Goal: Task Accomplishment & Management: Manage account settings

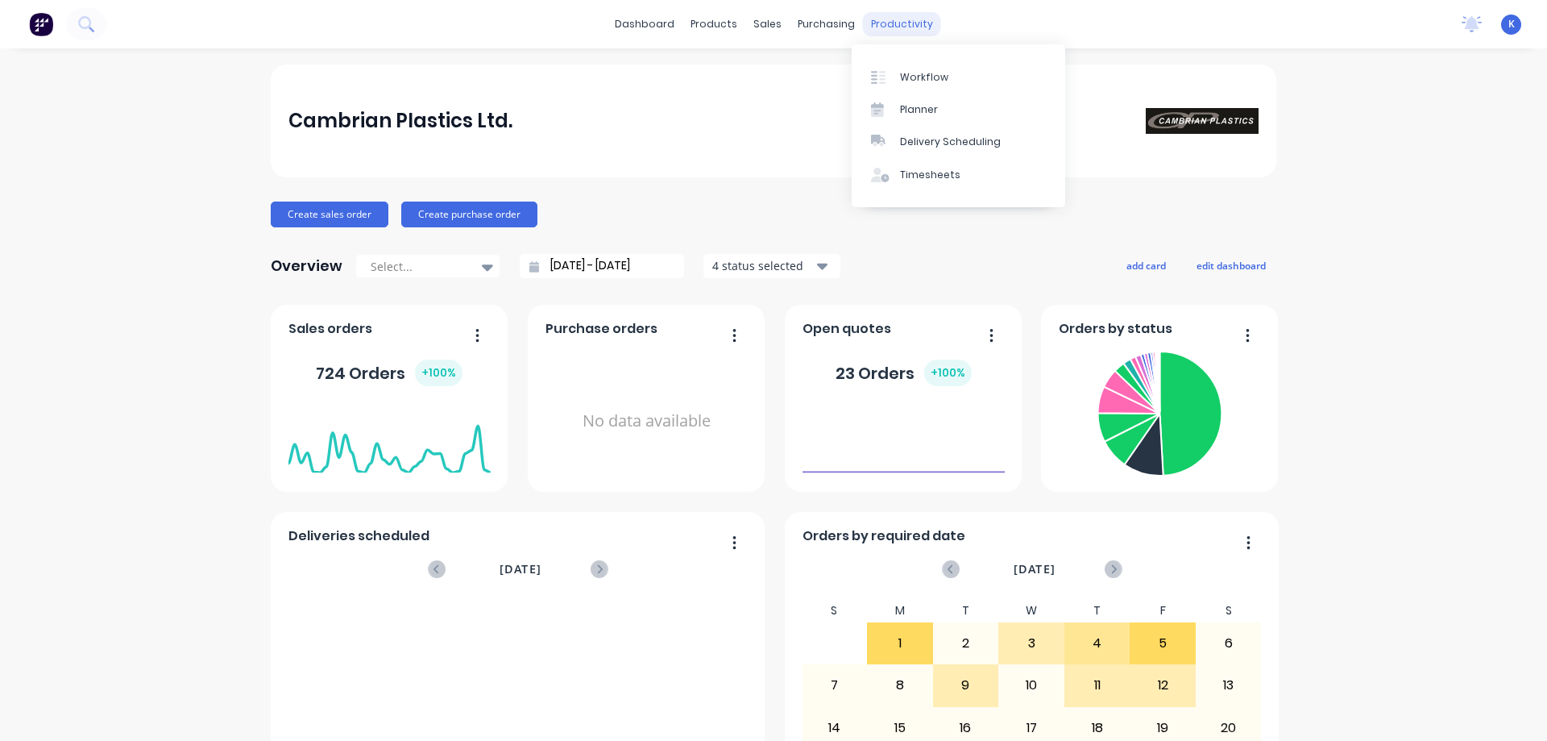
drag, startPoint x: 616, startPoint y: 32, endPoint x: 896, endPoint y: 23, distance: 279.8
click at [896, 23] on div "productivity" at bounding box center [902, 24] width 78 height 24
click at [914, 80] on div "Workflow" at bounding box center [924, 77] width 48 height 15
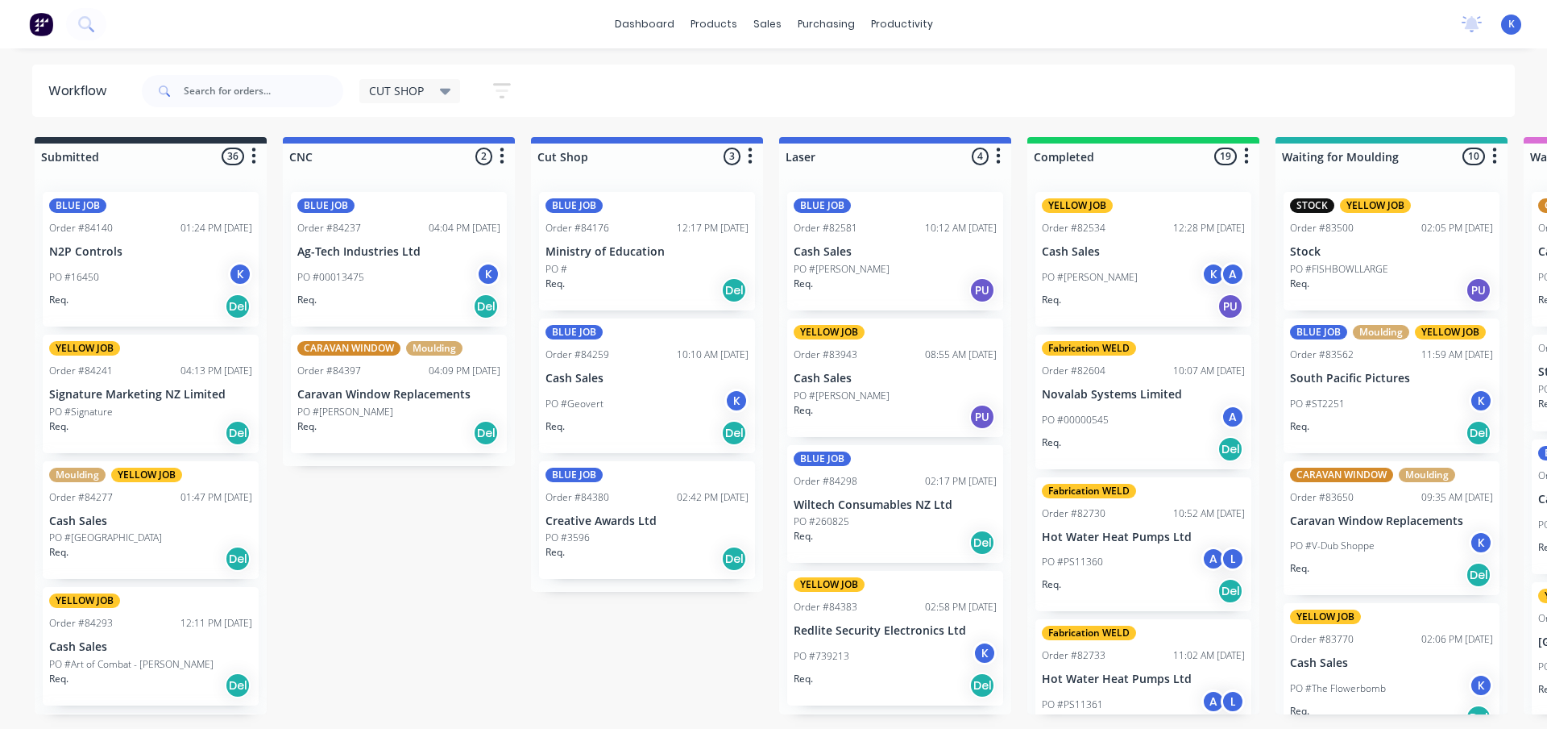
click at [410, 84] on span "CUT SHOP" at bounding box center [396, 90] width 55 height 17
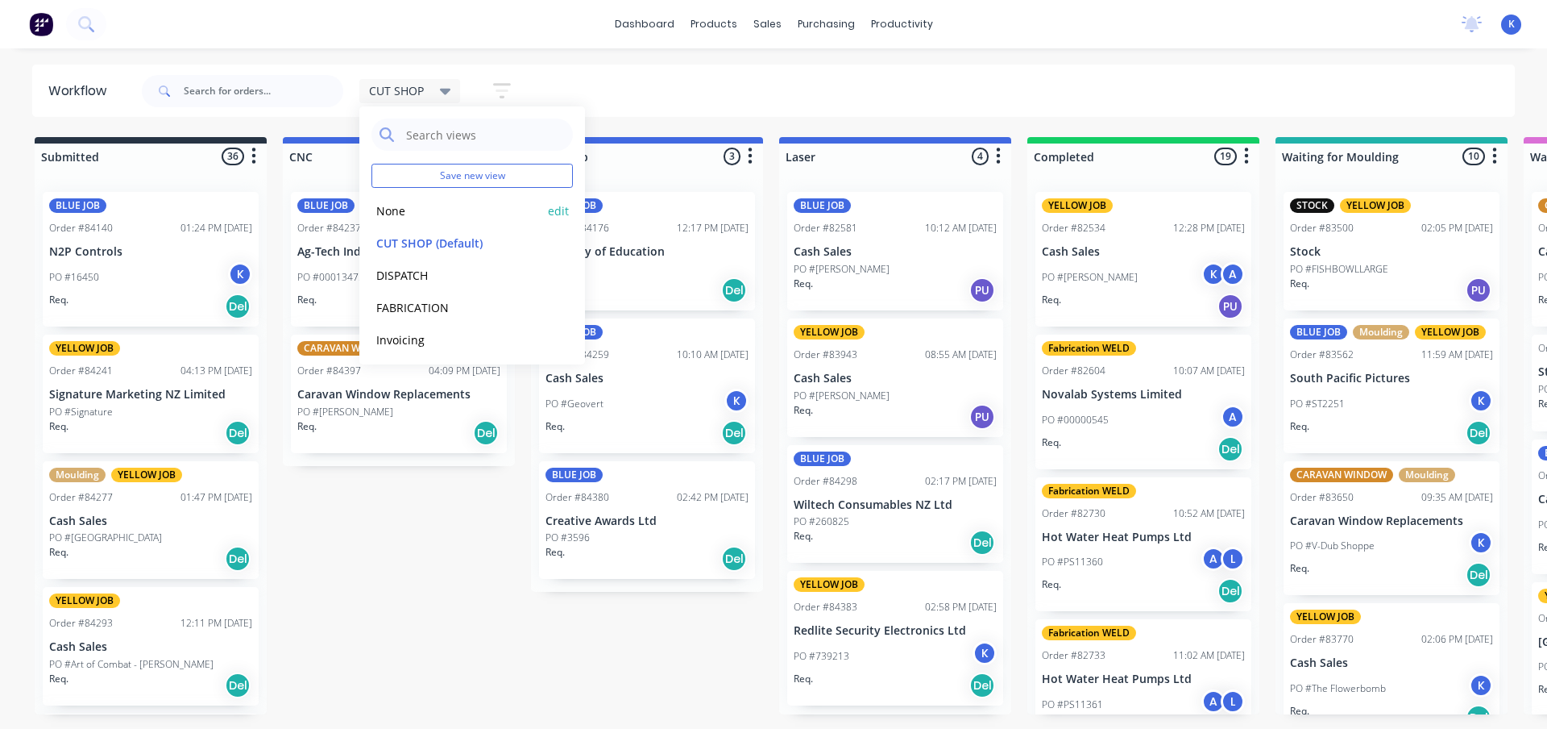
drag, startPoint x: 412, startPoint y: 218, endPoint x: 403, endPoint y: 210, distance: 11.5
click at [405, 213] on button "None" at bounding box center [458, 210] width 172 height 19
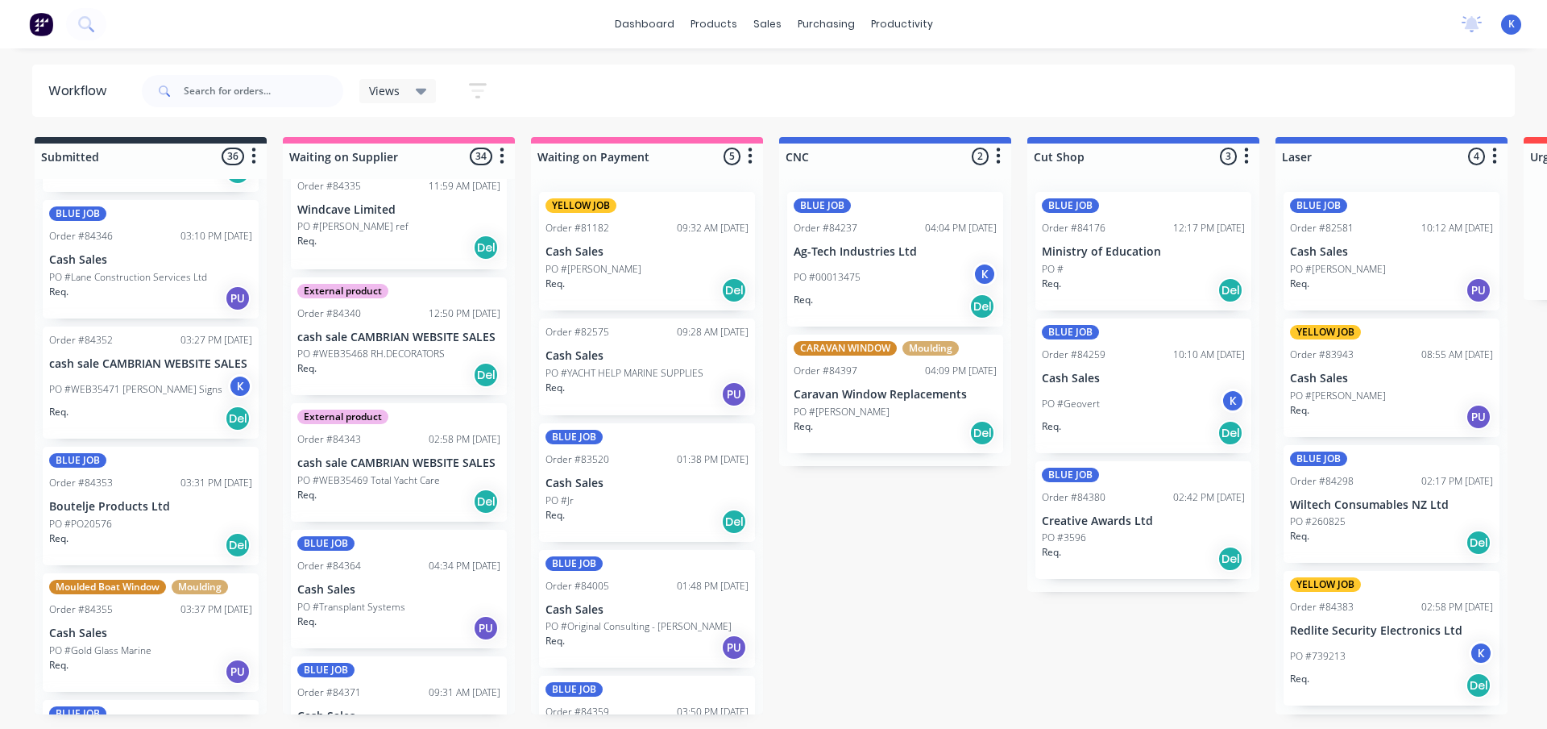
scroll to position [1773, 0]
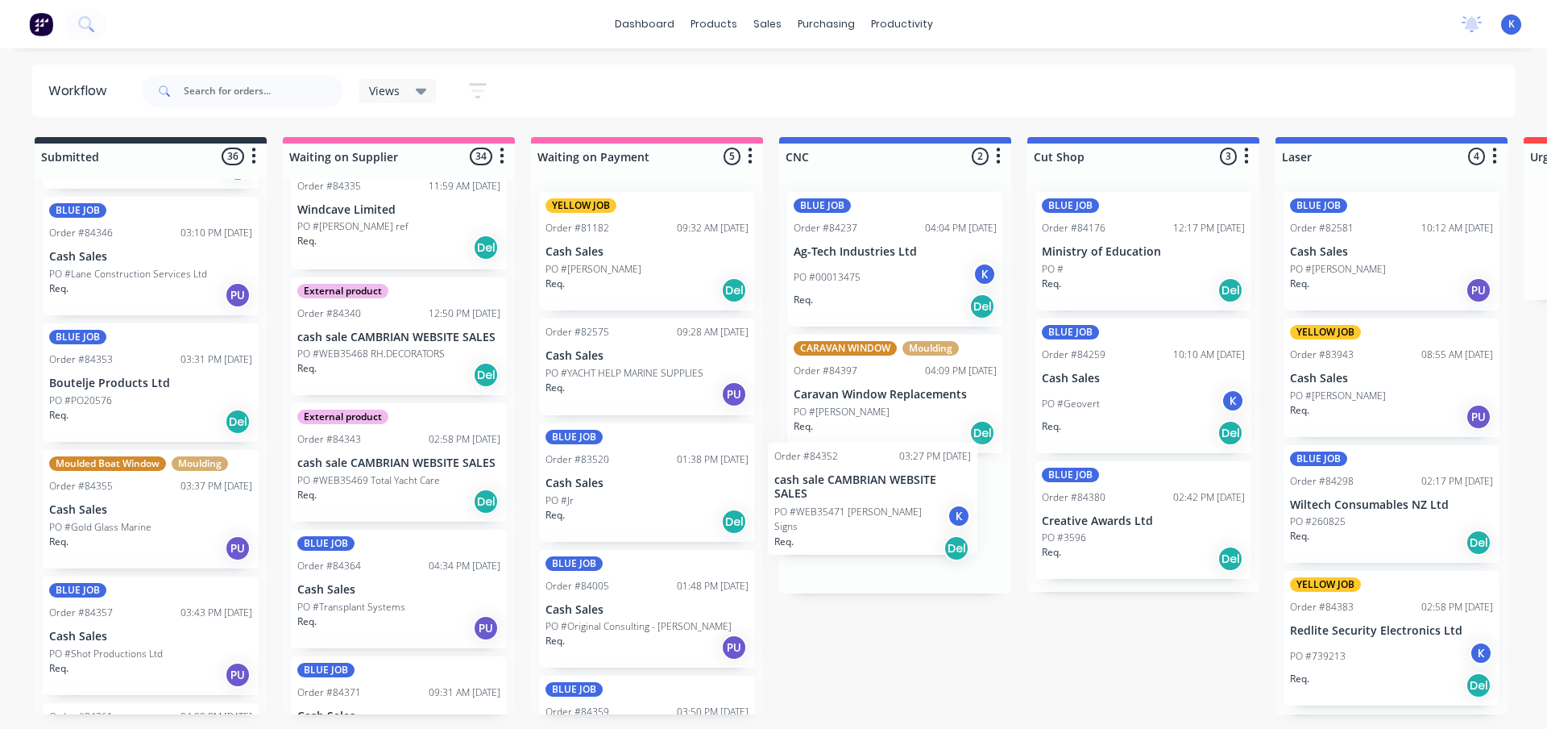
drag, startPoint x: 114, startPoint y: 351, endPoint x: 844, endPoint y: 488, distance: 742.1
click at [396, 94] on span "Views" at bounding box center [384, 90] width 31 height 17
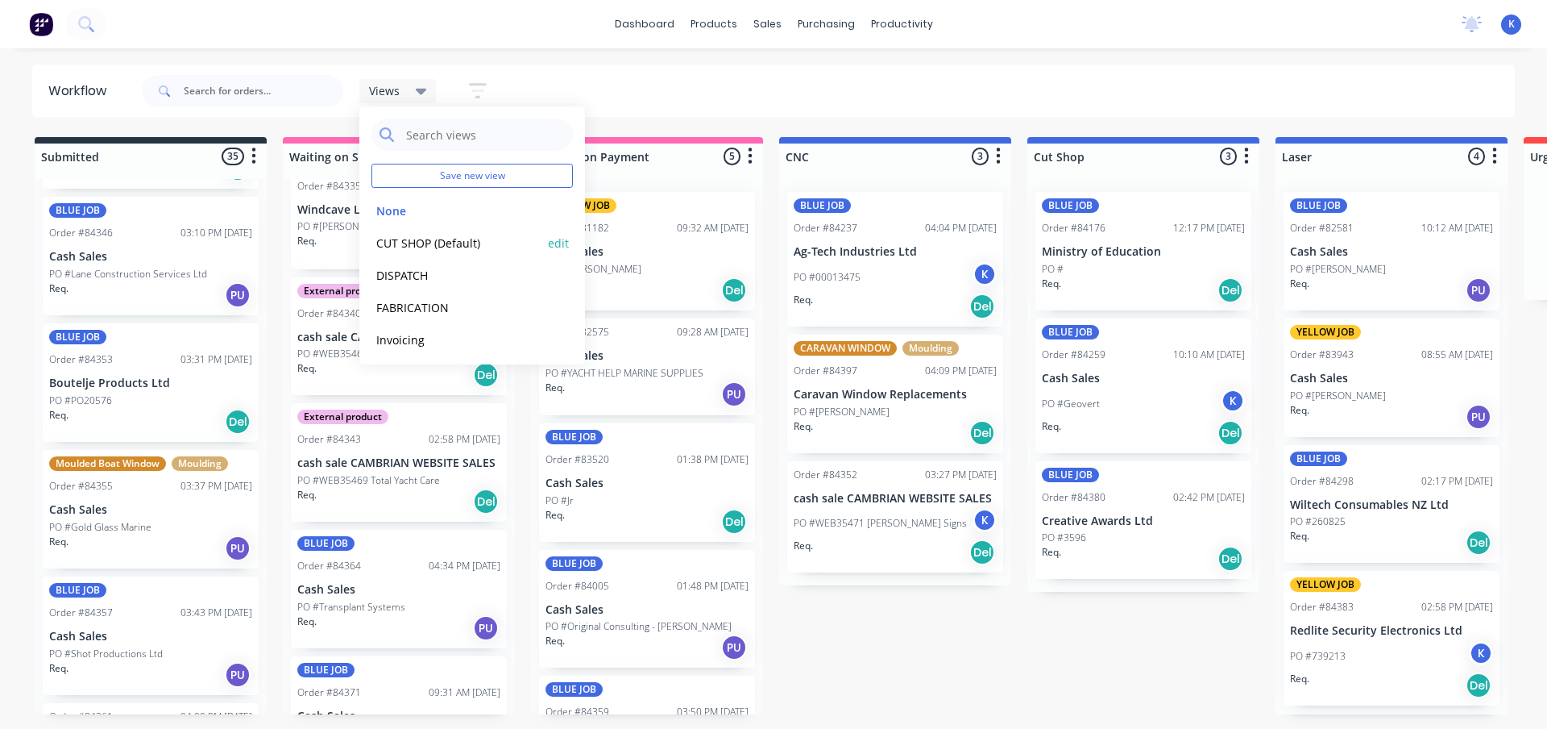
click at [425, 232] on div "CUT SHOP (Default) edit" at bounding box center [472, 242] width 201 height 32
click at [410, 241] on button "CUT SHOP (Default)" at bounding box center [458, 243] width 172 height 19
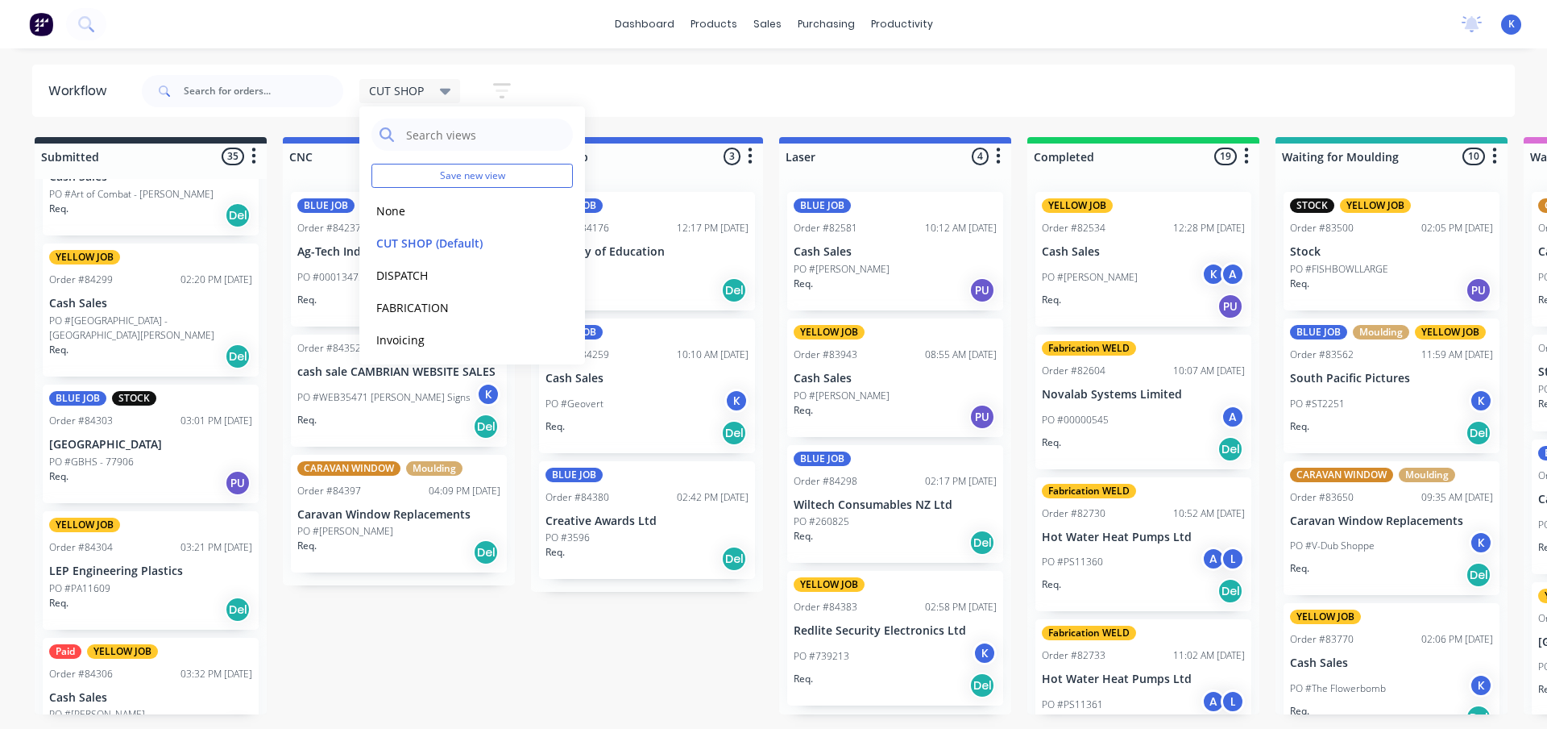
scroll to position [564, 0]
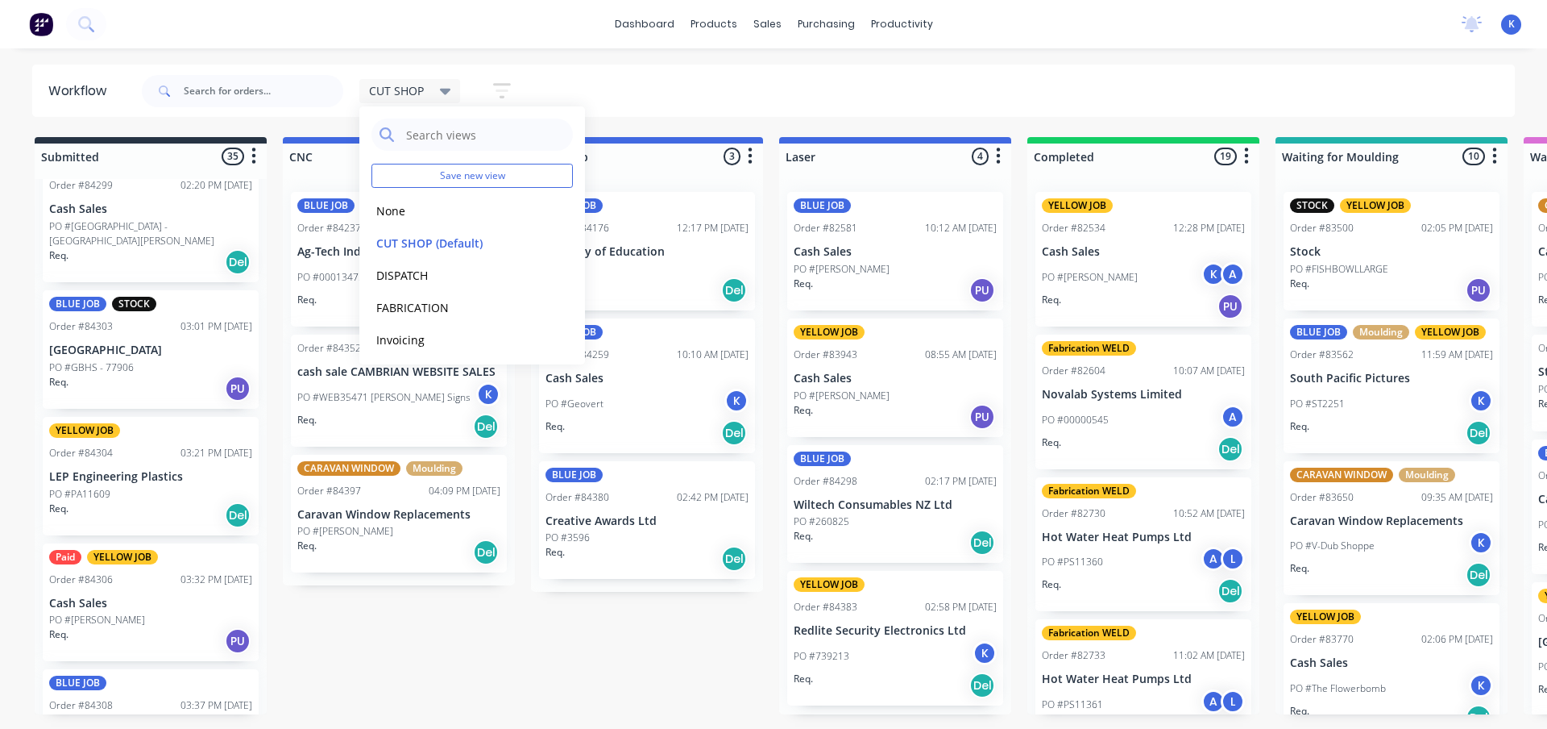
drag, startPoint x: 392, startPoint y: 677, endPoint x: 294, endPoint y: 633, distance: 107.5
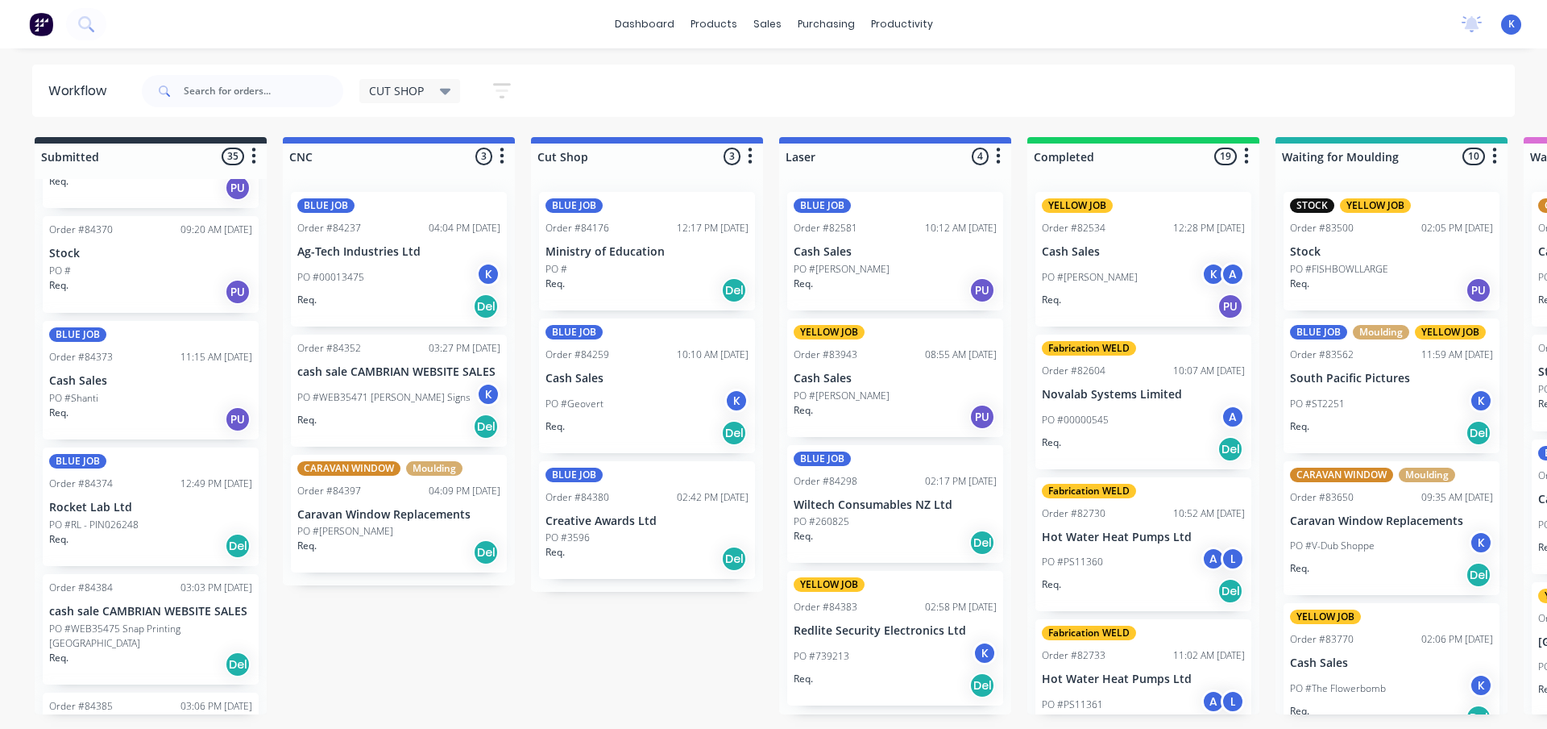
scroll to position [2498, 0]
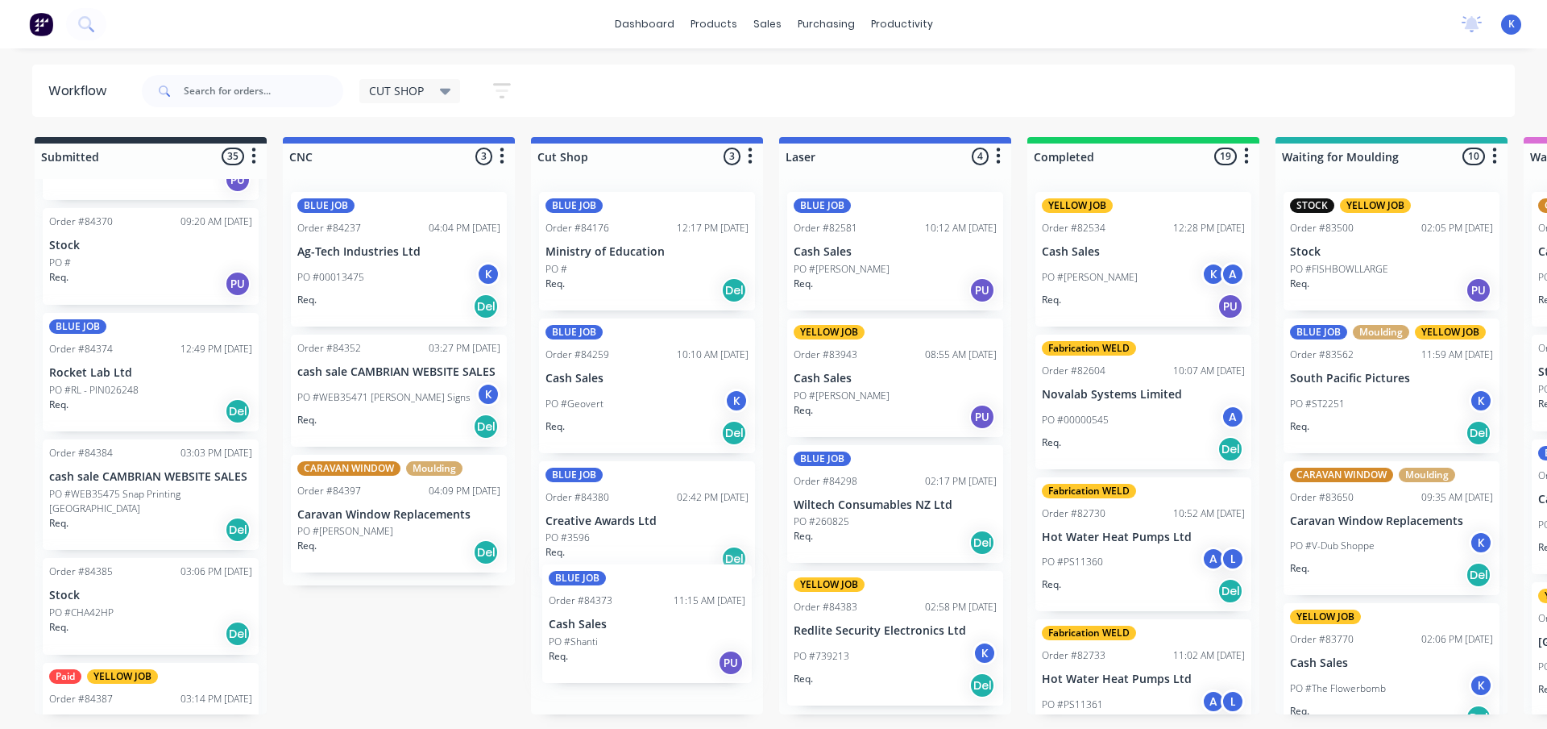
drag, startPoint x: 90, startPoint y: 359, endPoint x: 585, endPoint y: 629, distance: 563.7
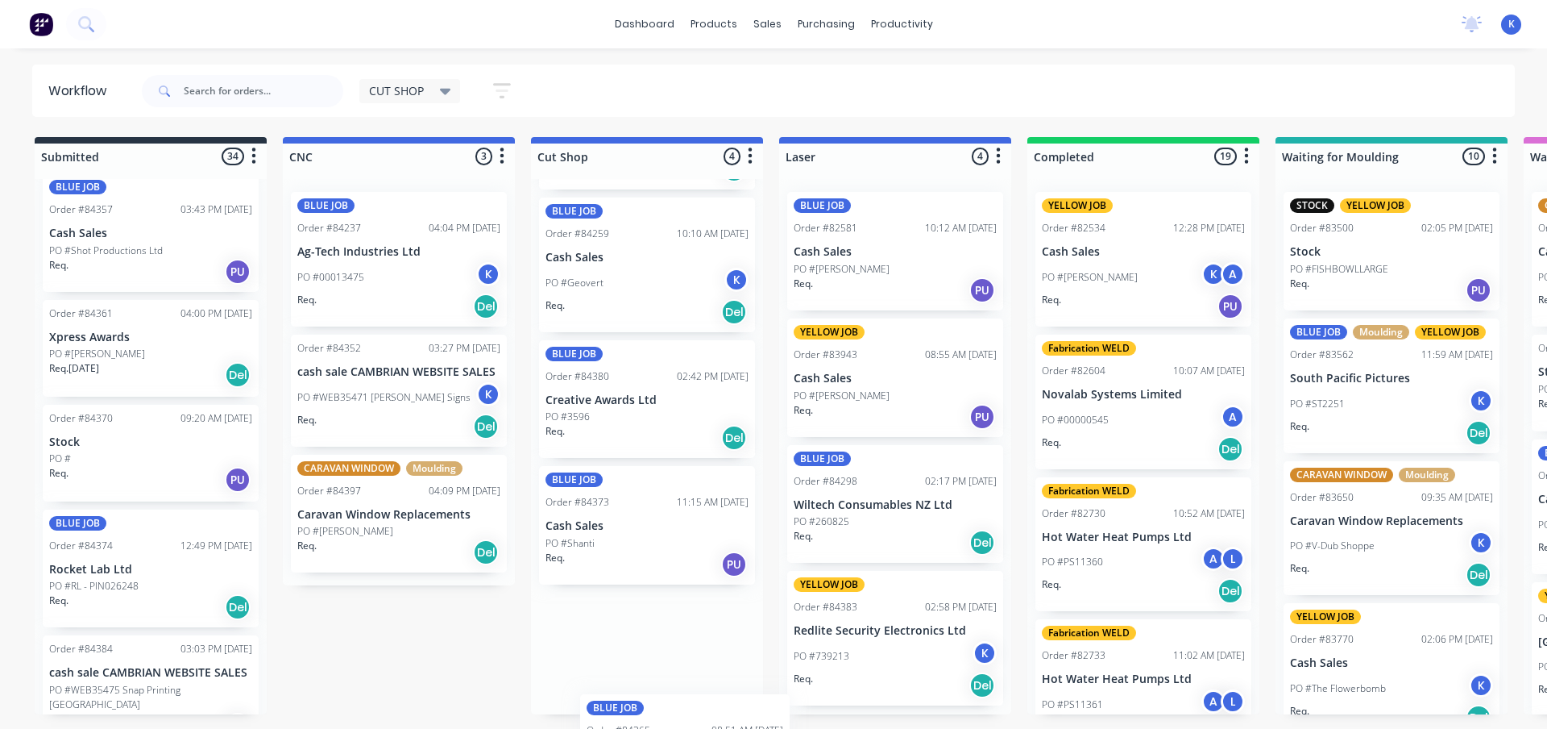
scroll to position [127, 0]
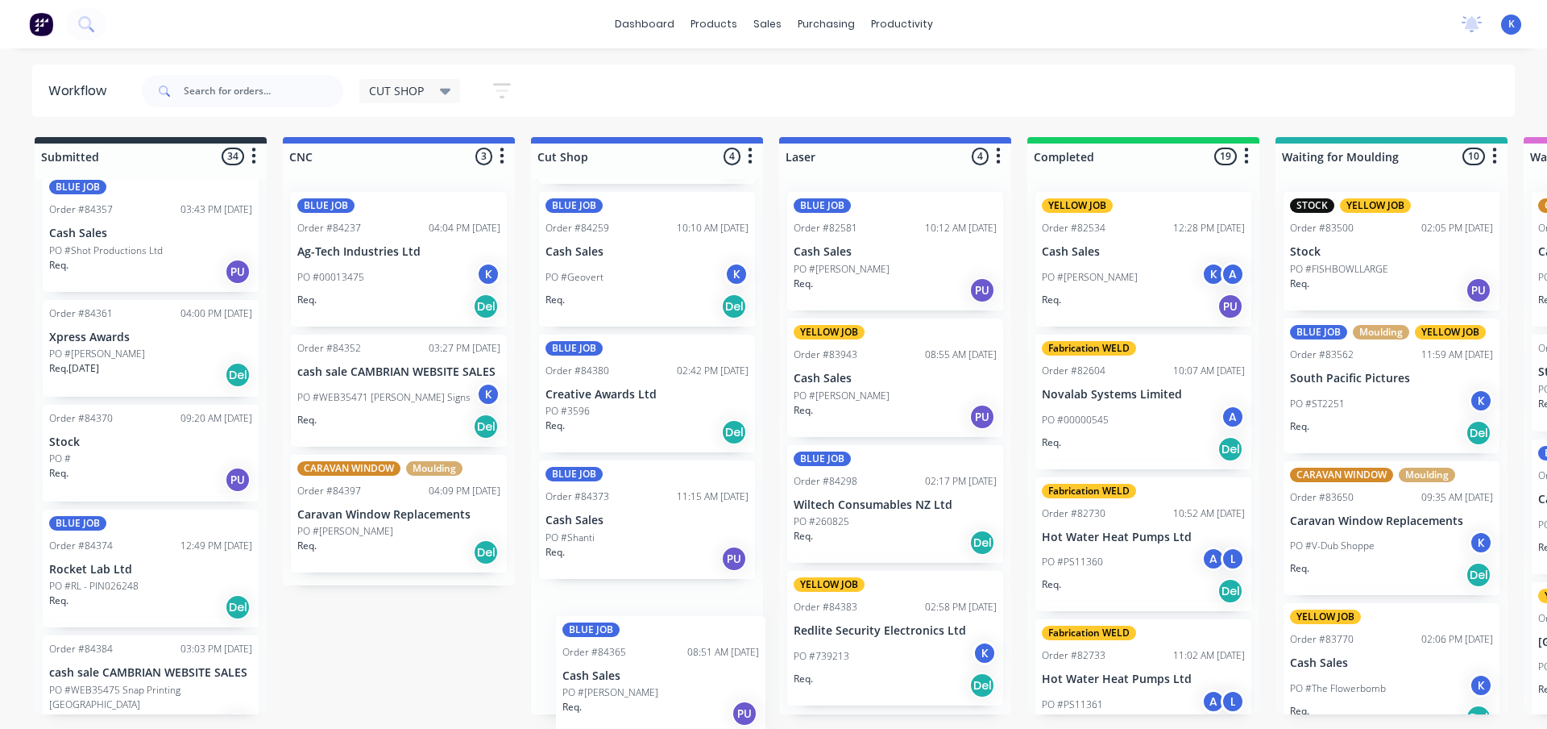
drag, startPoint x: 82, startPoint y: 449, endPoint x: 596, endPoint y: 675, distance: 561.1
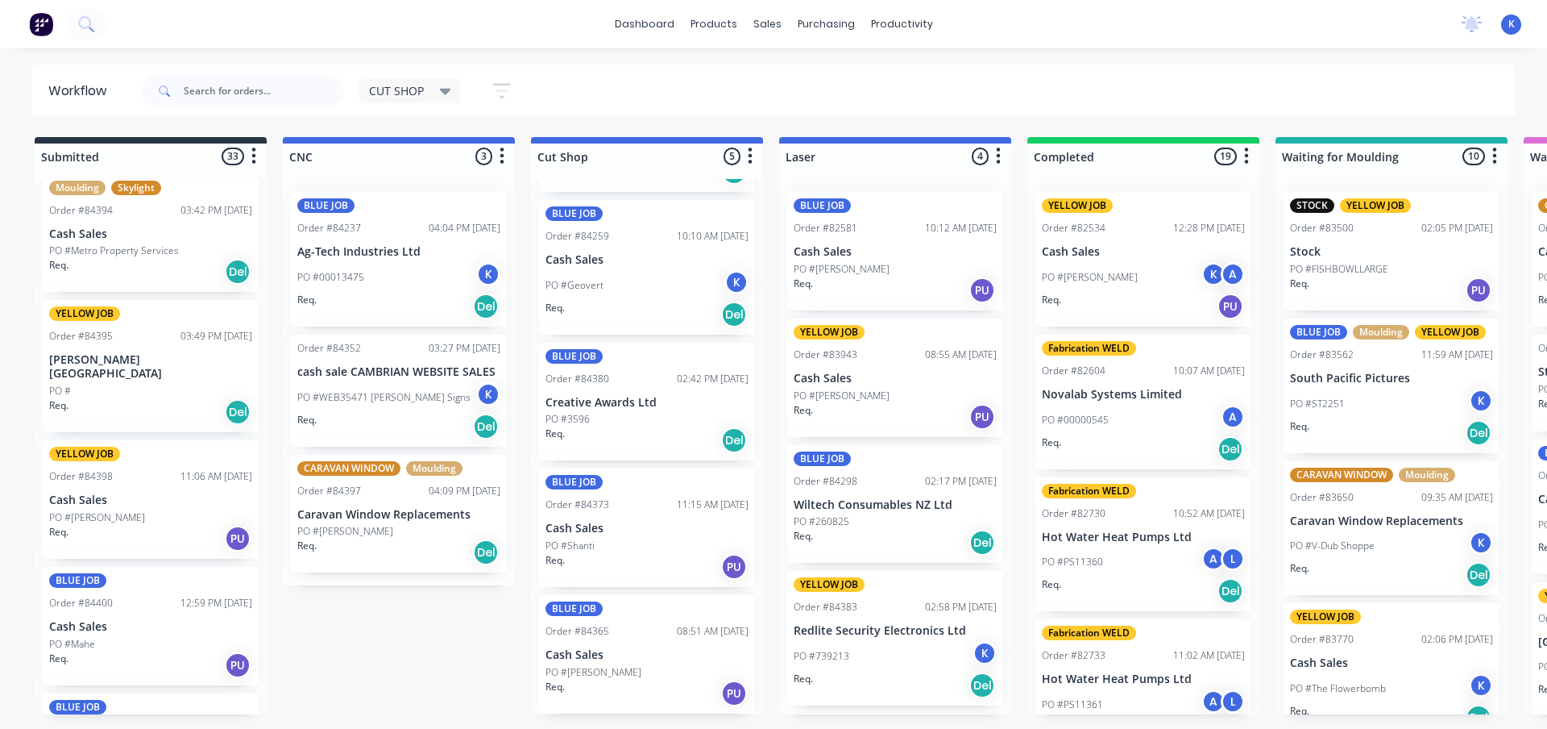
scroll to position [3304, 0]
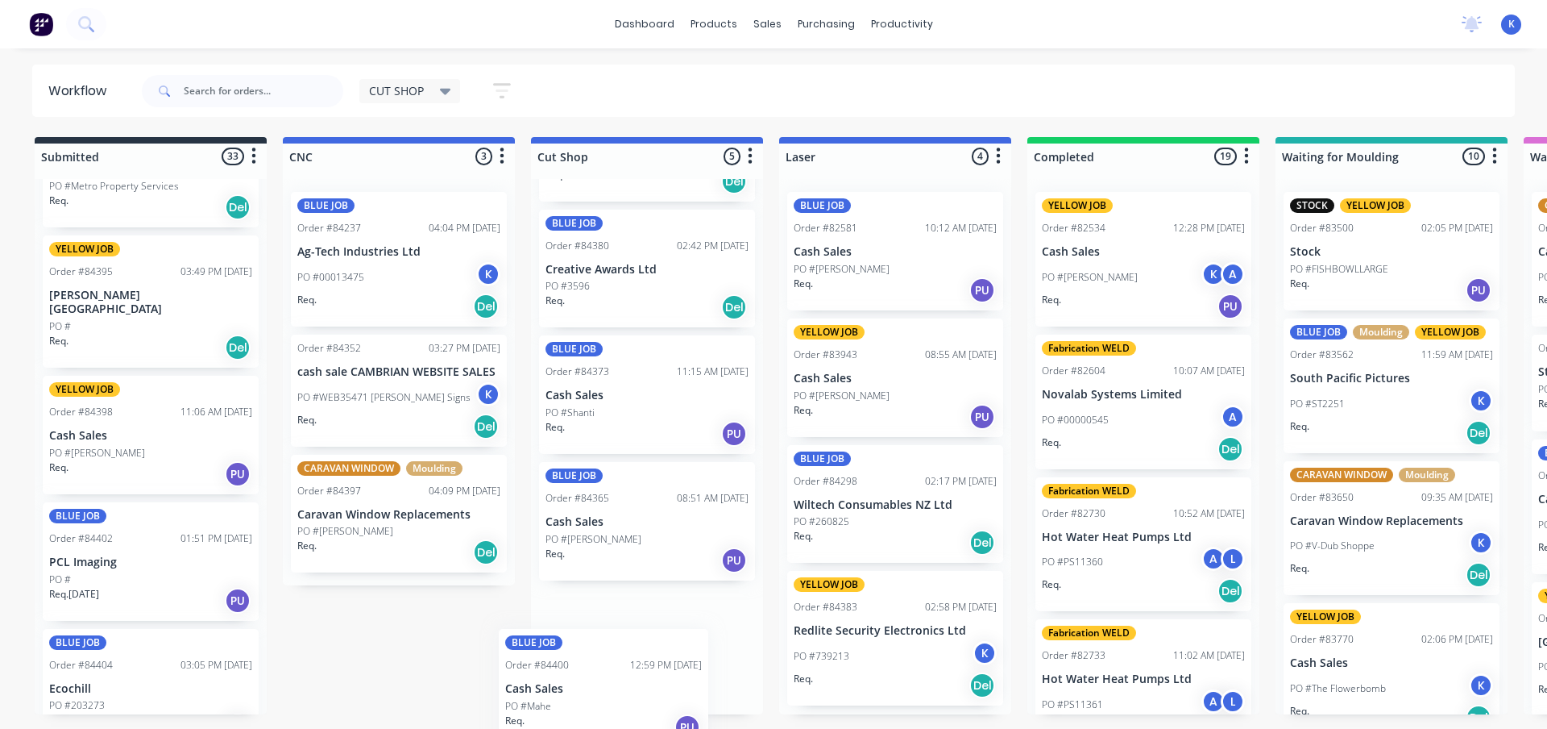
drag, startPoint x: 82, startPoint y: 533, endPoint x: 543, endPoint y: 706, distance: 492.4
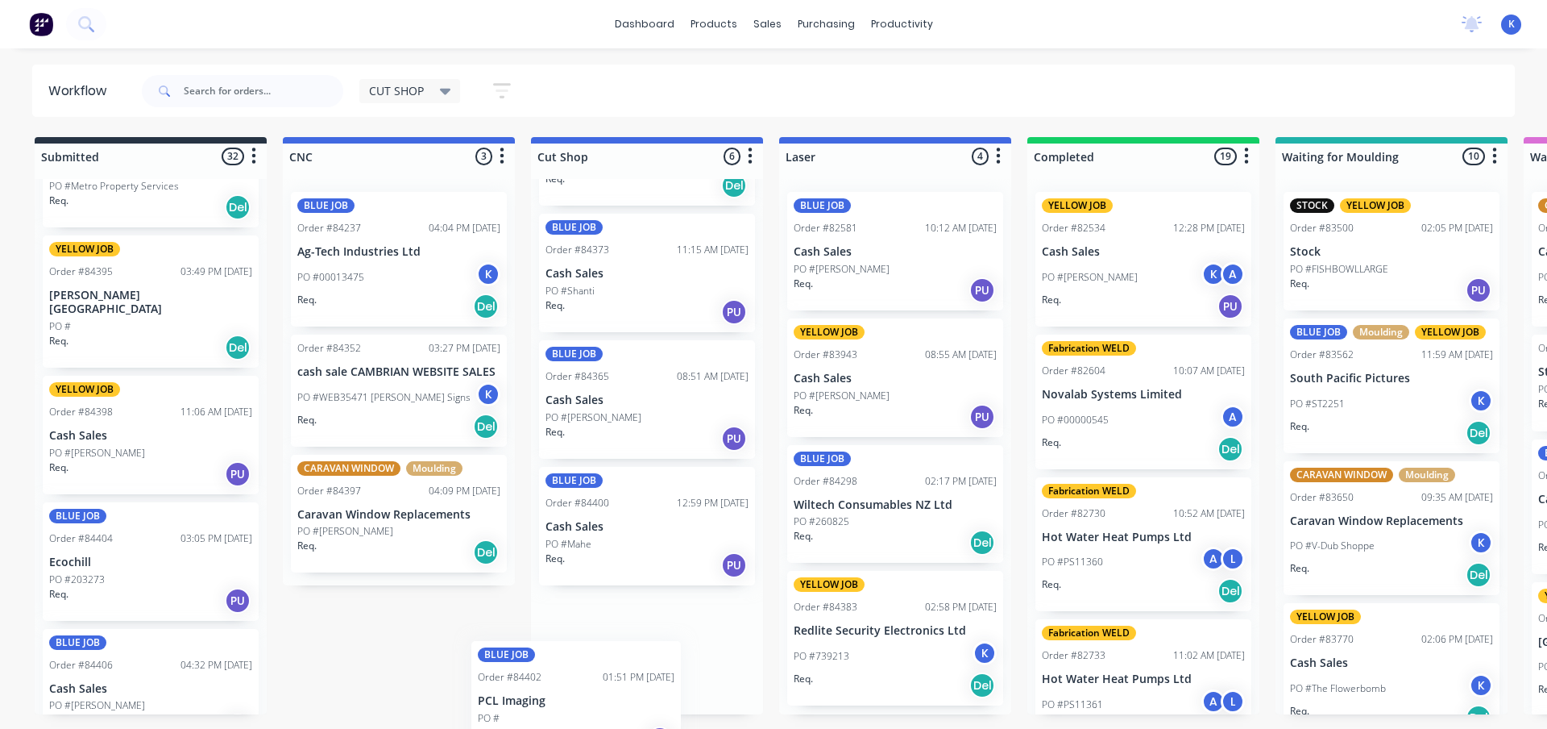
drag, startPoint x: 89, startPoint y: 536, endPoint x: 536, endPoint y: 715, distance: 481.7
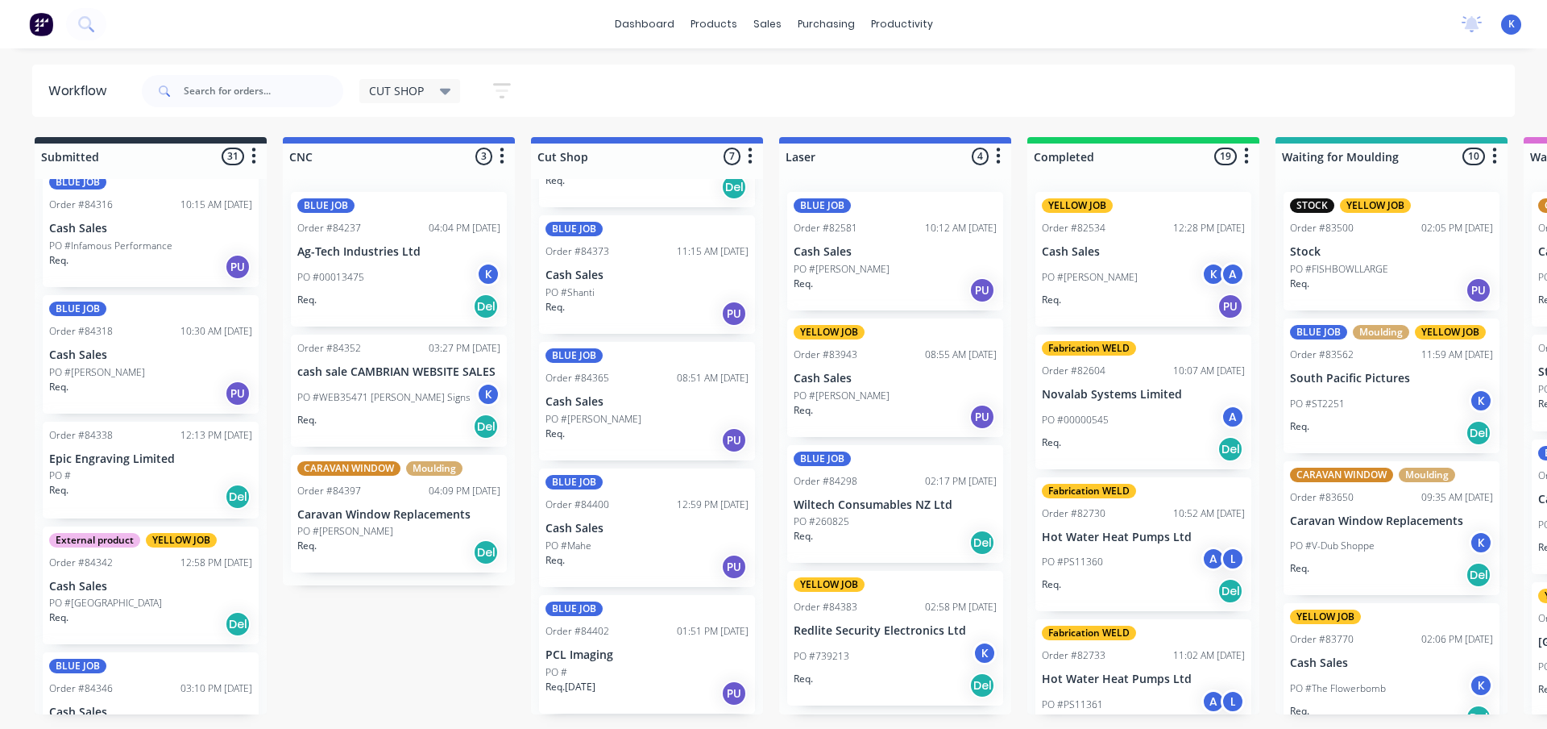
scroll to position [1281, 0]
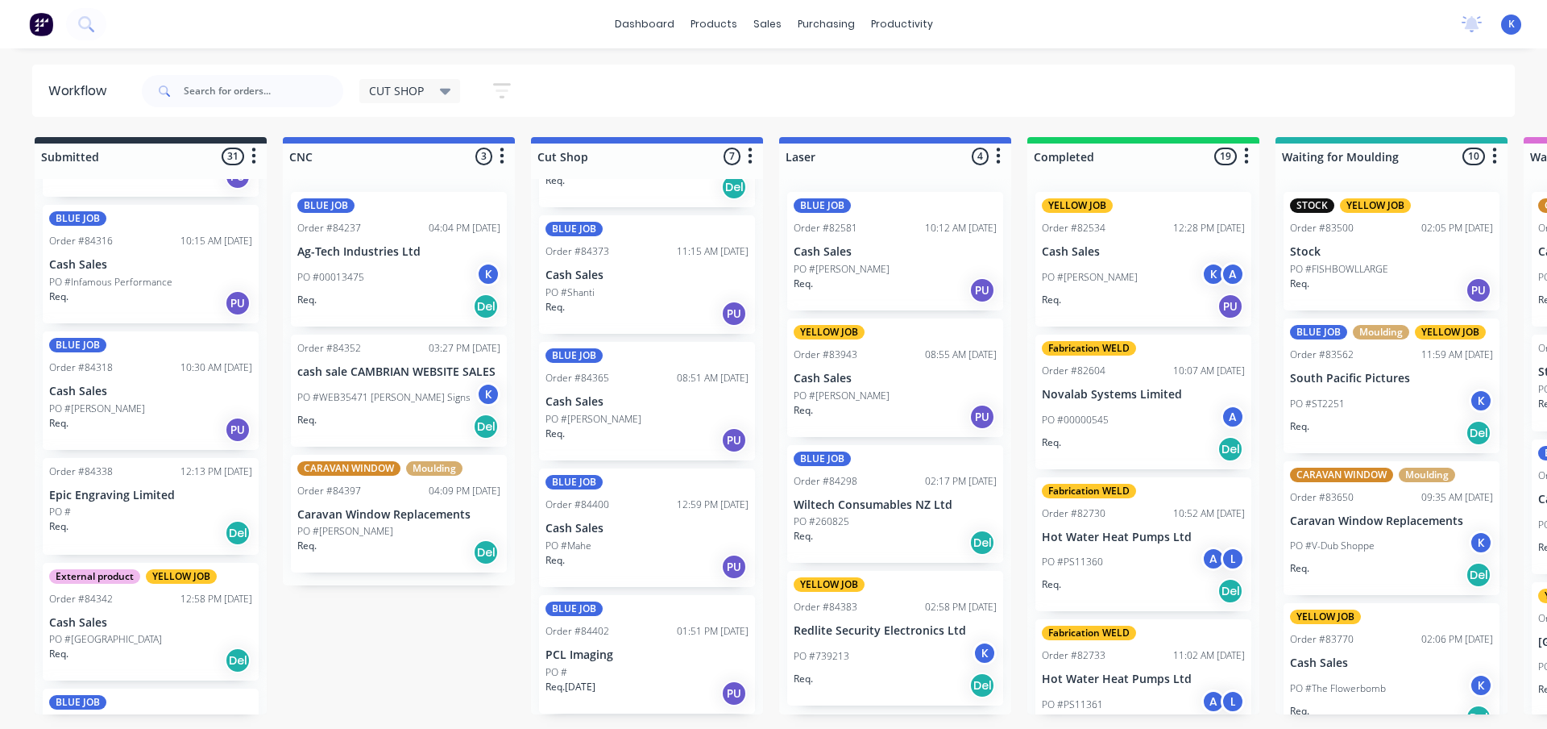
click at [400, 86] on span "CUT SHOP" at bounding box center [396, 90] width 55 height 17
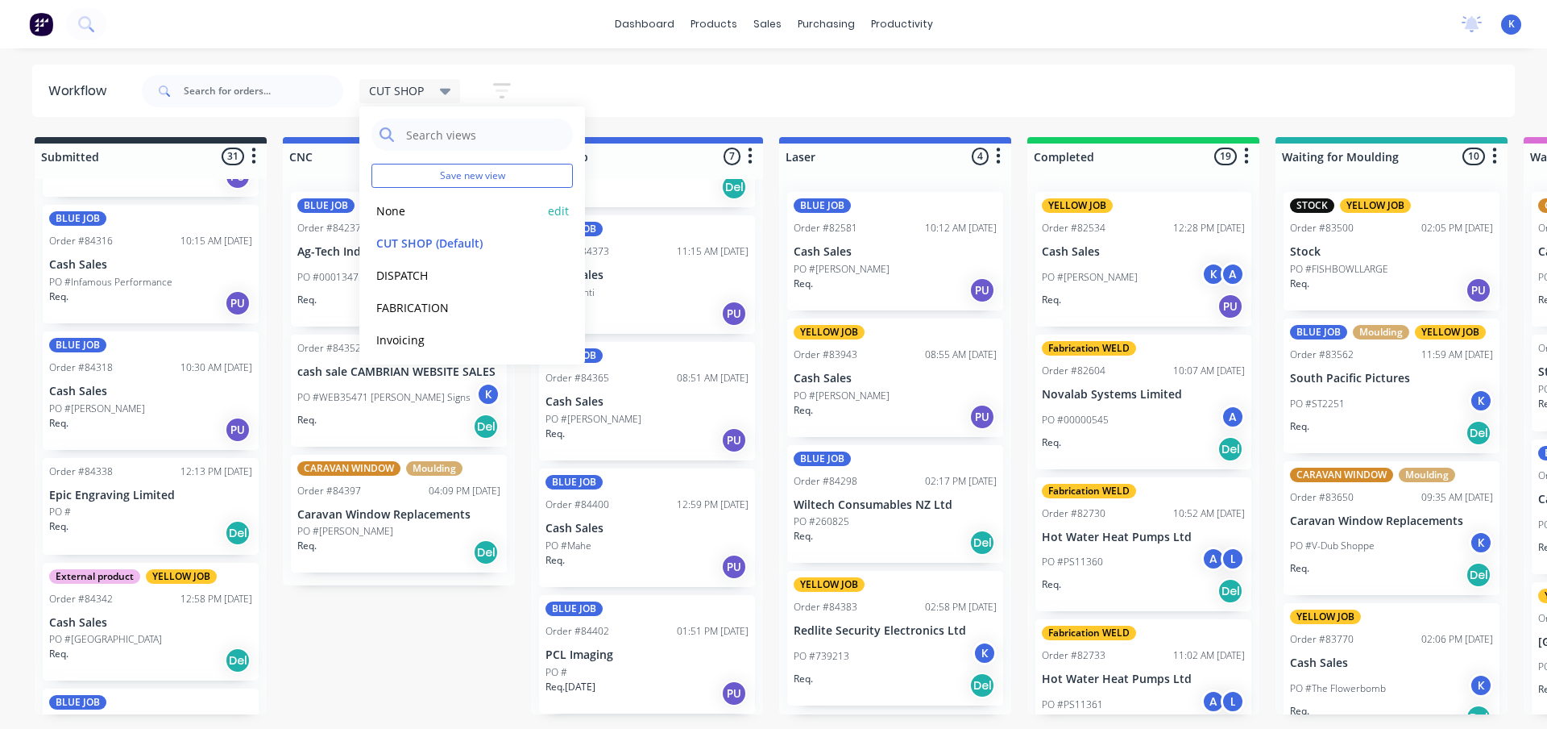
click at [401, 214] on button "None" at bounding box center [458, 210] width 172 height 19
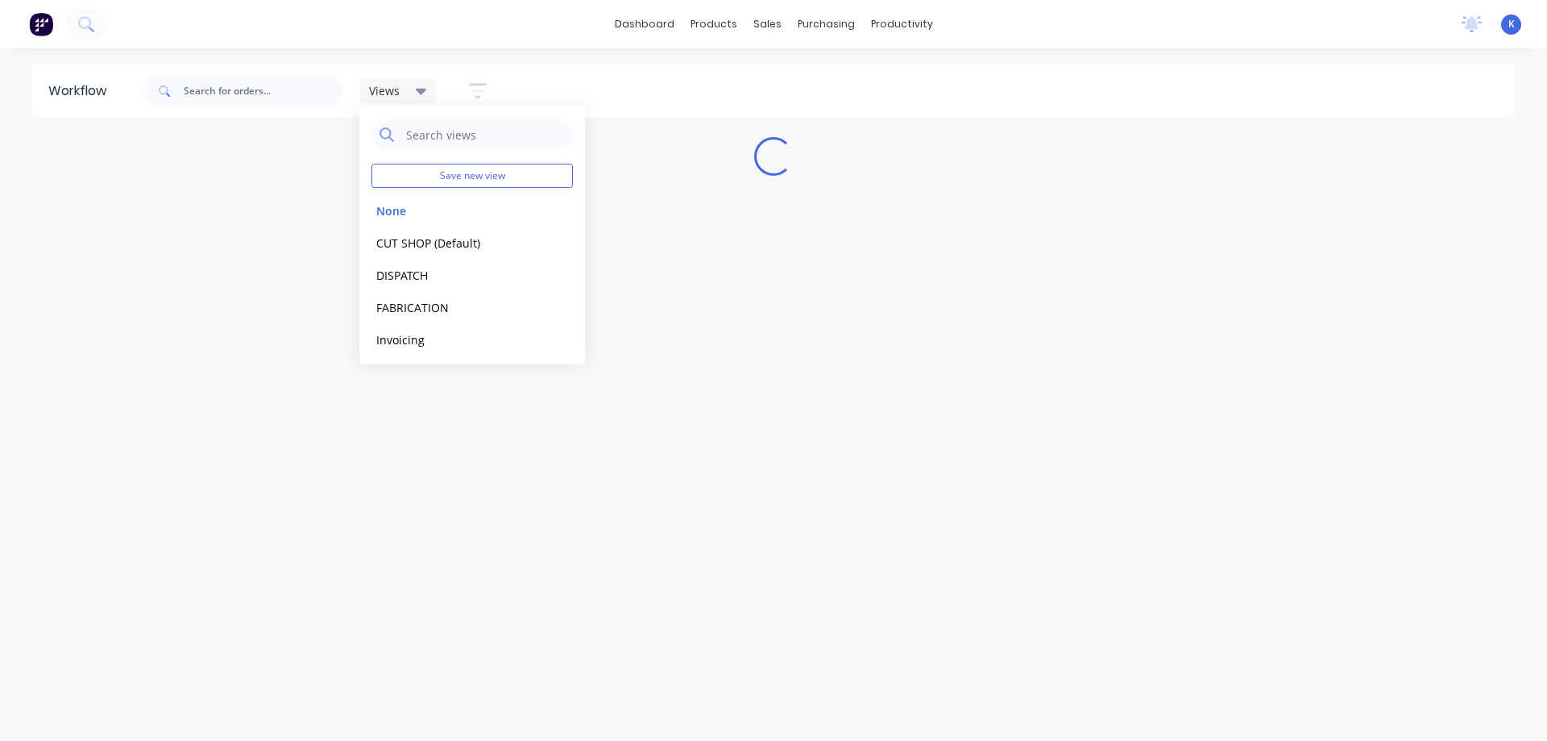
click at [417, 423] on div "Workflow Views Save new view None edit CUT SHOP (Default) edit DISPATCH edit FA…" at bounding box center [773, 386] width 1547 height 644
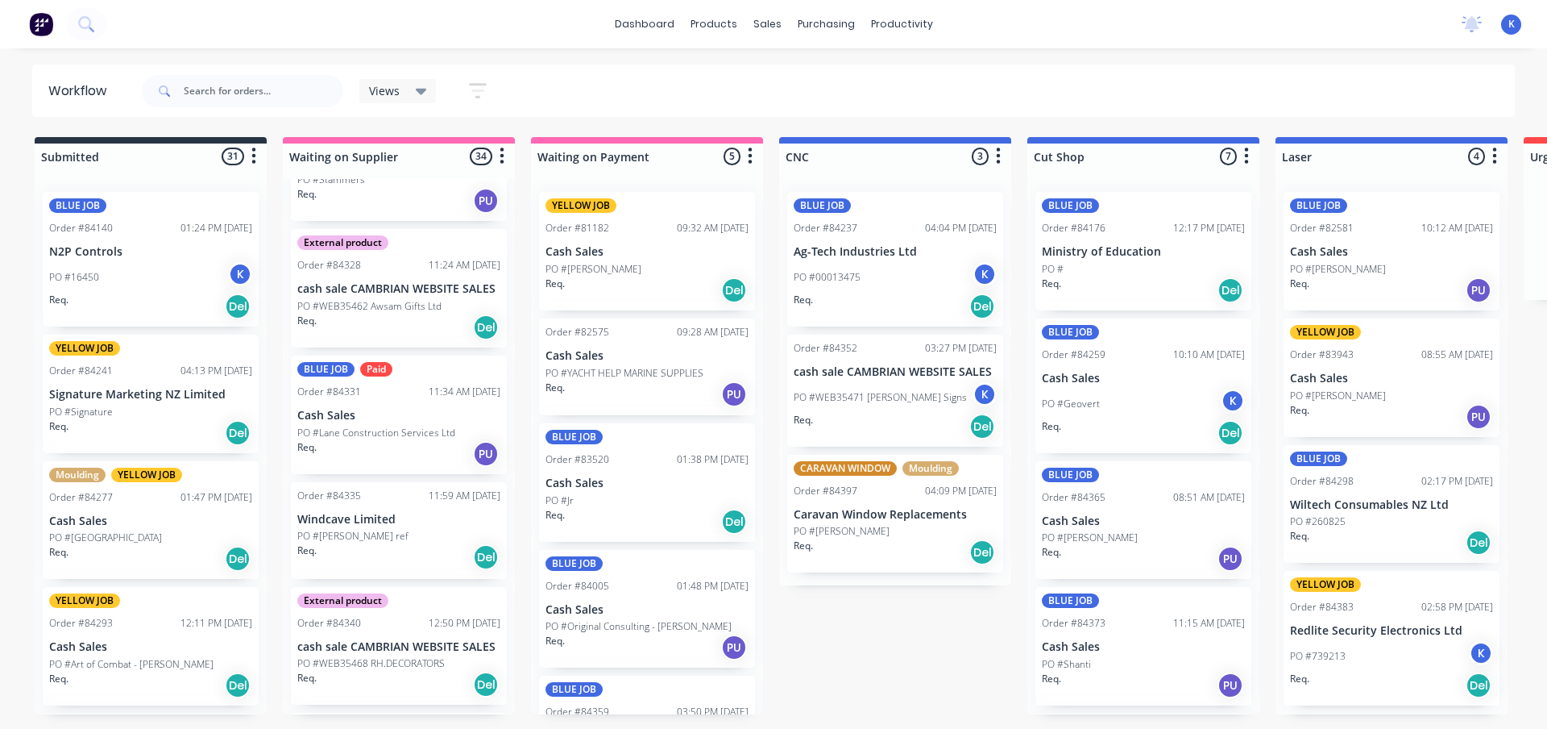
scroll to position [2498, 0]
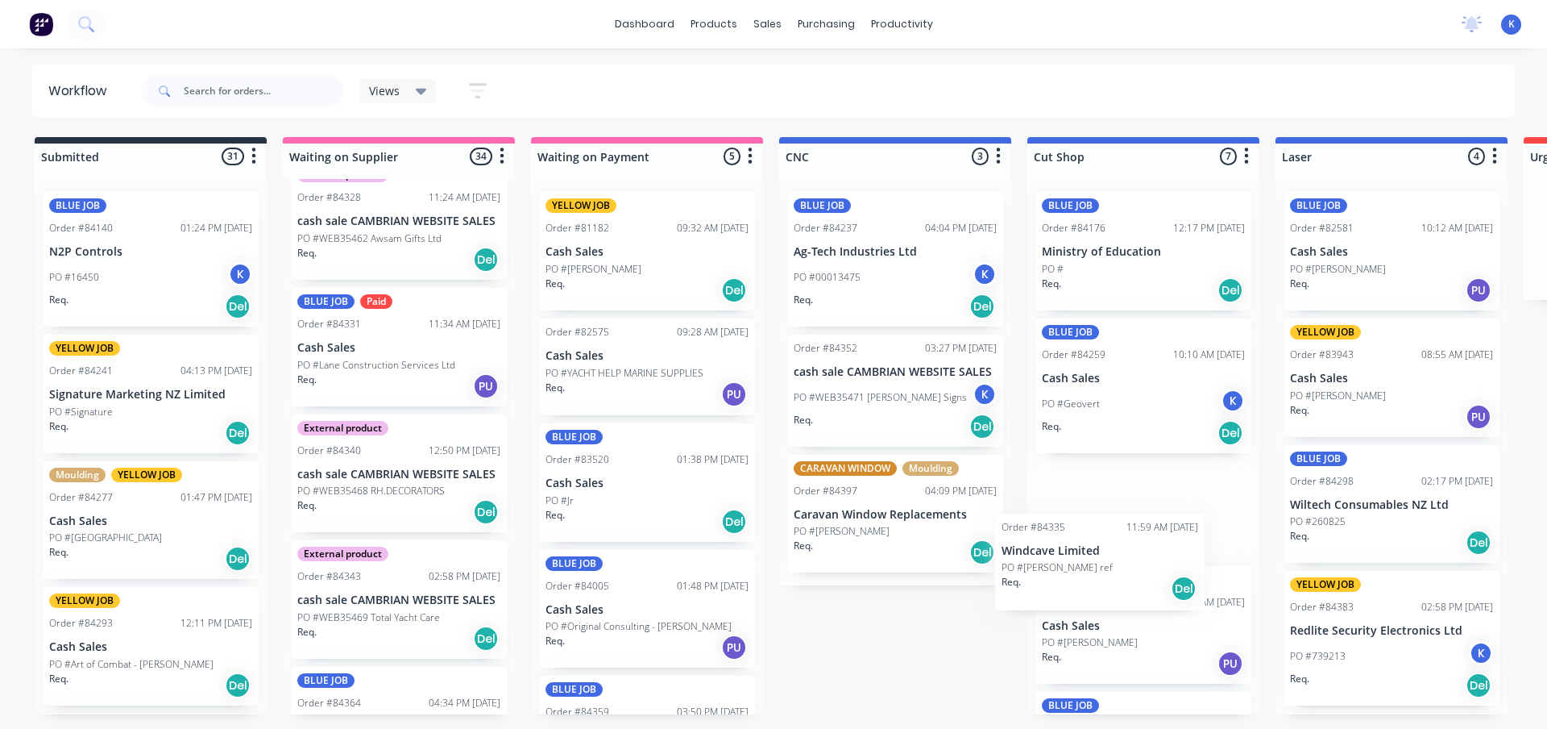
drag, startPoint x: 334, startPoint y: 461, endPoint x: 1054, endPoint y: 569, distance: 728.5
click at [376, 83] on span "Views" at bounding box center [384, 90] width 31 height 17
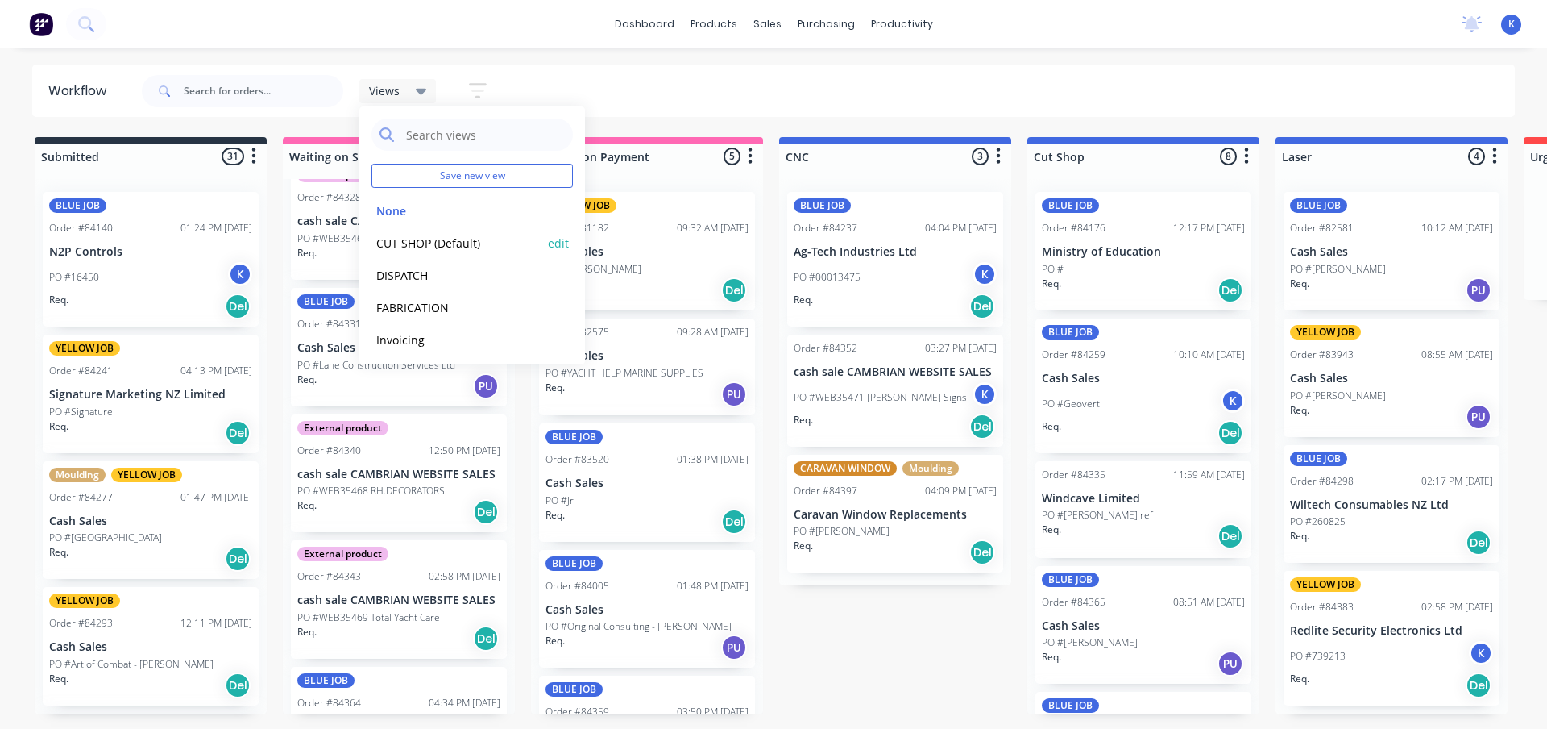
click at [424, 247] on button "CUT SHOP (Default)" at bounding box center [458, 243] width 172 height 19
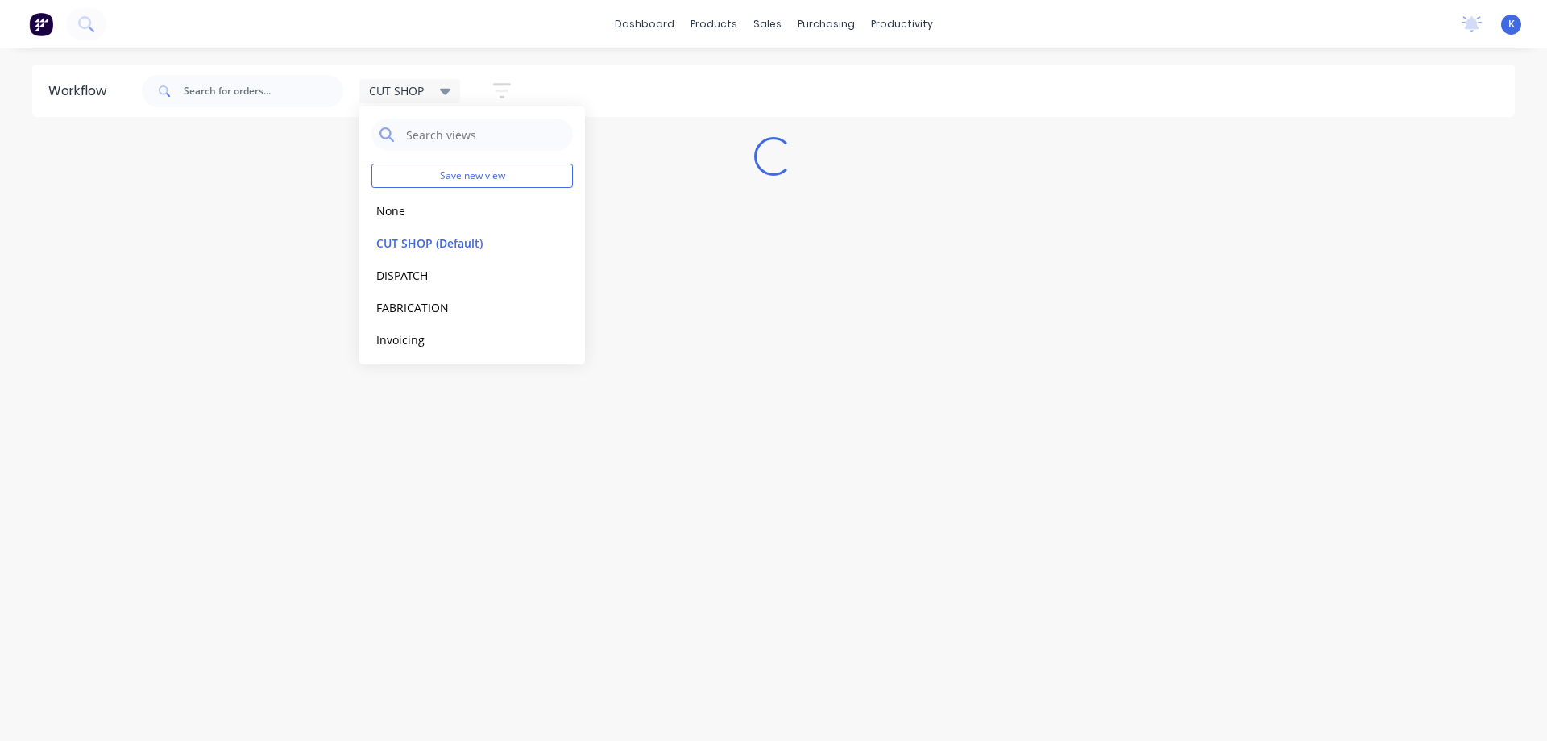
click at [494, 463] on div "Workflow CUT SHOP Save new view None edit CUT SHOP (Default) edit DISPATCH edit…" at bounding box center [773, 386] width 1547 height 644
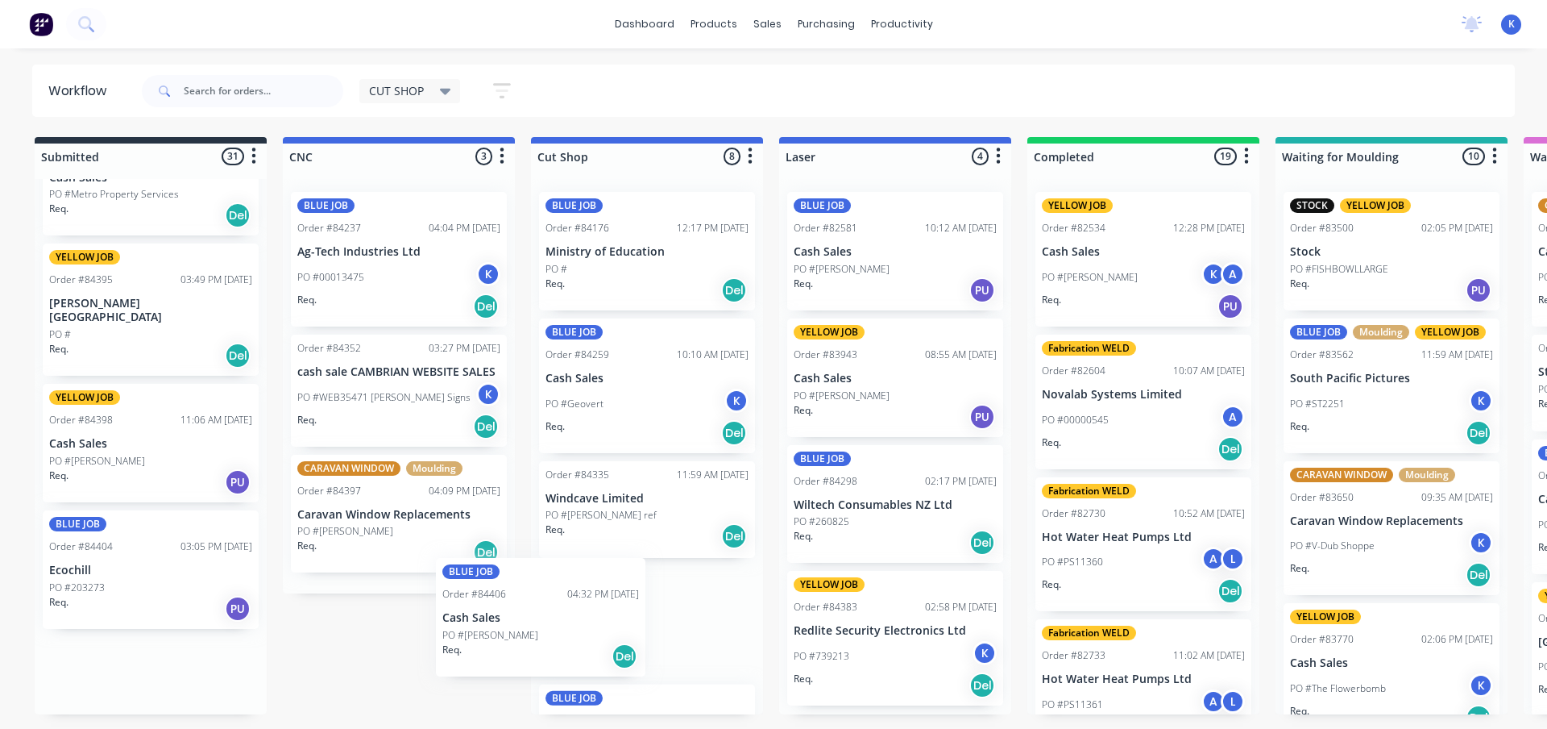
scroll to position [2, 0]
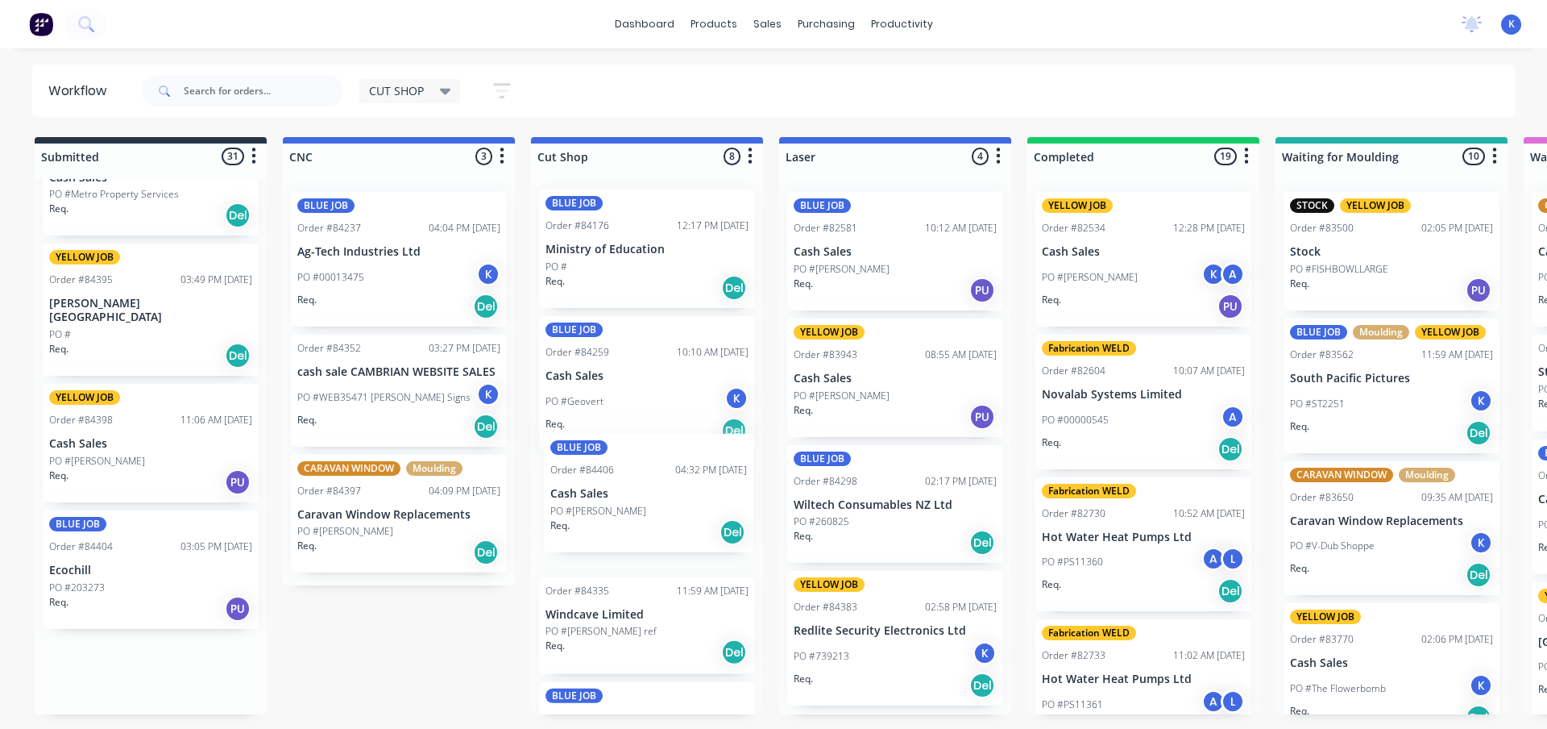
drag, startPoint x: 79, startPoint y: 650, endPoint x: 571, endPoint y: 500, distance: 513.7
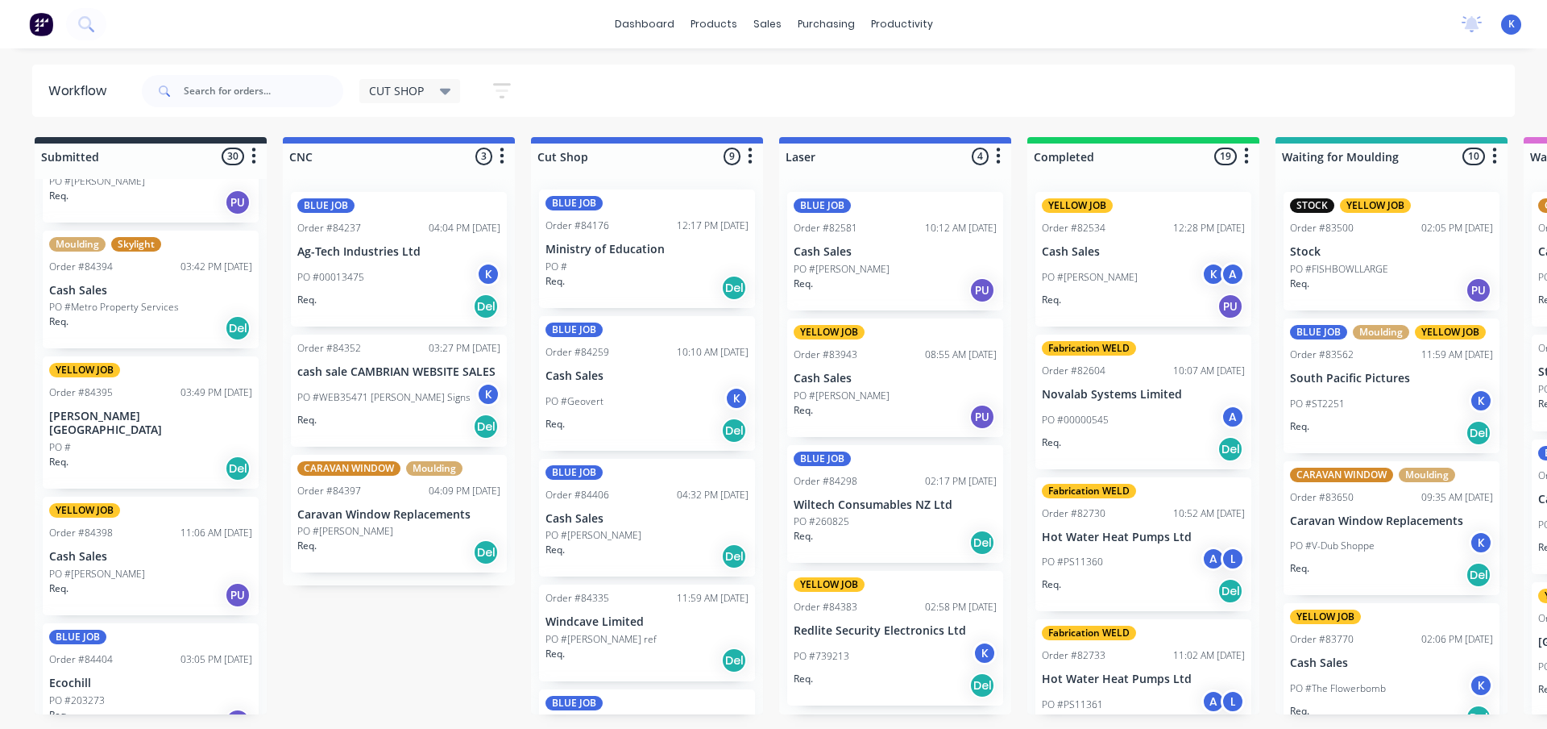
scroll to position [3169, 0]
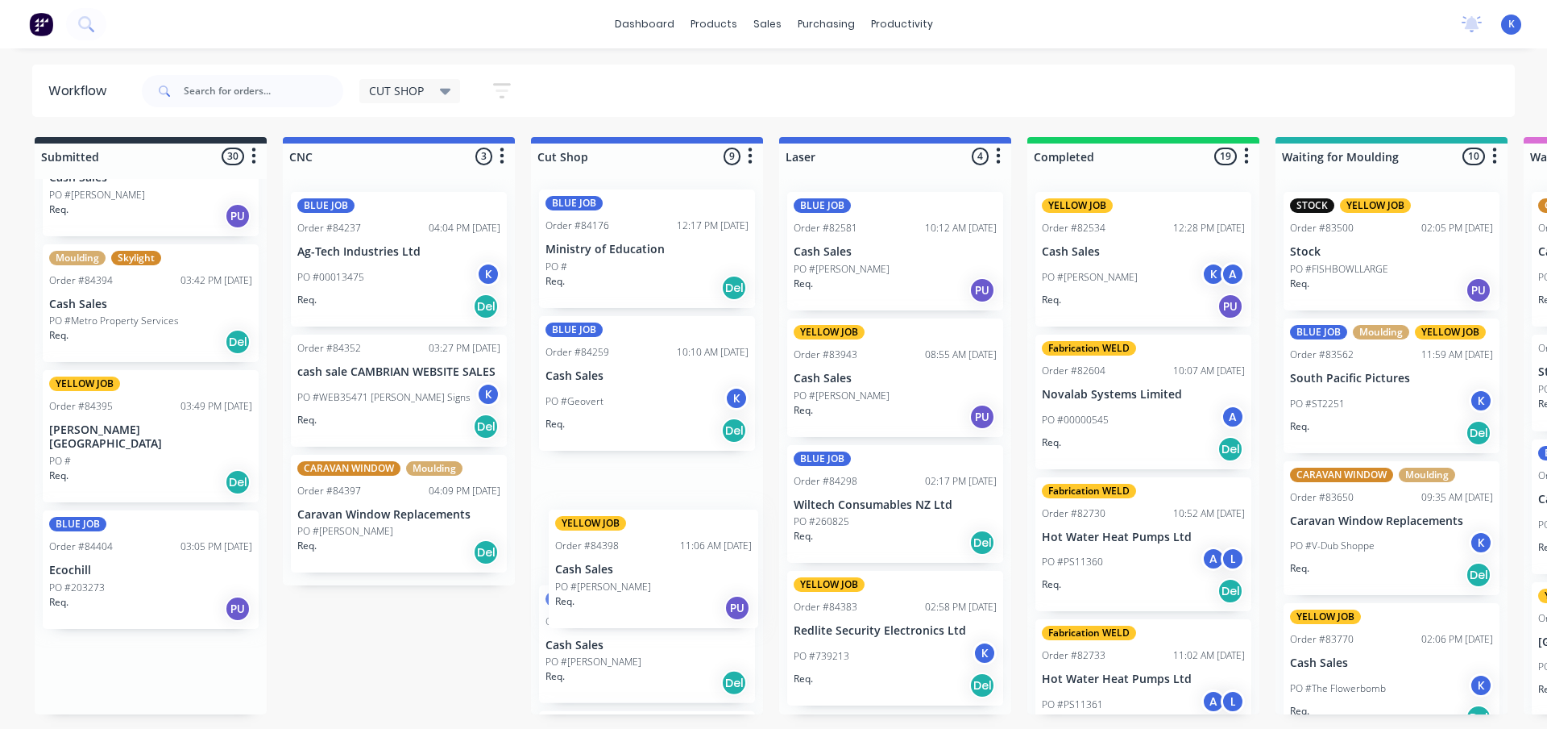
drag, startPoint x: 90, startPoint y: 555, endPoint x: 591, endPoint y: 590, distance: 501.6
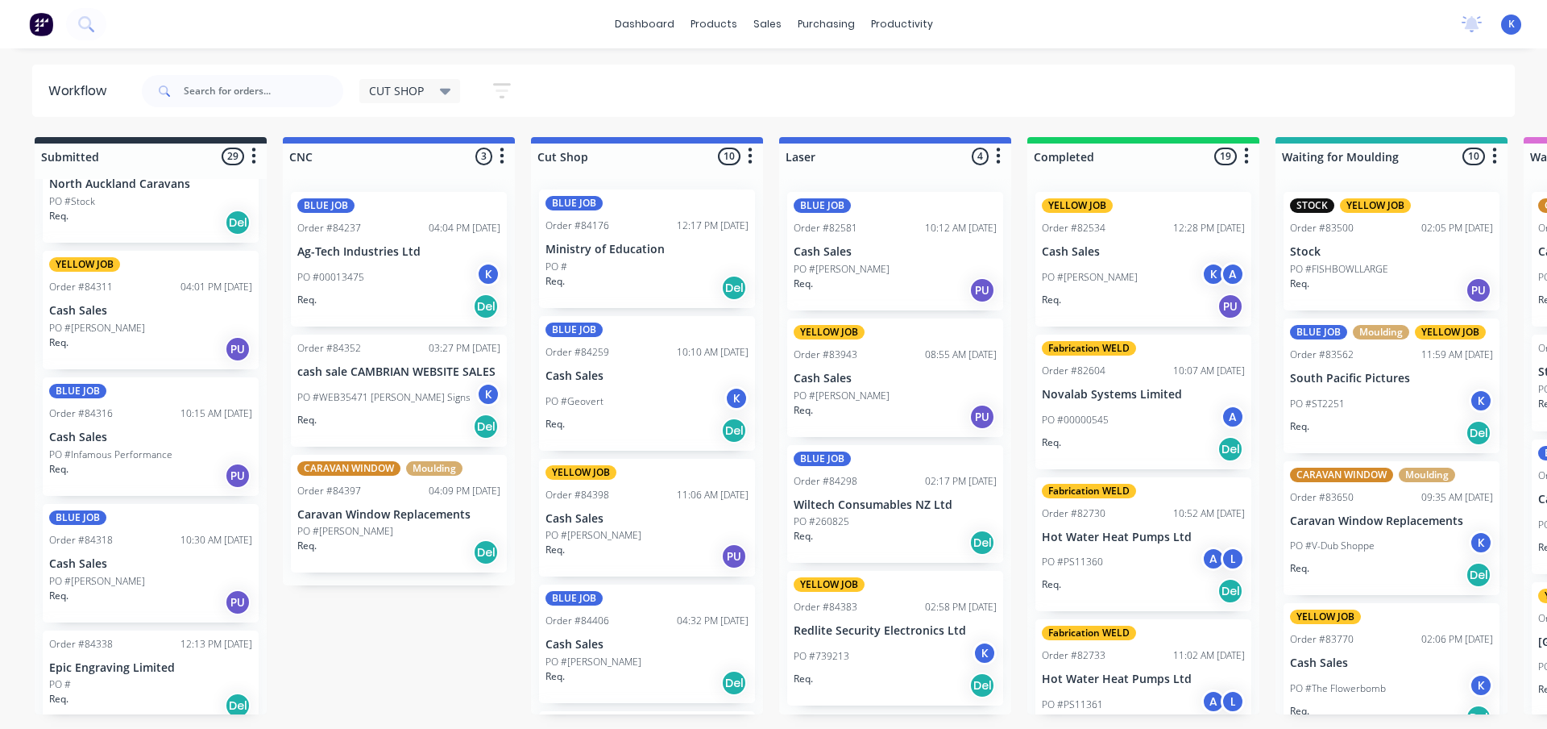
scroll to position [1106, 0]
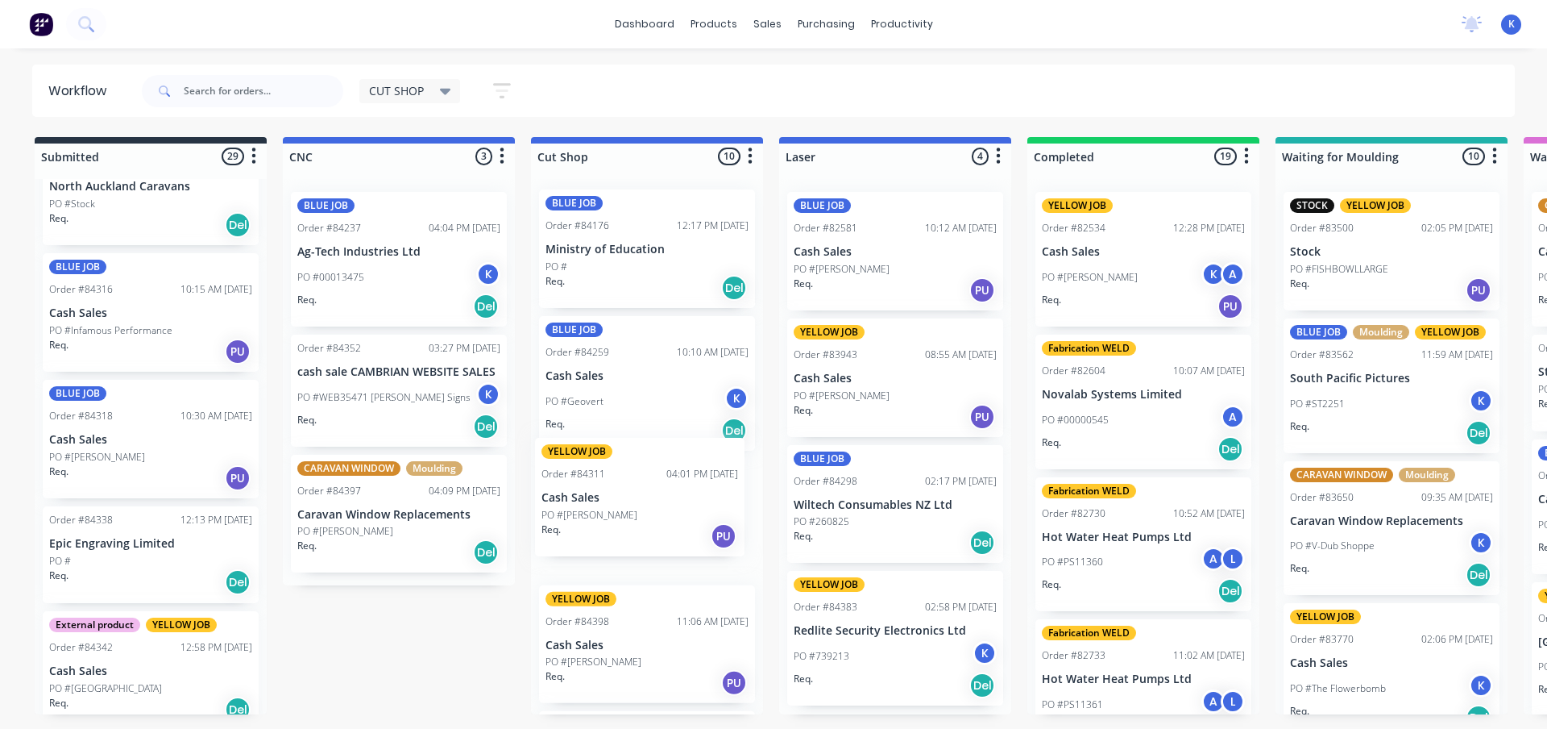
drag, startPoint x: 83, startPoint y: 299, endPoint x: 594, endPoint y: 510, distance: 552.8
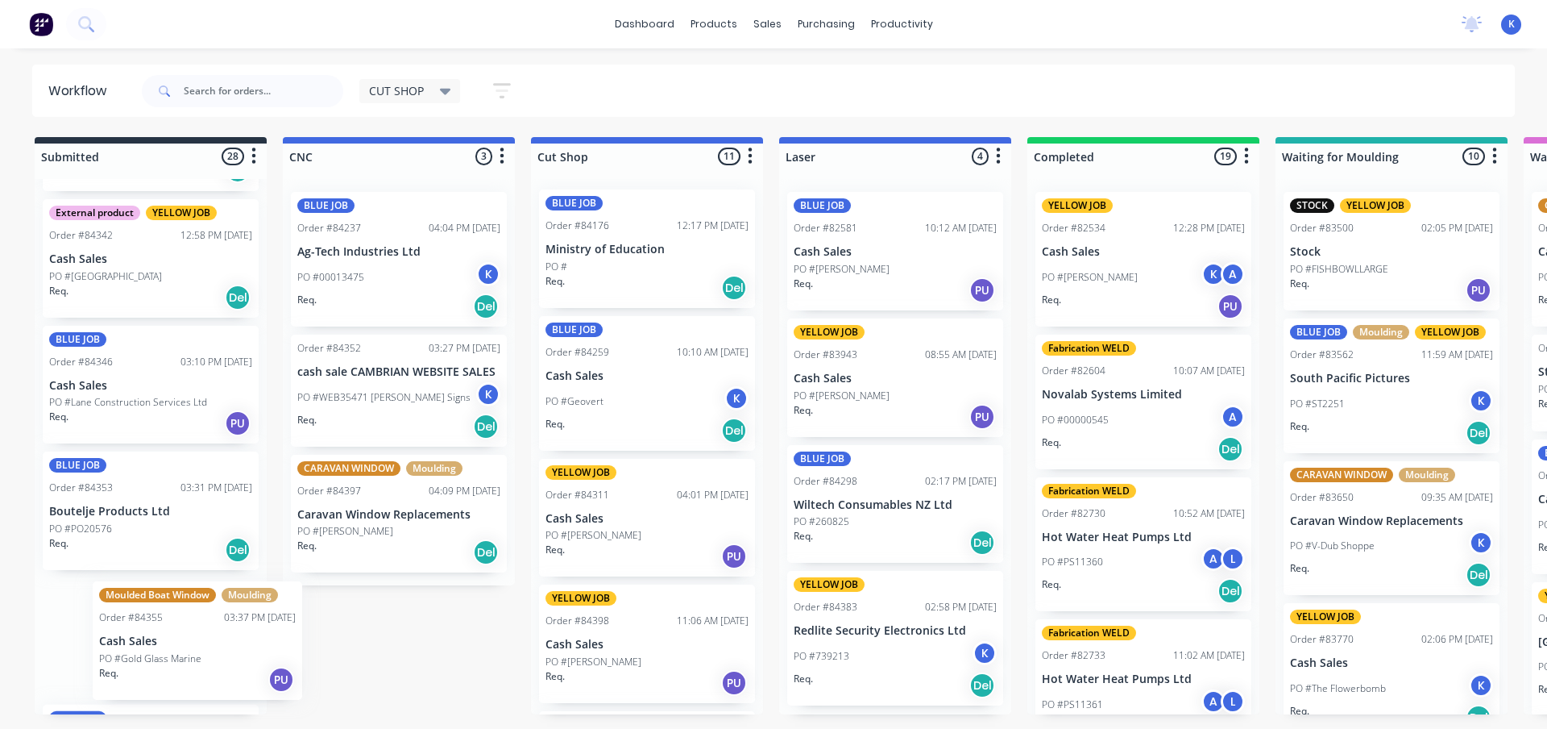
scroll to position [1522, 0]
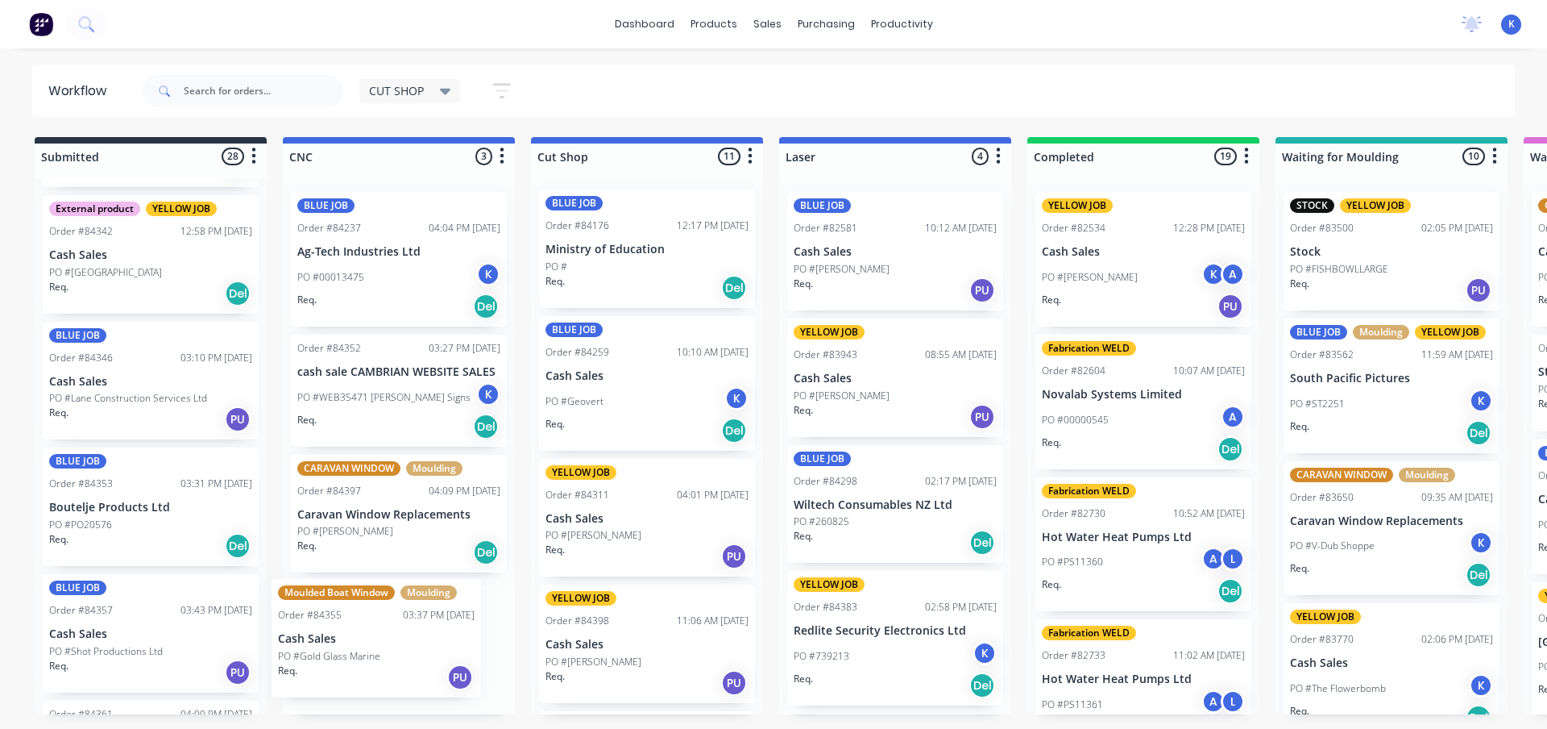
drag, startPoint x: 98, startPoint y: 644, endPoint x: 332, endPoint y: 653, distance: 234.7
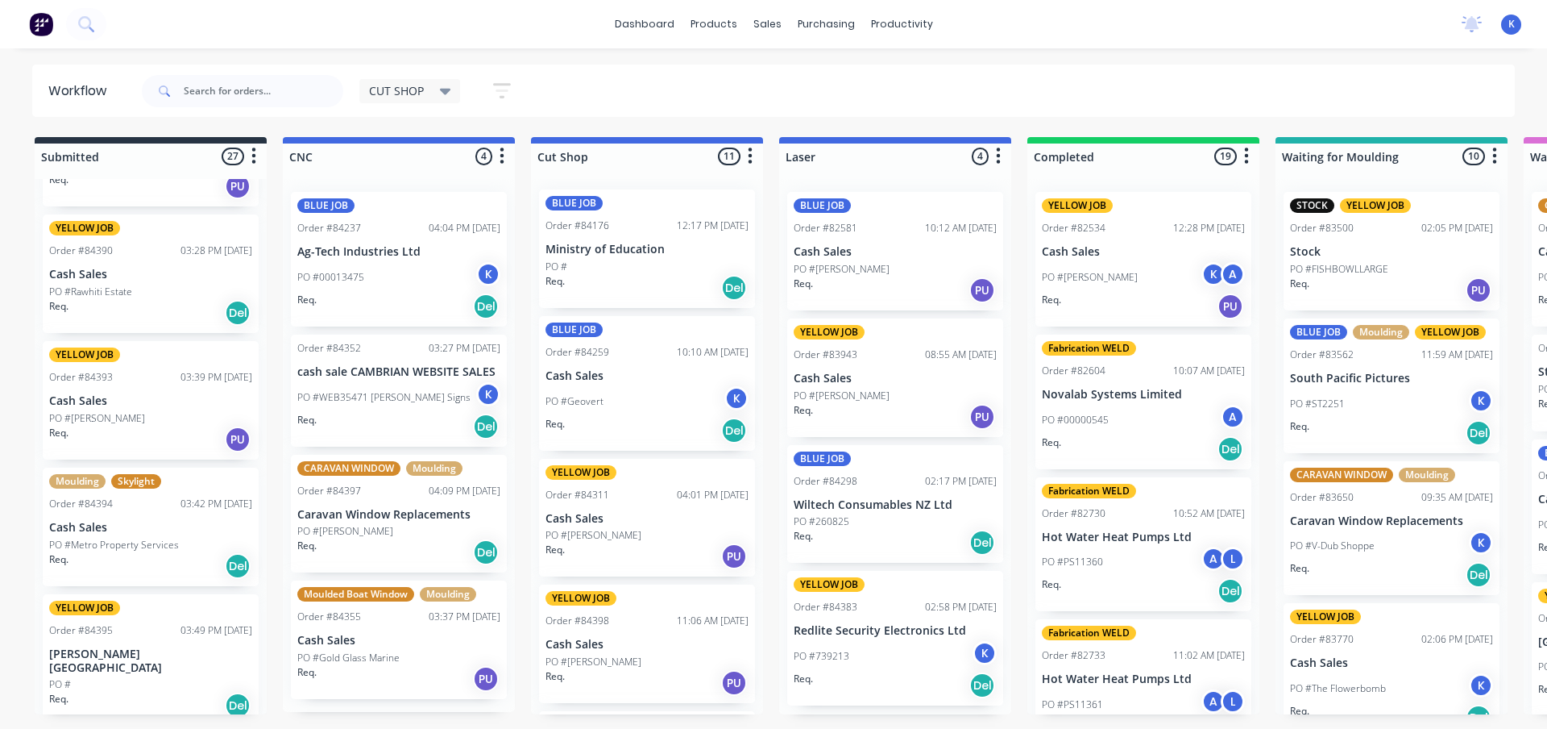
scroll to position [2731, 0]
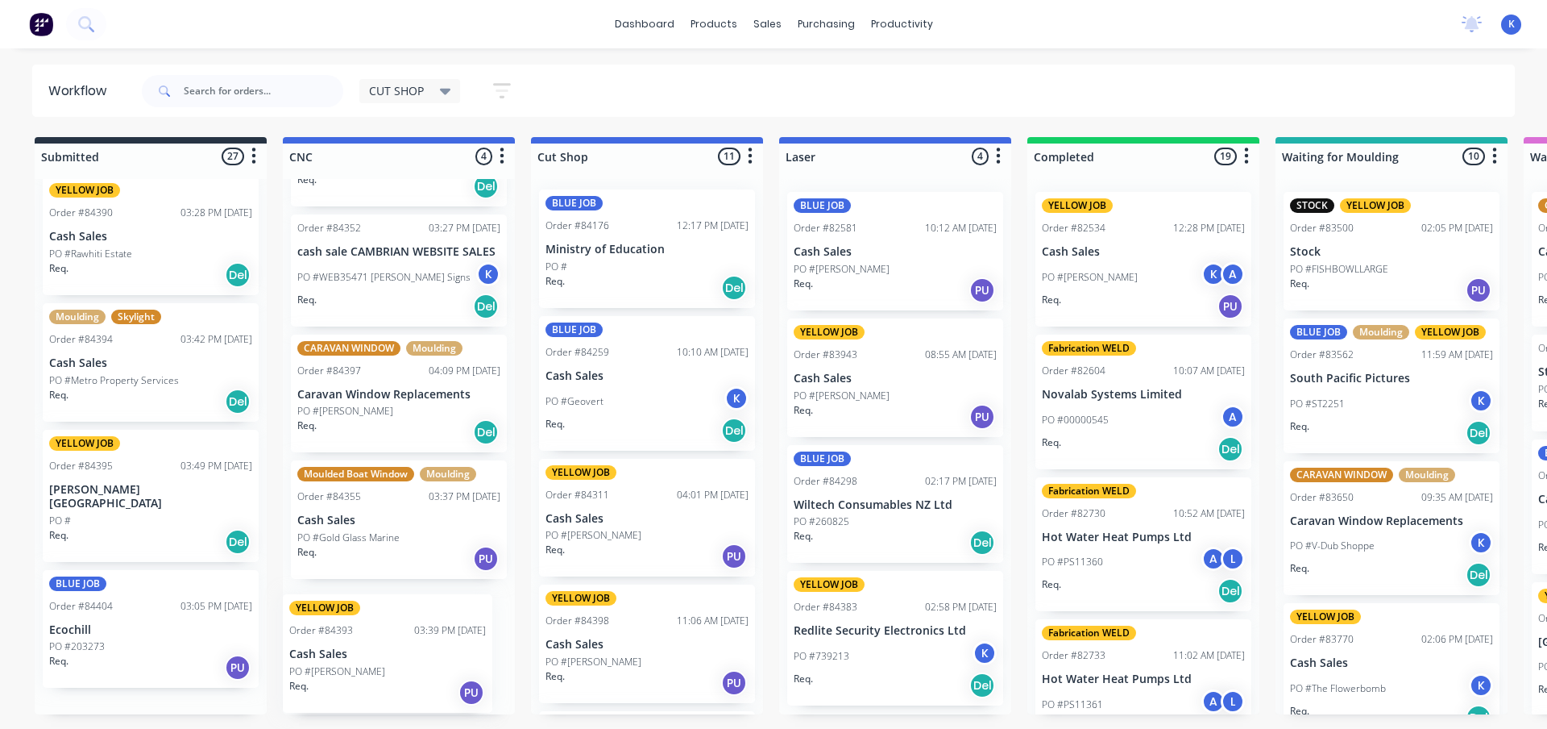
drag, startPoint x: 116, startPoint y: 384, endPoint x: 340, endPoint y: 684, distance: 374.2
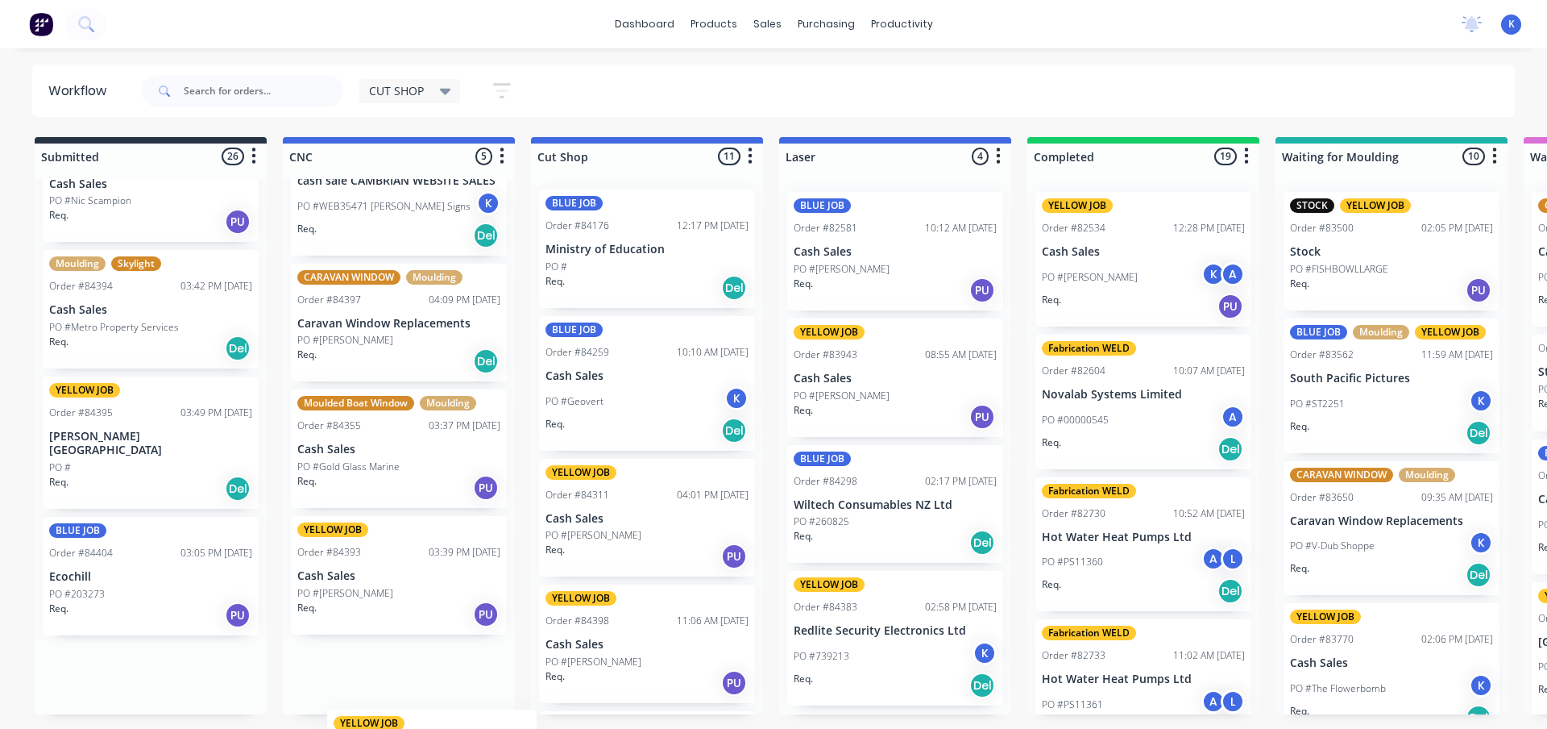
scroll to position [247, 0]
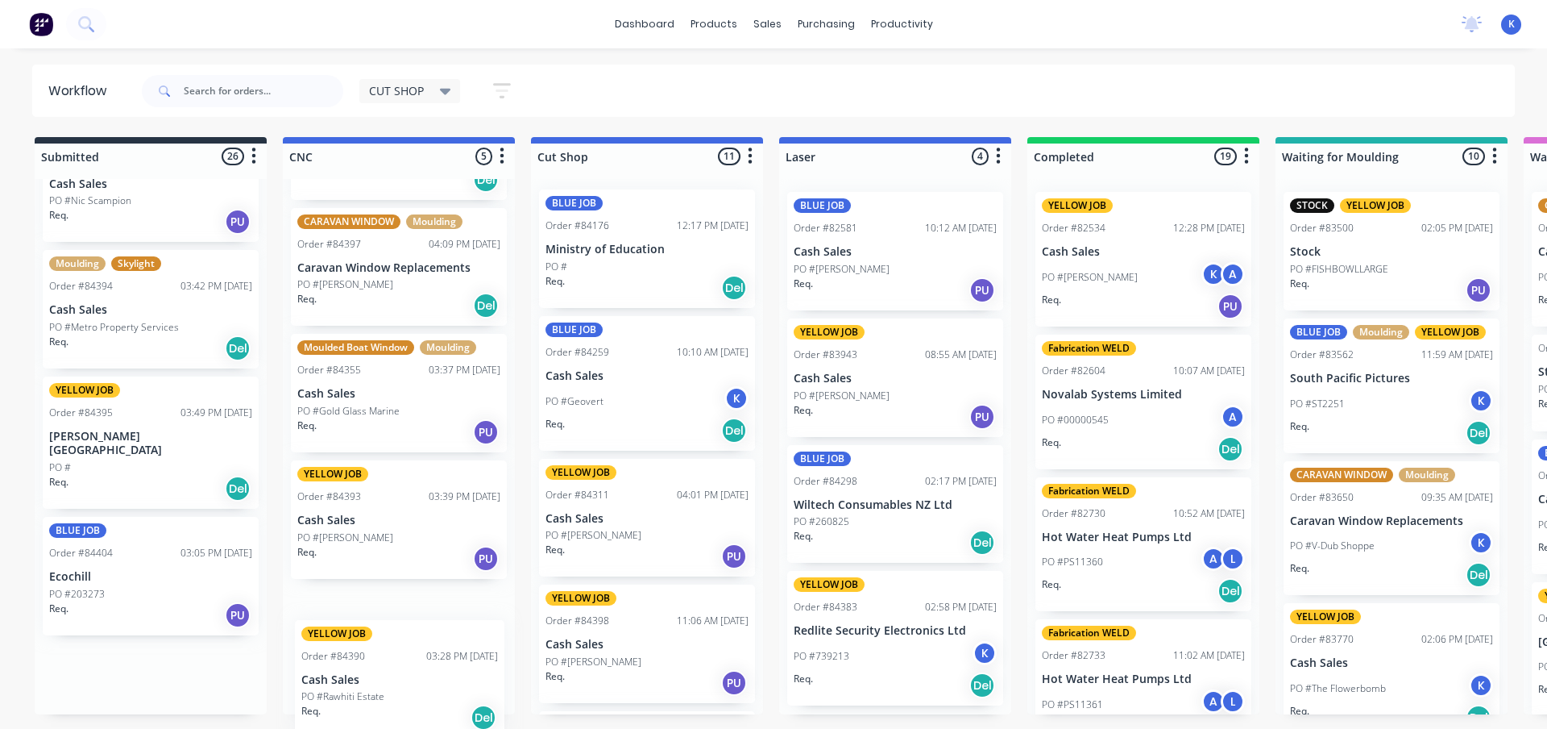
drag, startPoint x: 88, startPoint y: 272, endPoint x: 329, endPoint y: 675, distance: 469.5
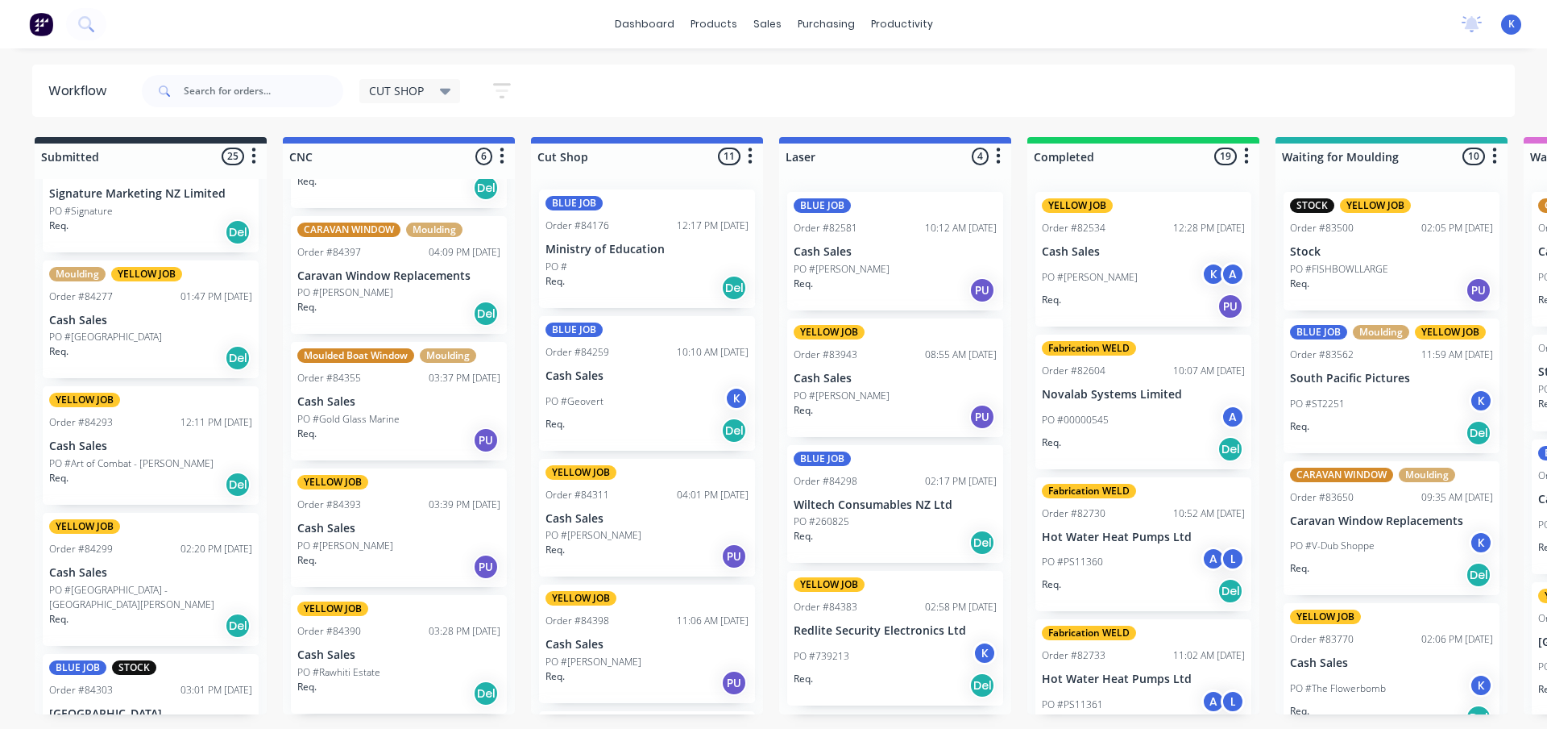
scroll to position [200, 0]
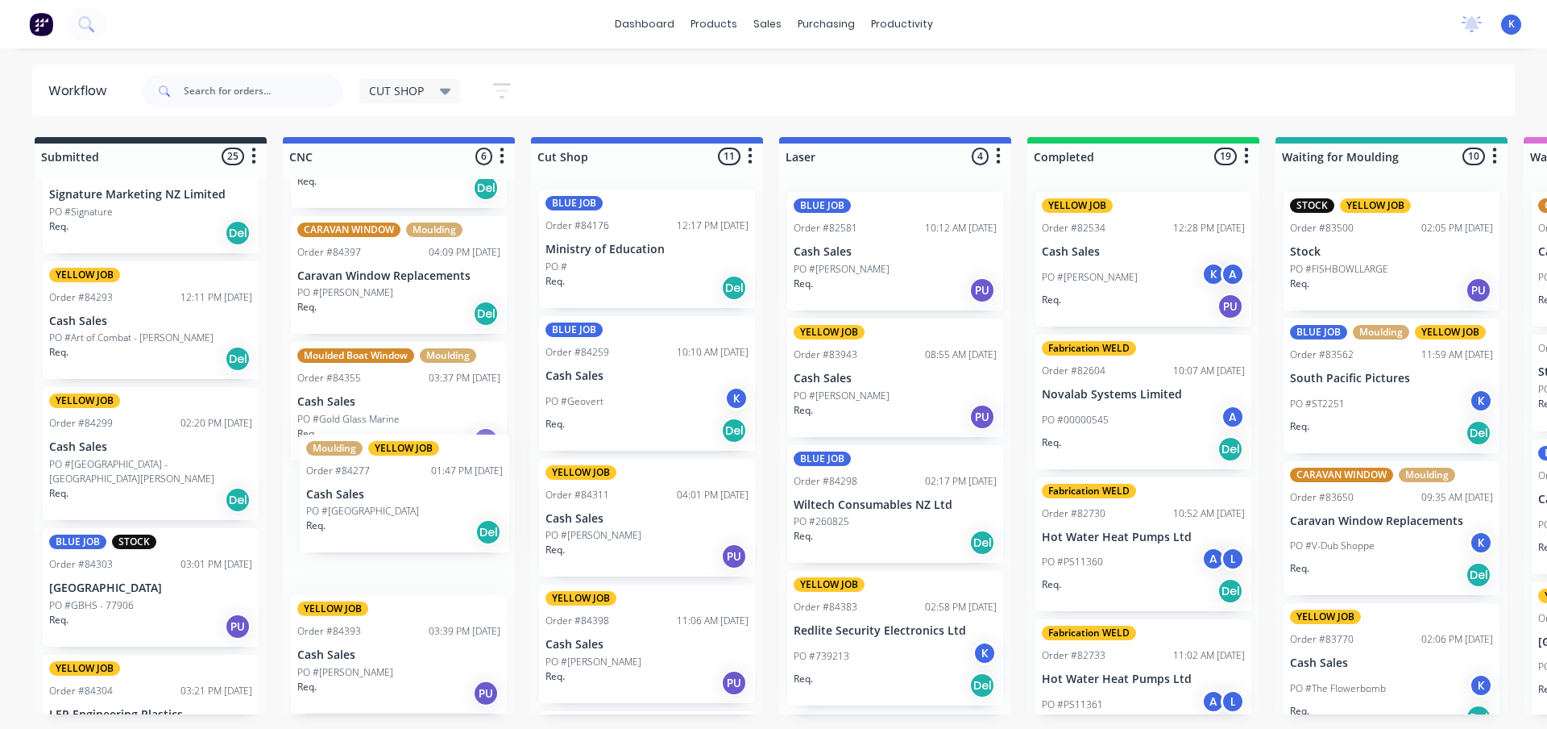
drag, startPoint x: 93, startPoint y: 321, endPoint x: 347, endPoint y: 489, distance: 304.6
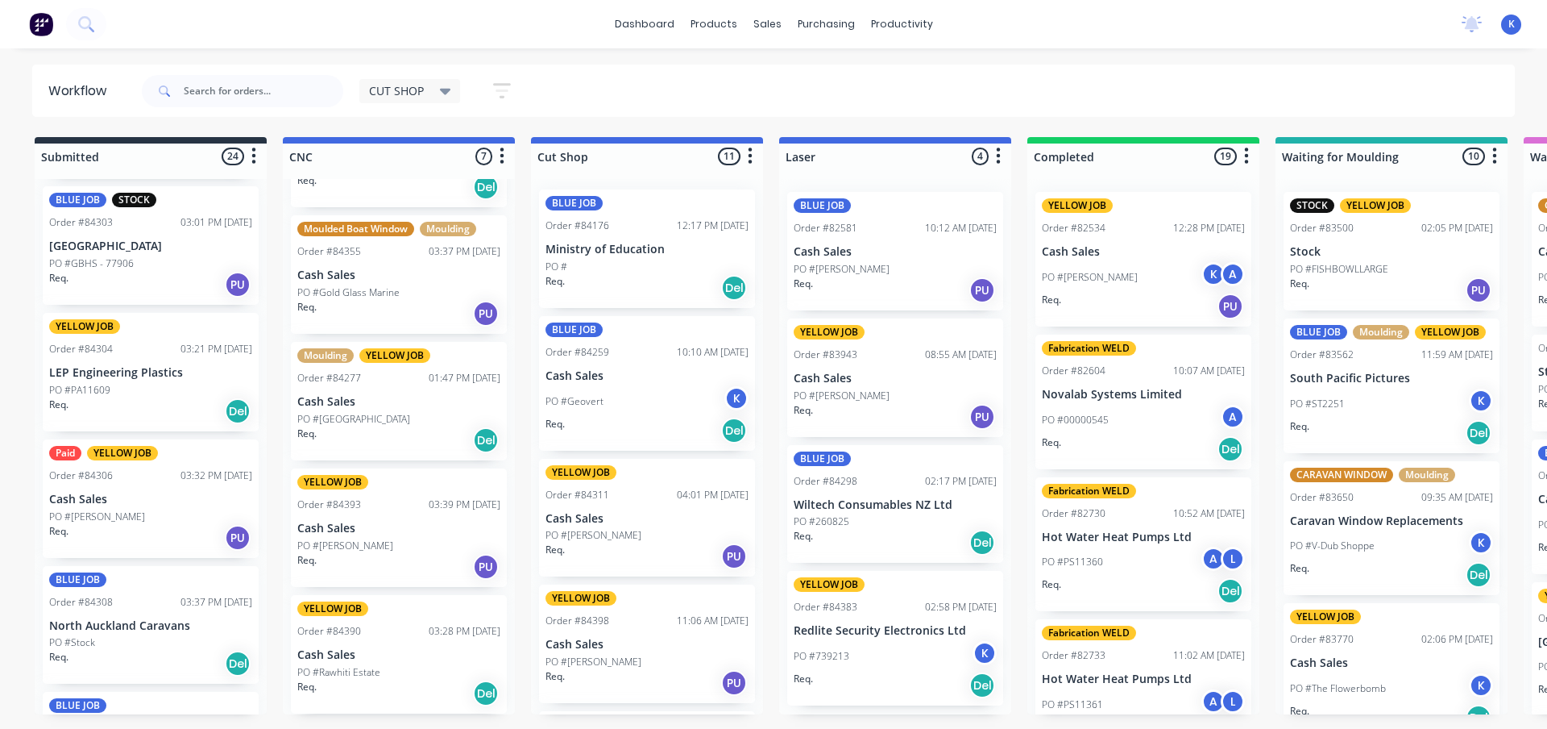
scroll to position [558, 0]
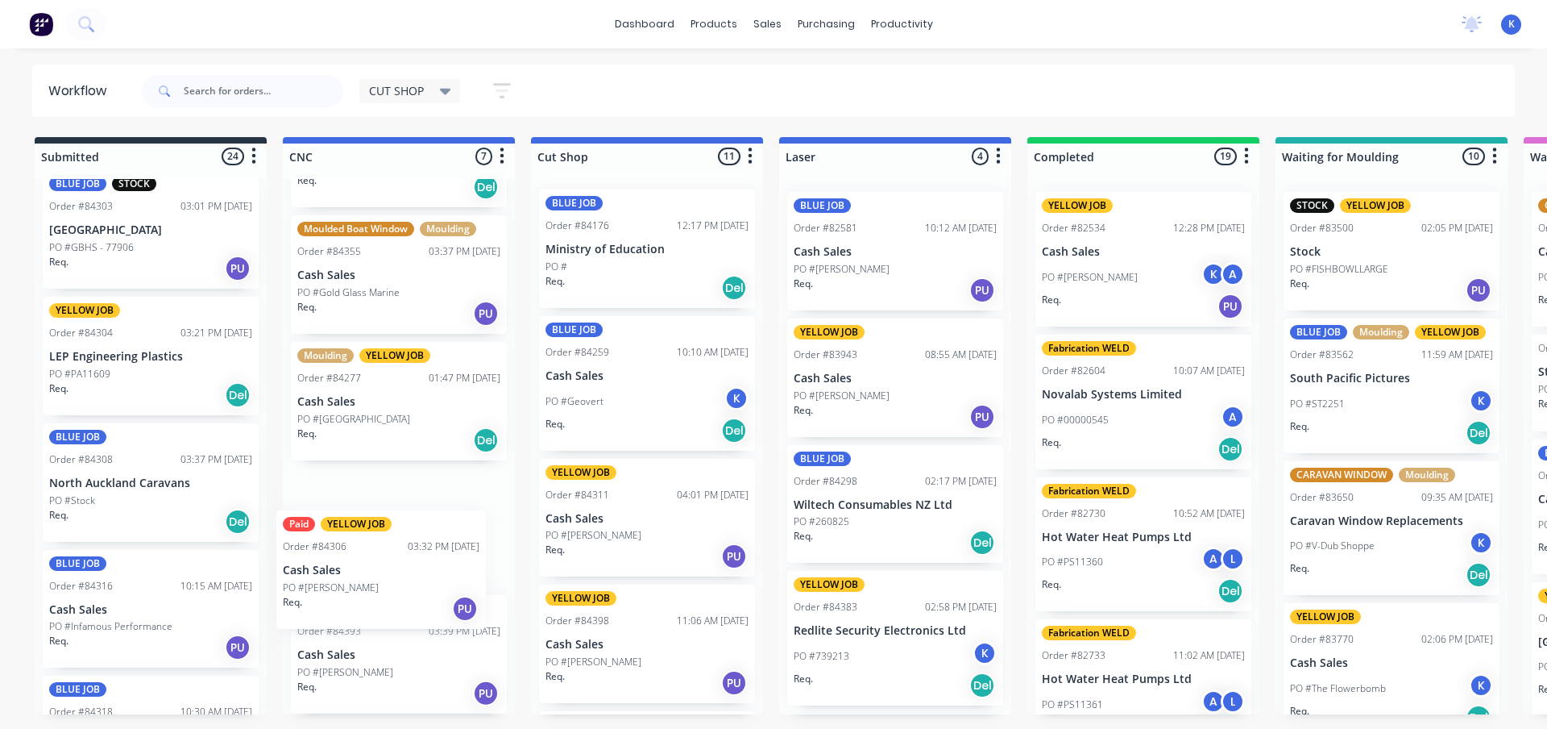
drag, startPoint x: 76, startPoint y: 459, endPoint x: 312, endPoint y: 567, distance: 259.3
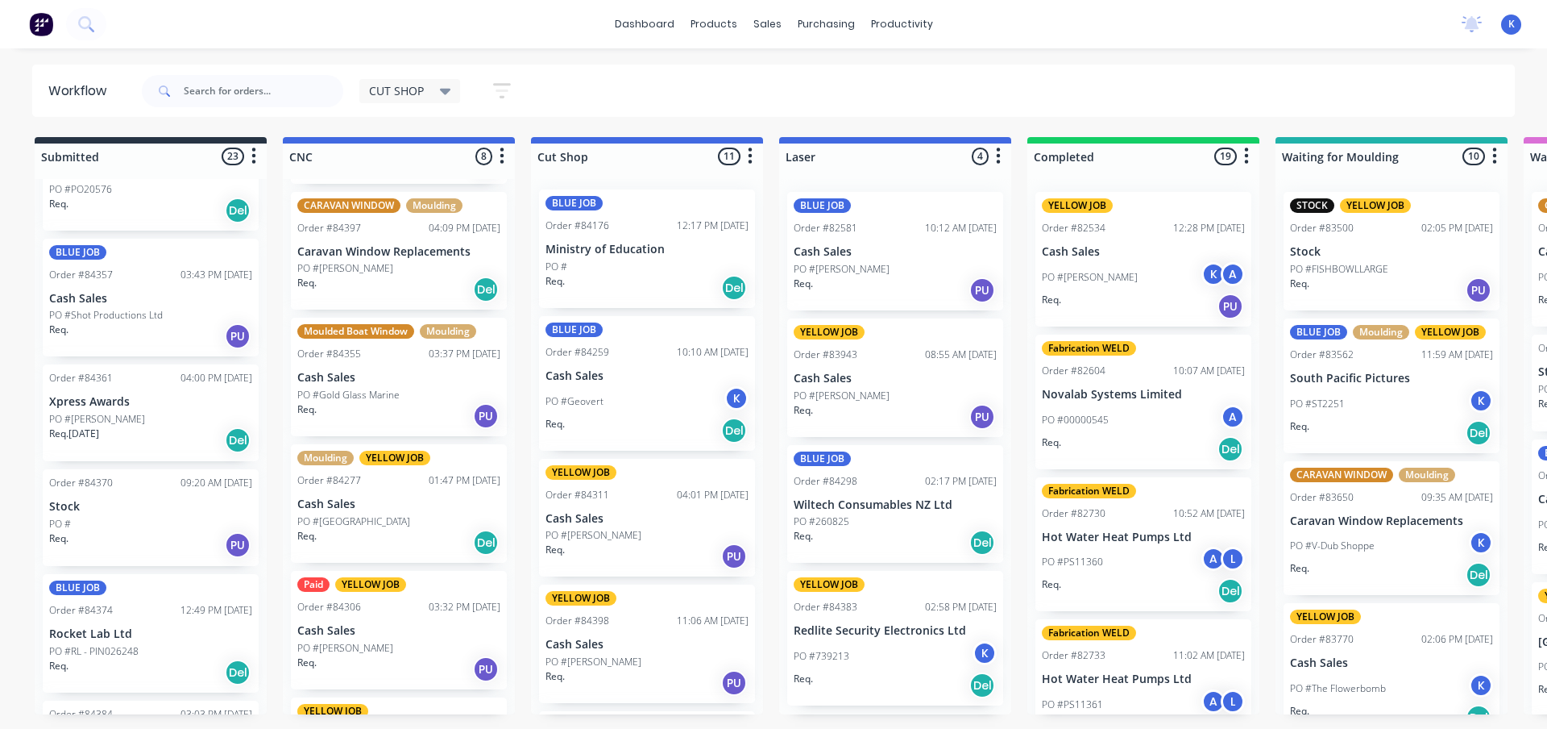
scroll to position [249, 0]
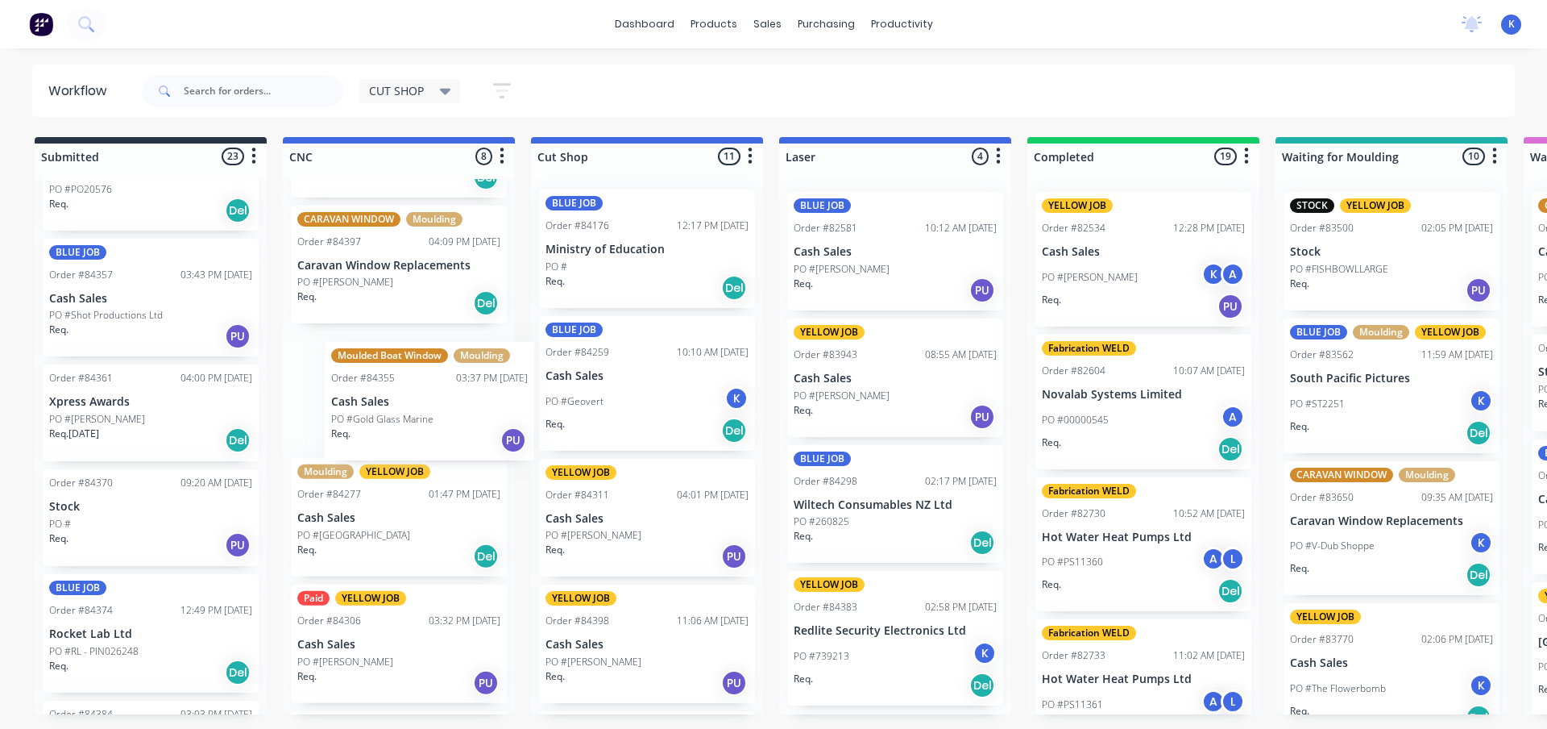
drag, startPoint x: 338, startPoint y: 399, endPoint x: 376, endPoint y: 410, distance: 39.5
click at [376, 410] on div "BLUE JOB Order #84237 04:04 PM [DATE] Ag-Tech Industries Ltd PO #00013475 K Req…" at bounding box center [399, 446] width 232 height 535
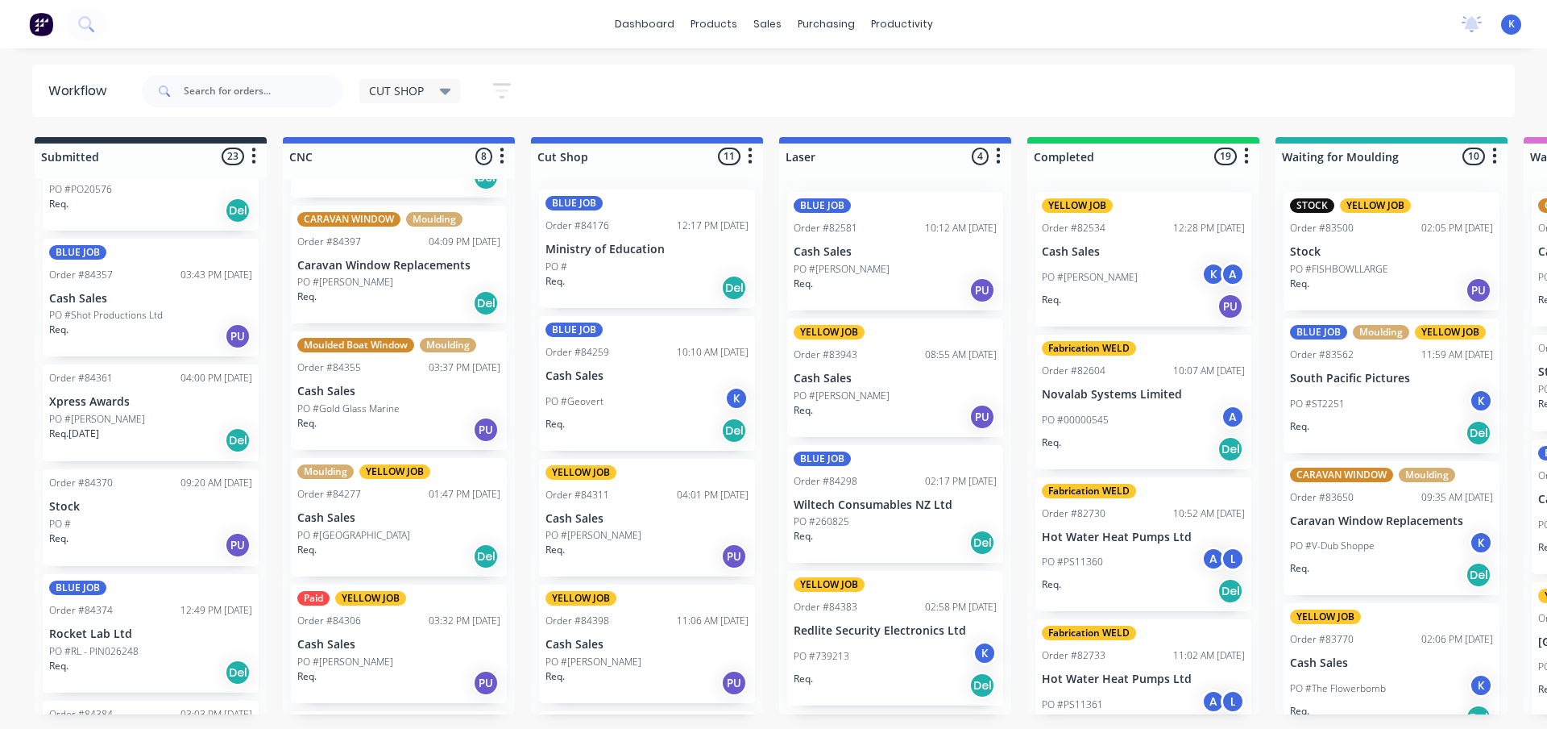
click at [347, 396] on p "Cash Sales" at bounding box center [398, 391] width 203 height 14
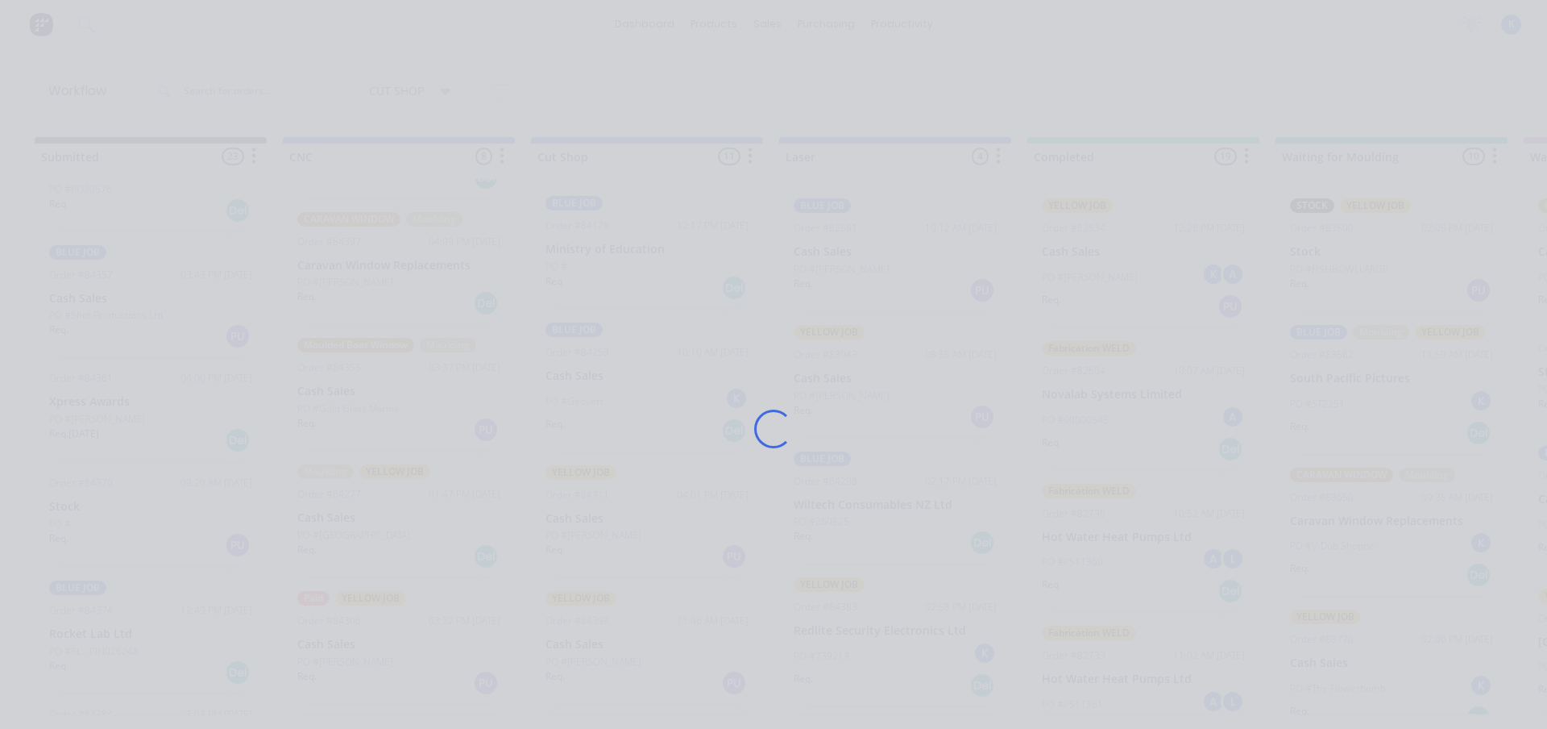
click at [347, 396] on div "Loading..." at bounding box center [773, 428] width 1289 height 729
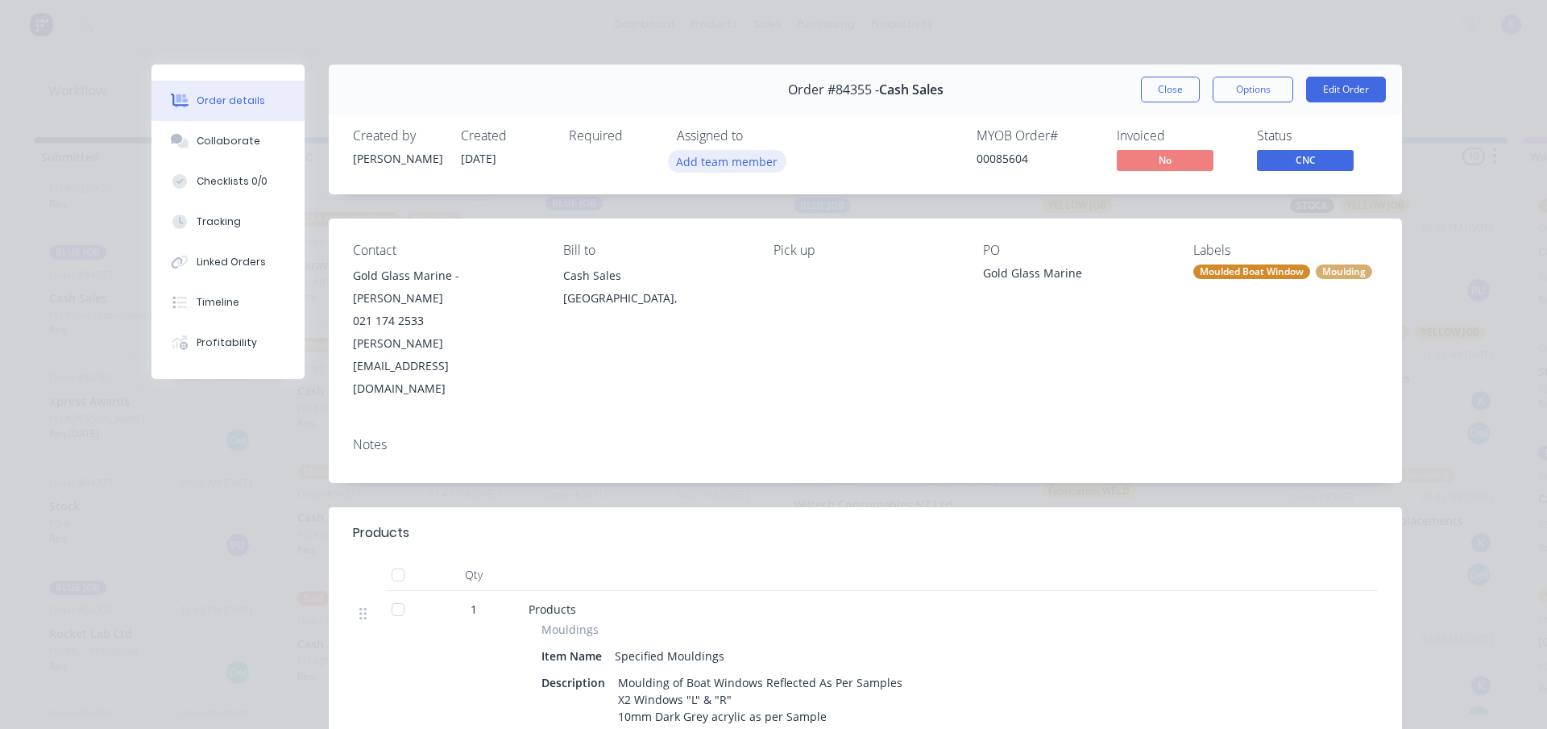
click at [726, 160] on button "Add team member" at bounding box center [727, 161] width 118 height 22
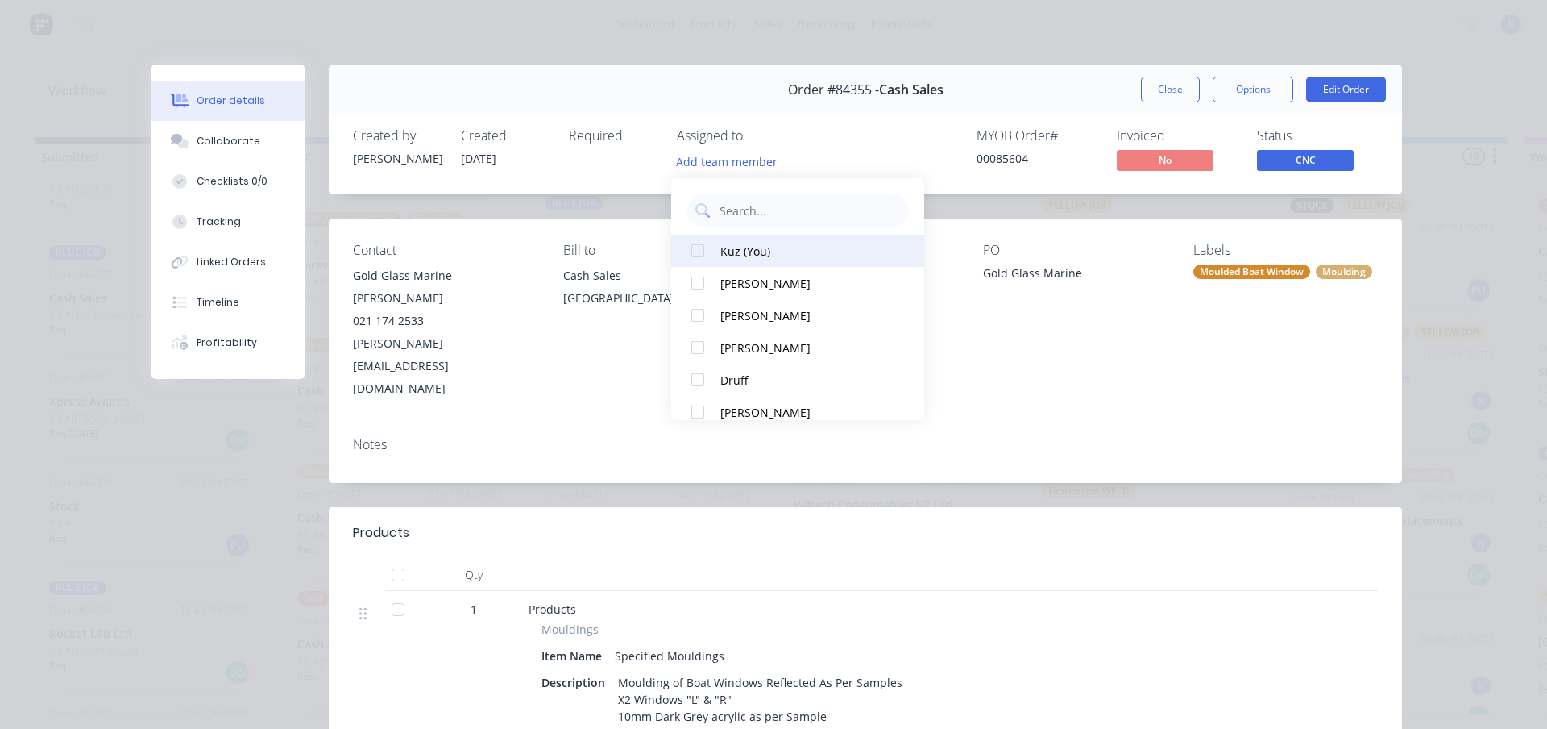
click at [699, 242] on div at bounding box center [698, 251] width 32 height 32
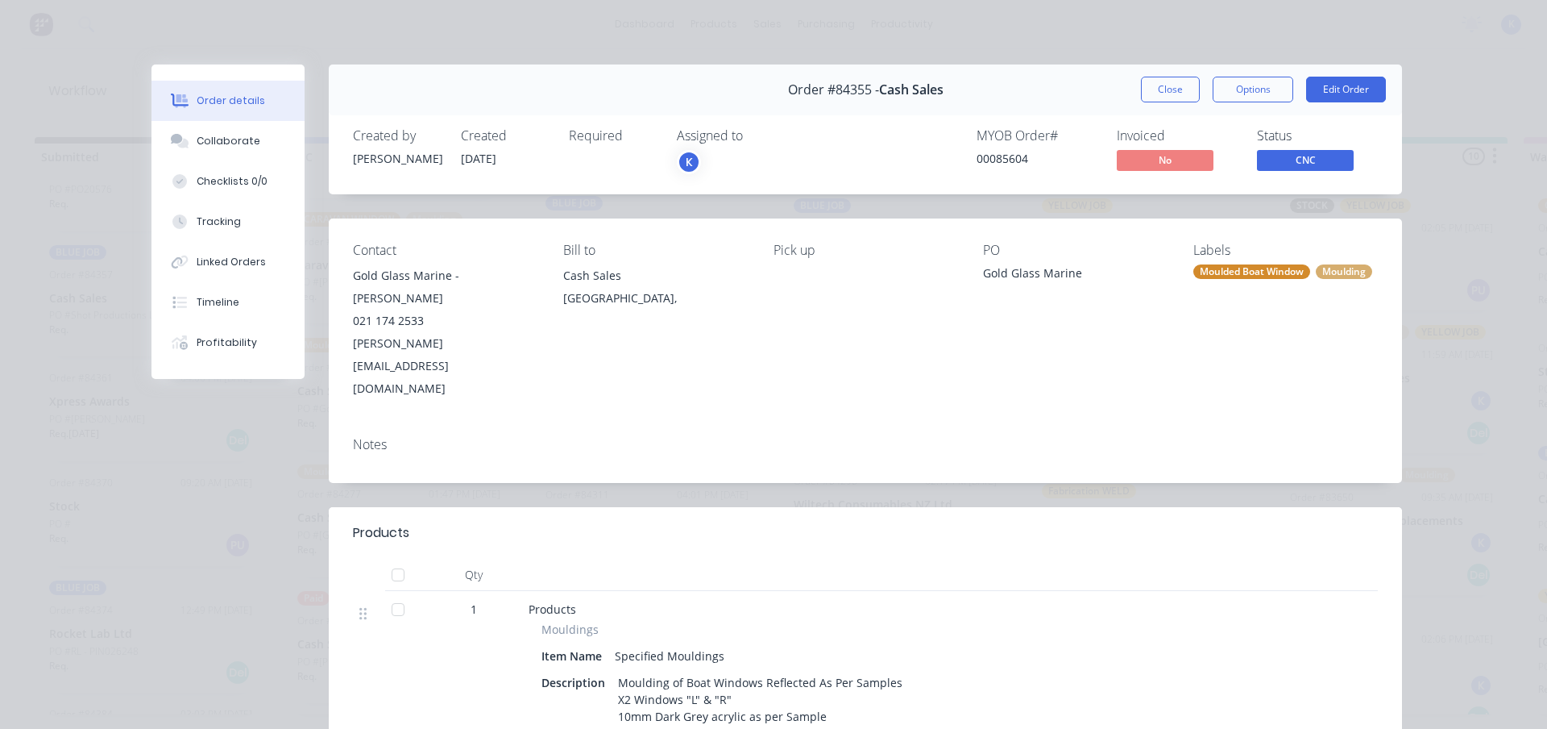
drag, startPoint x: 1156, startPoint y: 95, endPoint x: 1113, endPoint y: 106, distance: 45.0
click at [1148, 97] on button "Close" at bounding box center [1170, 90] width 59 height 26
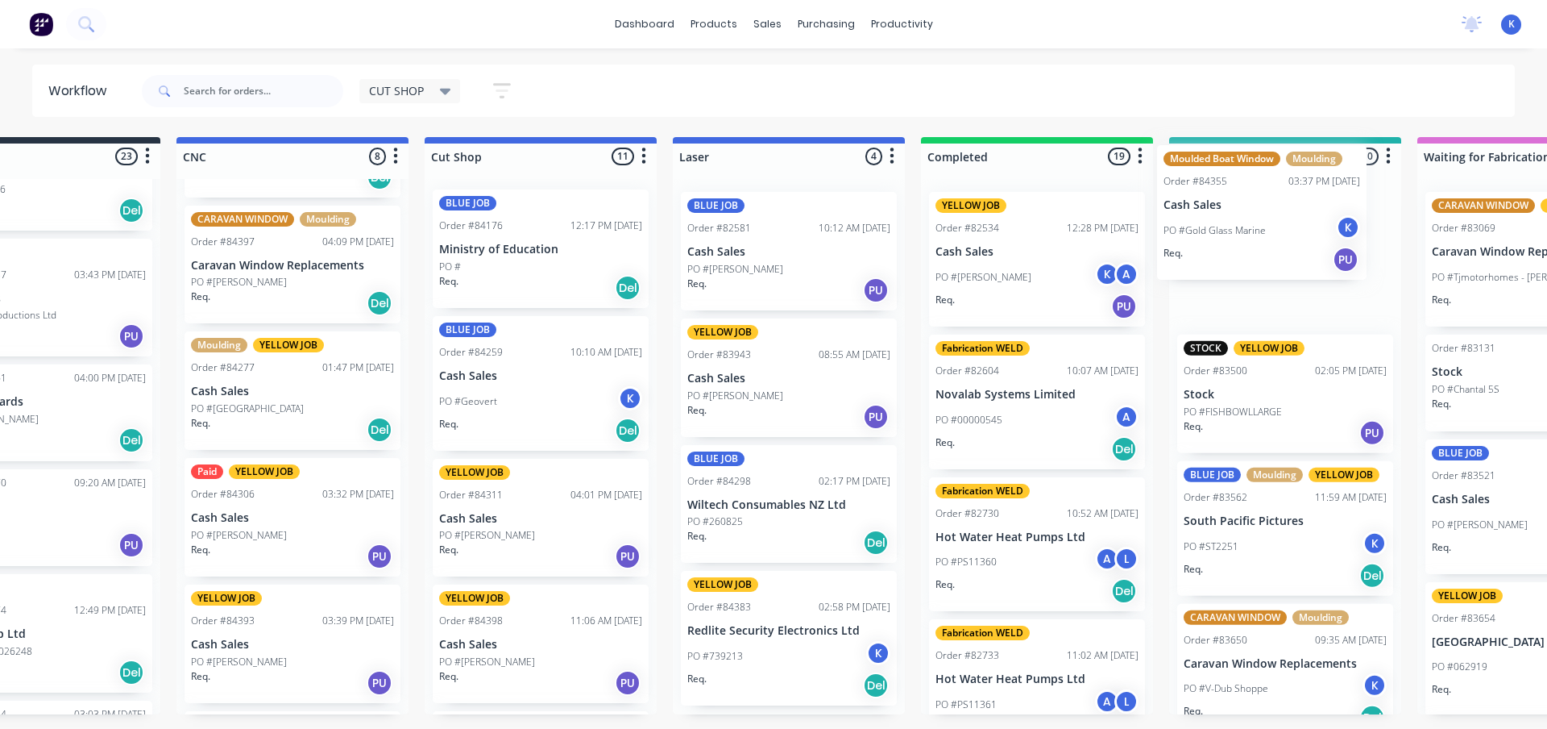
drag, startPoint x: 330, startPoint y: 407, endPoint x: 1202, endPoint y: 235, distance: 887.9
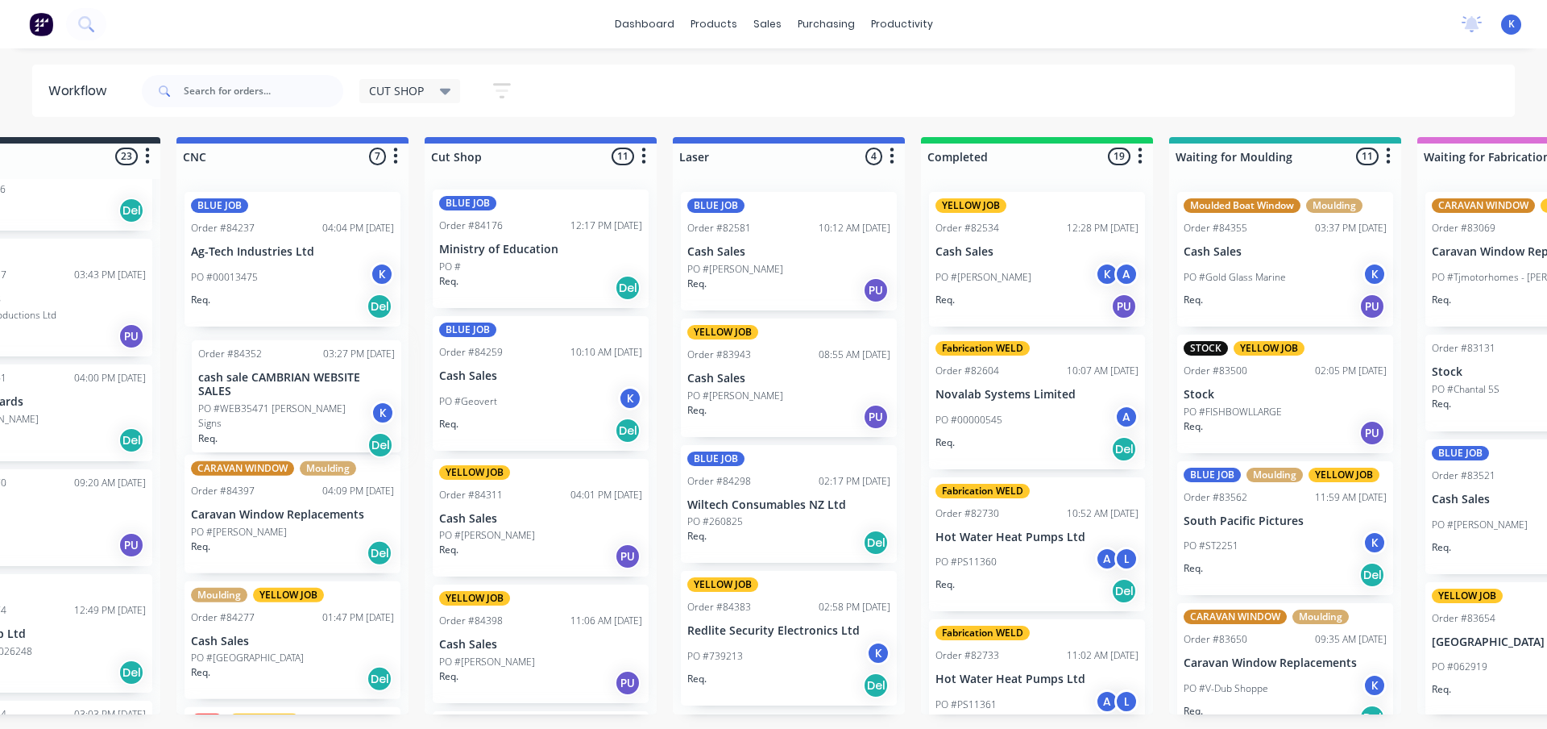
scroll to position [0, 103]
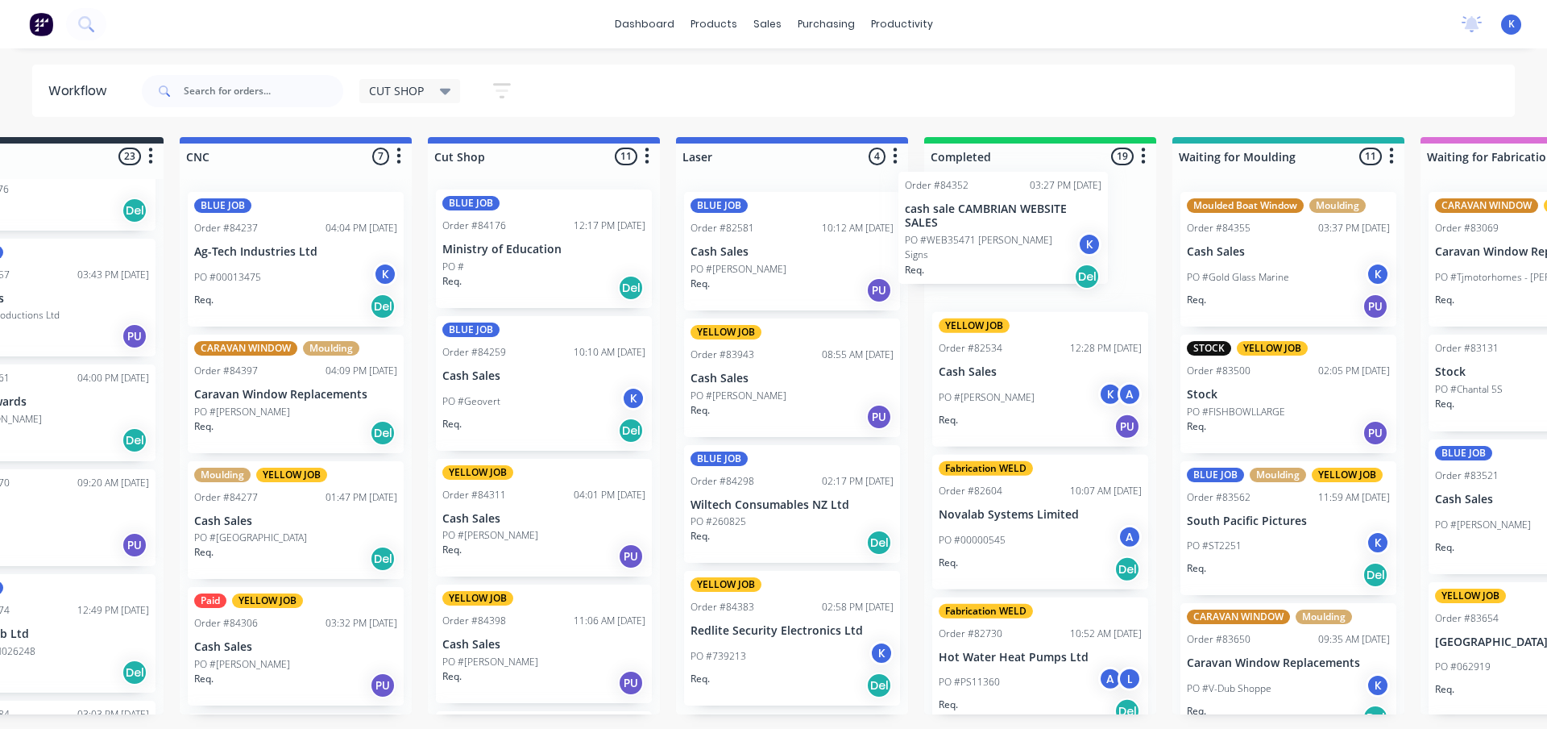
drag, startPoint x: 223, startPoint y: 380, endPoint x: 952, endPoint y: 222, distance: 745.4
click at [230, 524] on p "Cash Sales" at bounding box center [295, 521] width 203 height 14
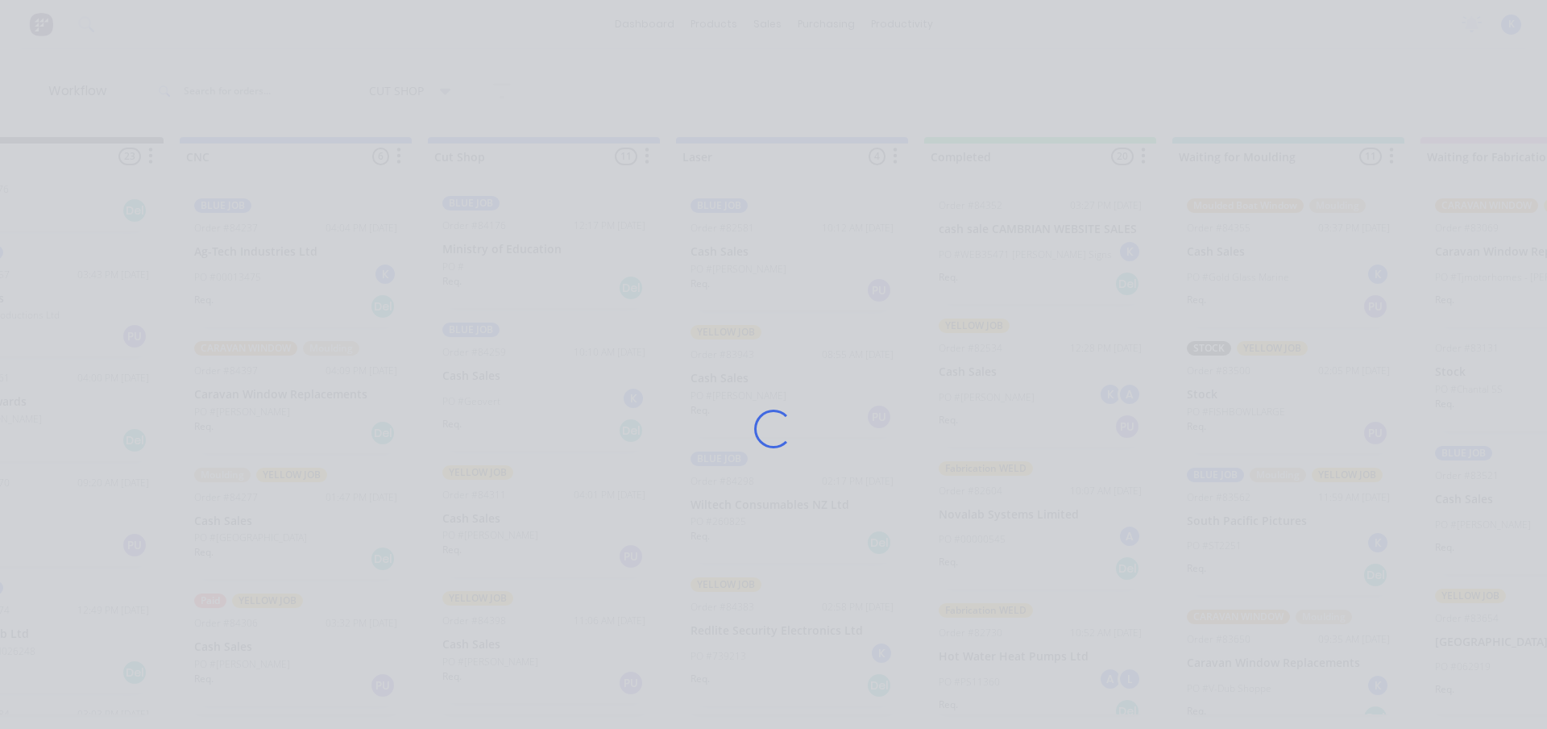
click at [230, 524] on div "Loading..." at bounding box center [773, 428] width 1289 height 729
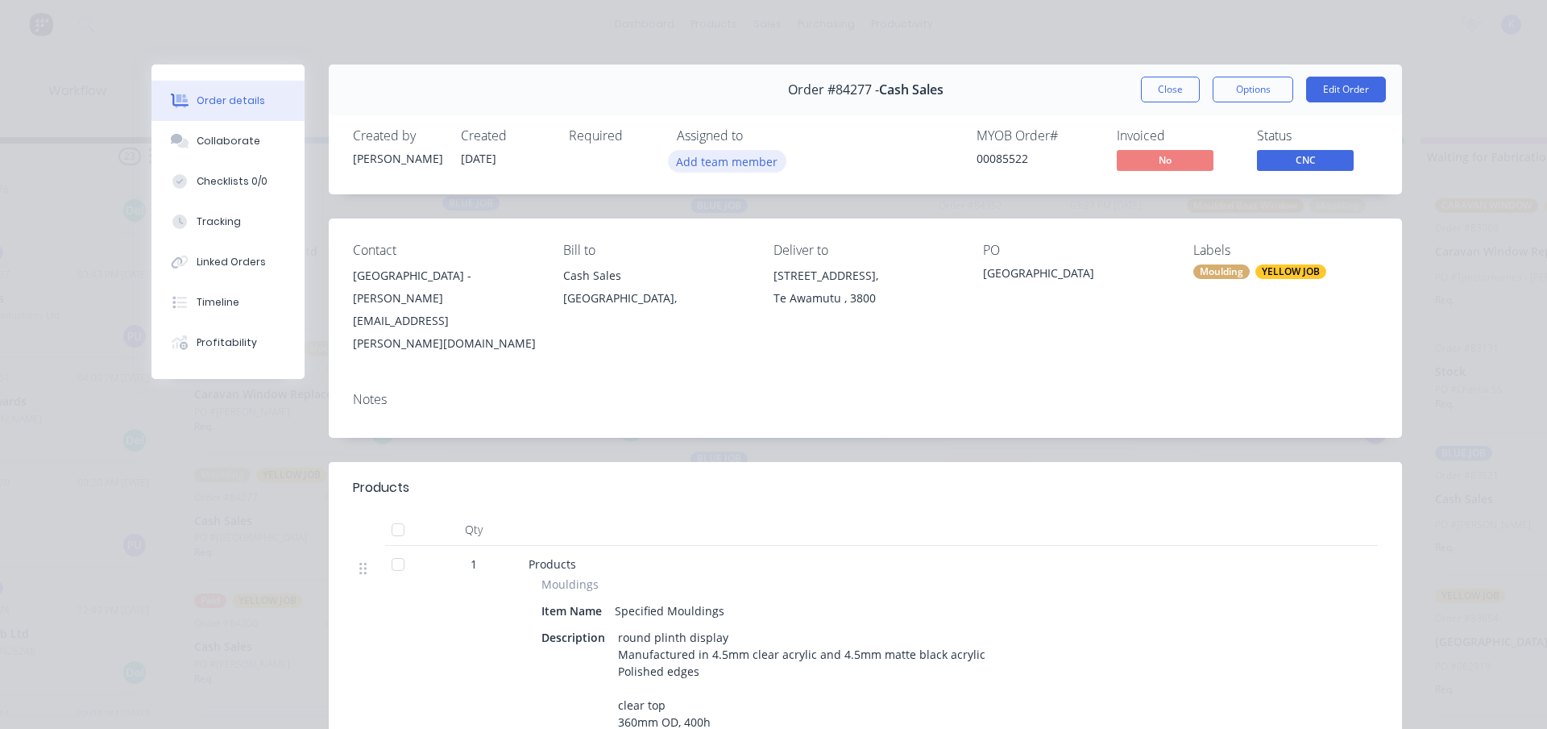
click at [737, 169] on button "Add team member" at bounding box center [727, 161] width 118 height 22
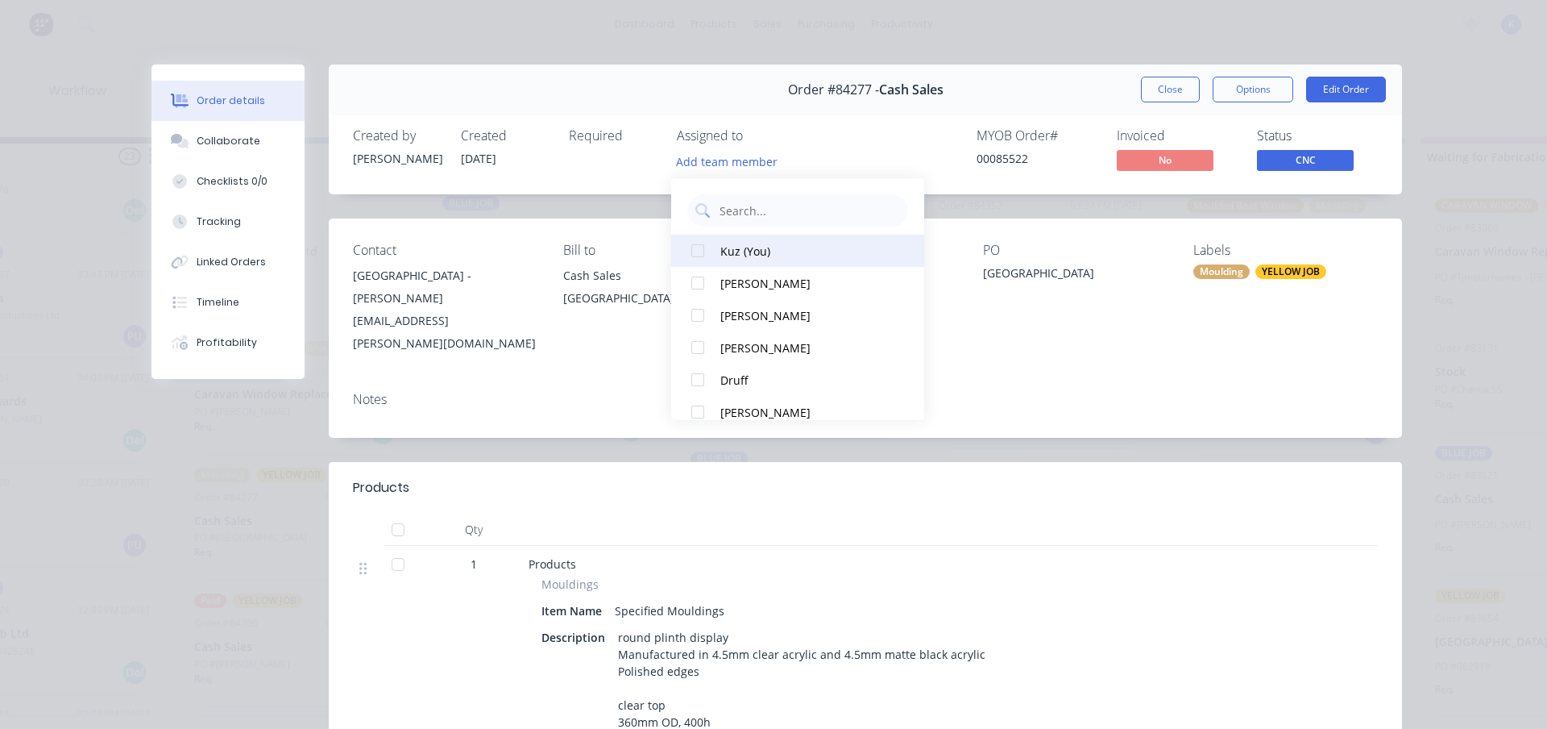
click at [745, 251] on div "Kuz (You)" at bounding box center [805, 251] width 170 height 17
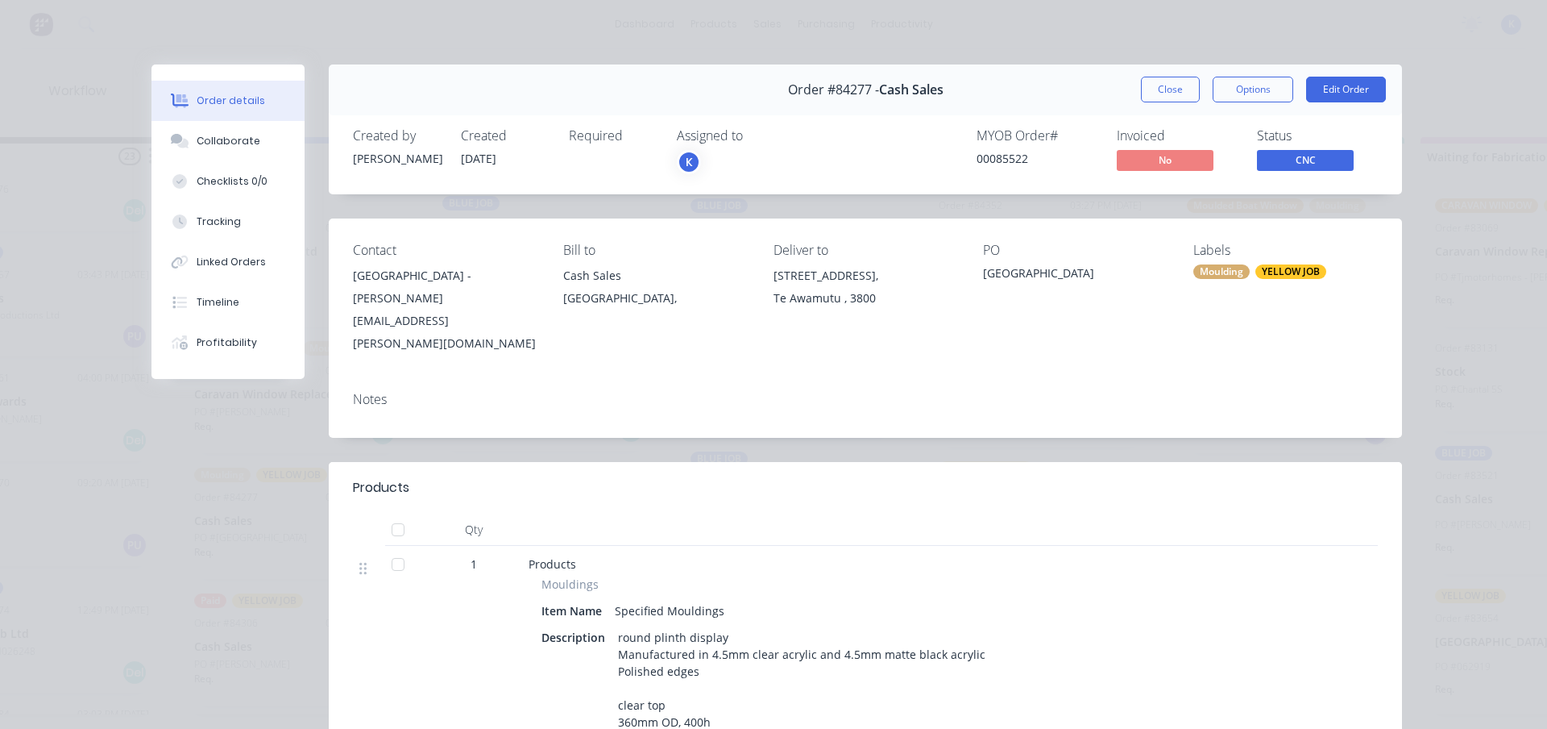
click at [1145, 93] on button "Close" at bounding box center [1170, 90] width 59 height 26
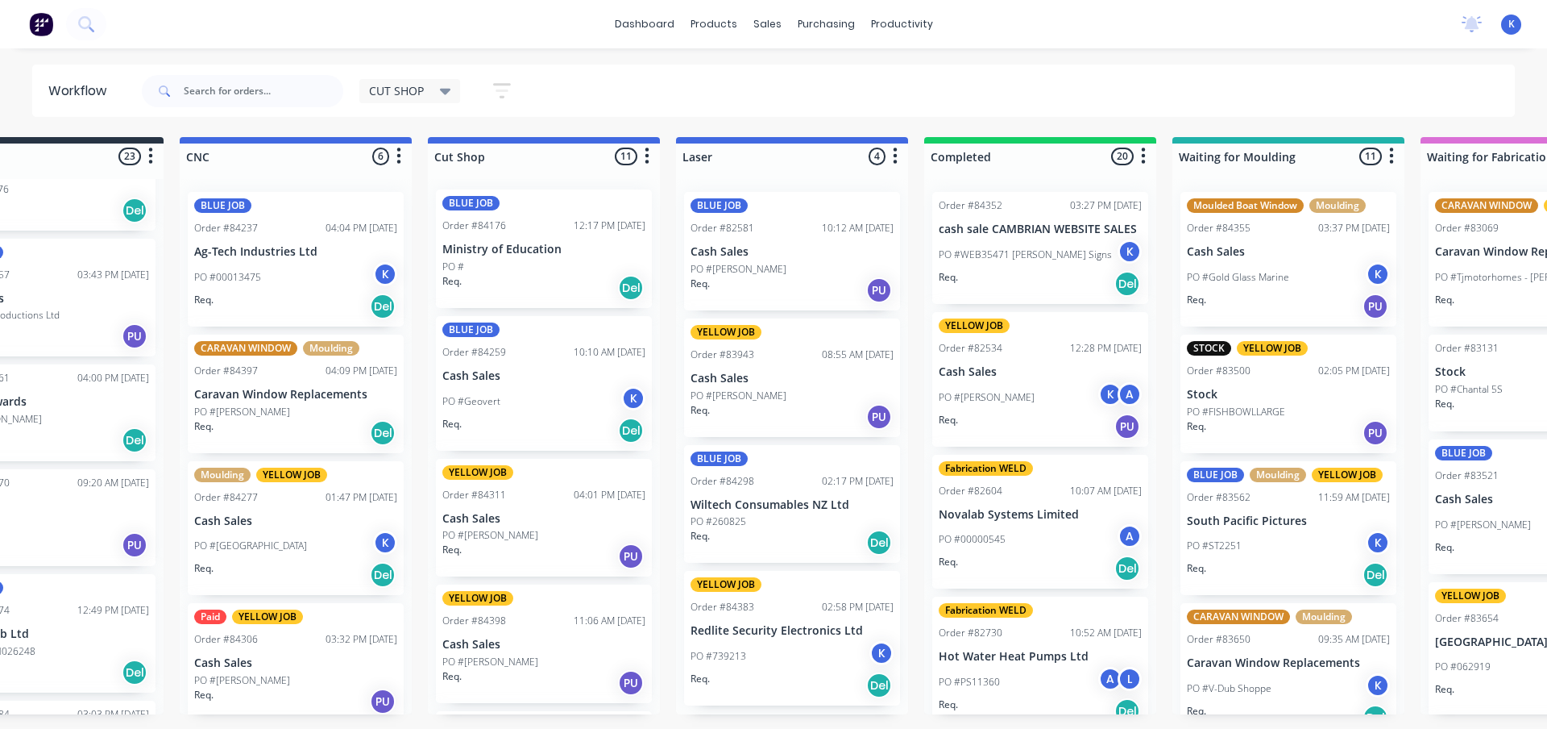
click at [224, 543] on p "PO #[GEOGRAPHIC_DATA]" at bounding box center [250, 545] width 113 height 15
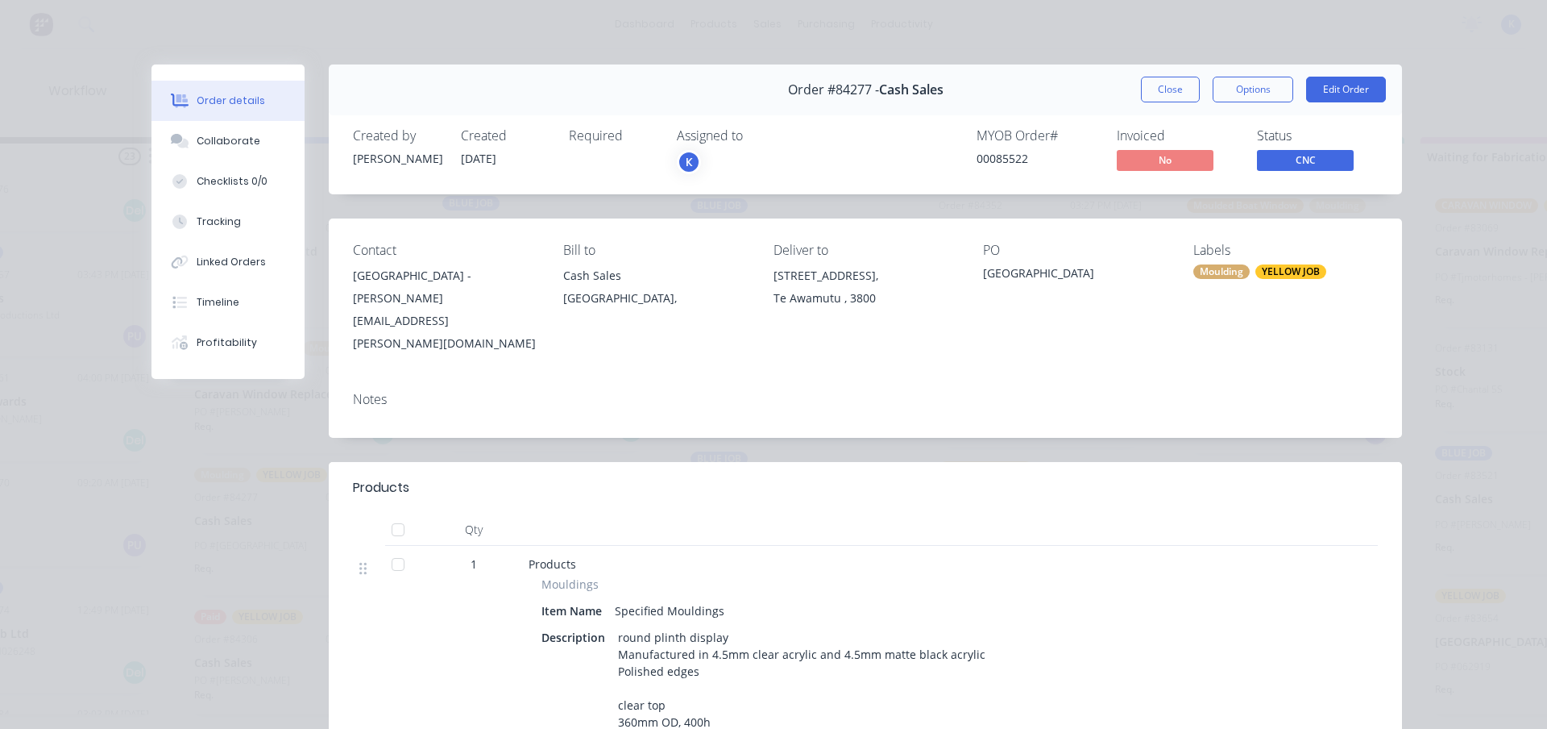
drag, startPoint x: 1155, startPoint y: 81, endPoint x: 982, endPoint y: 137, distance: 182.2
click at [1145, 87] on button "Close" at bounding box center [1170, 90] width 59 height 26
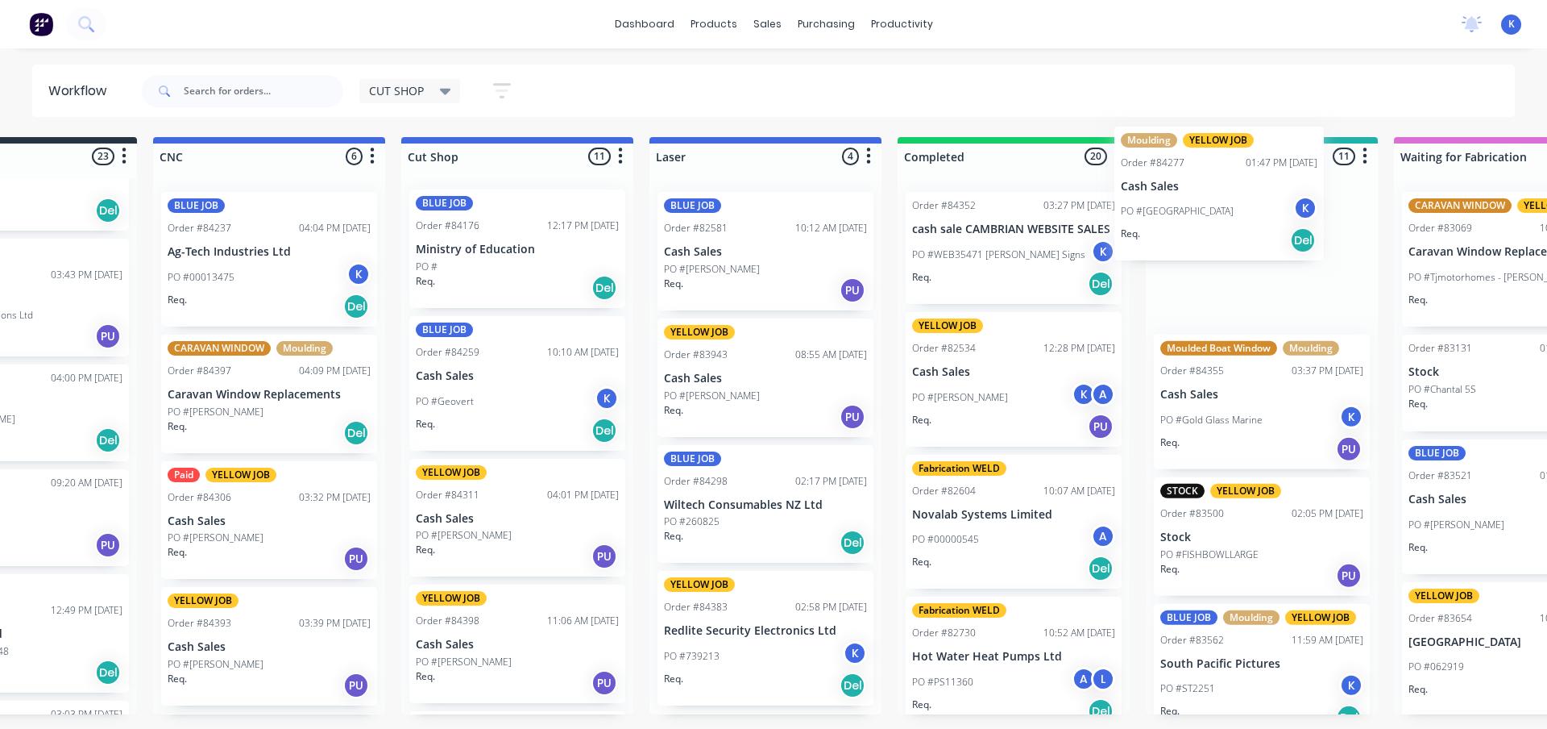
drag, startPoint x: 213, startPoint y: 536, endPoint x: 1148, endPoint y: 212, distance: 989.4
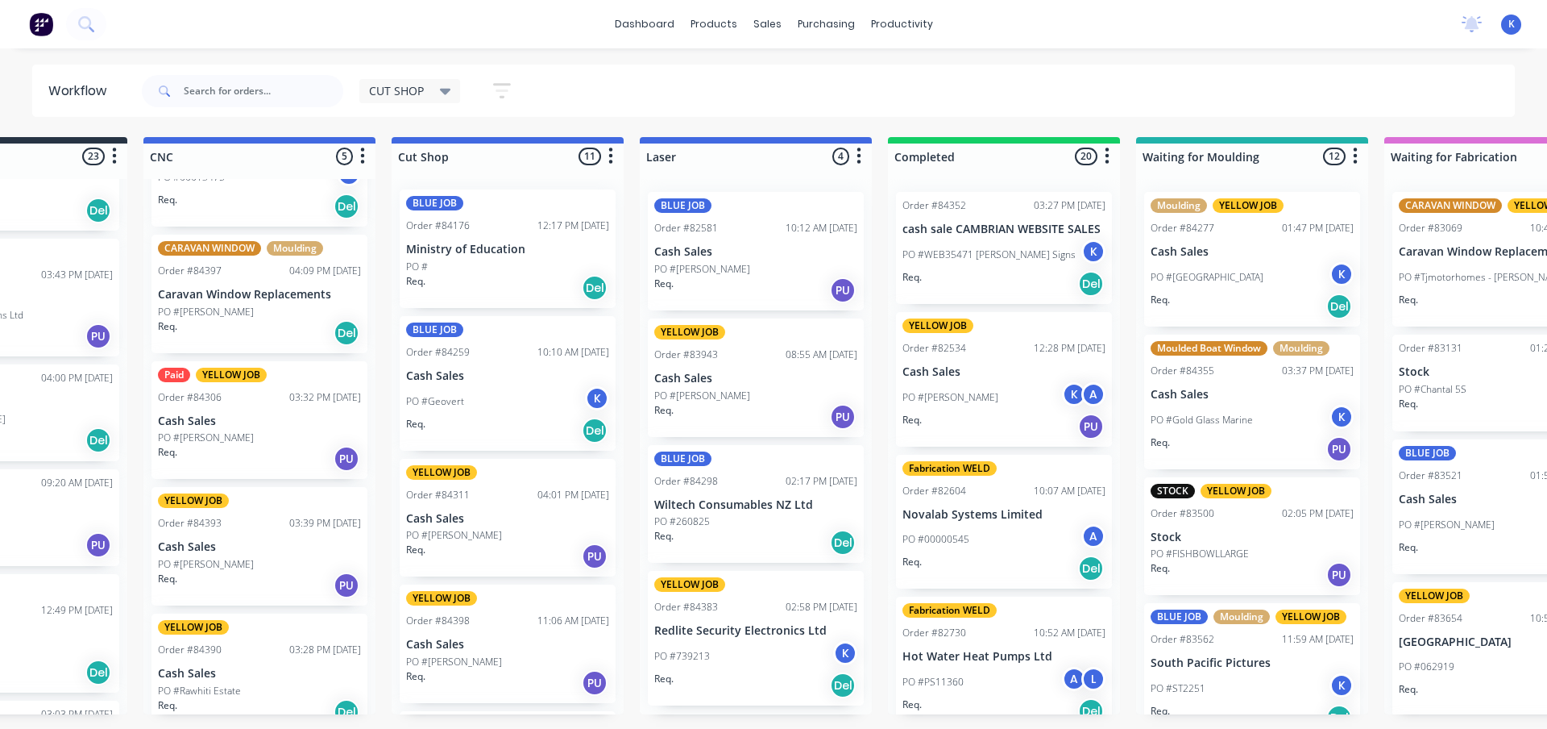
scroll to position [118, 0]
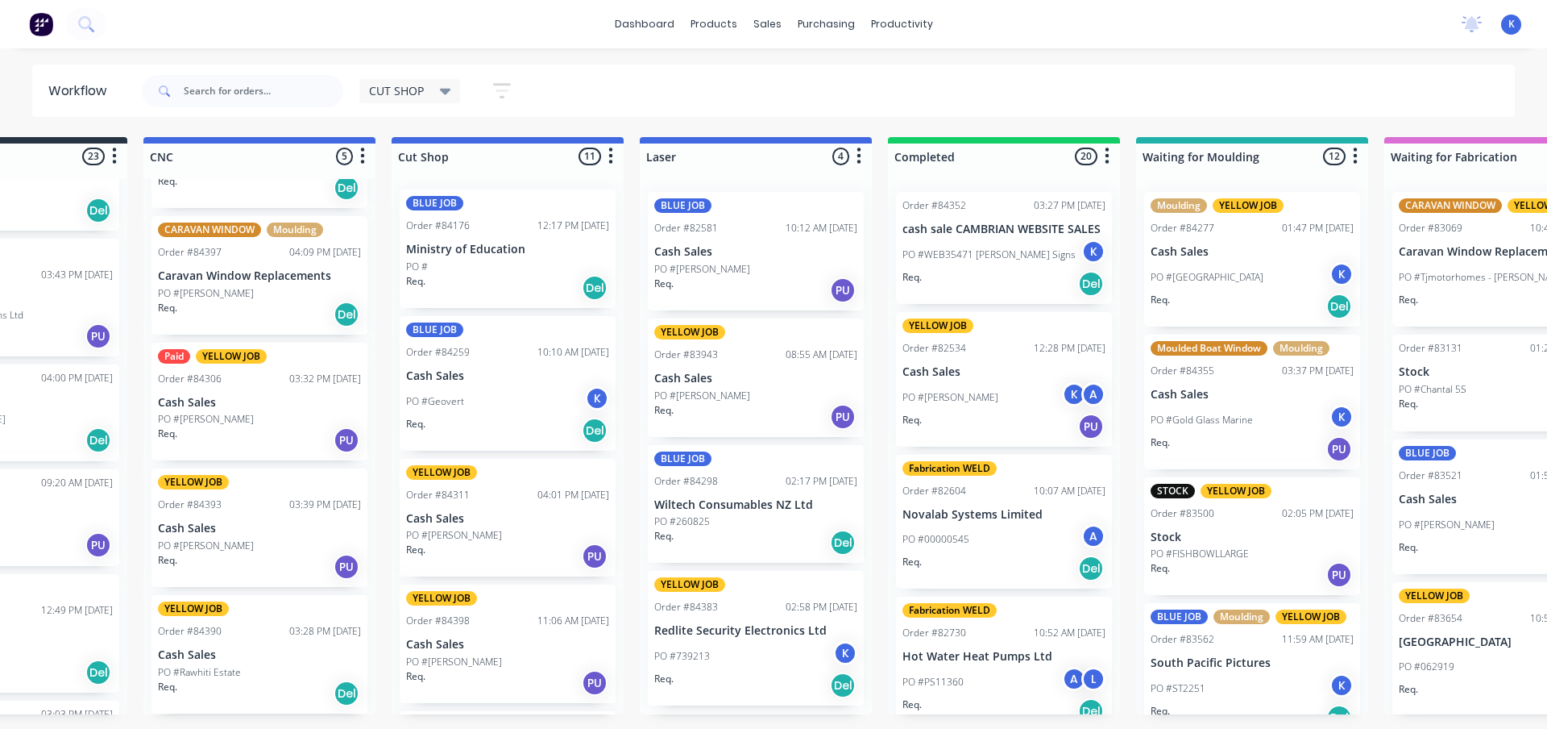
click at [191, 546] on p "PO #[PERSON_NAME]" at bounding box center [206, 545] width 96 height 15
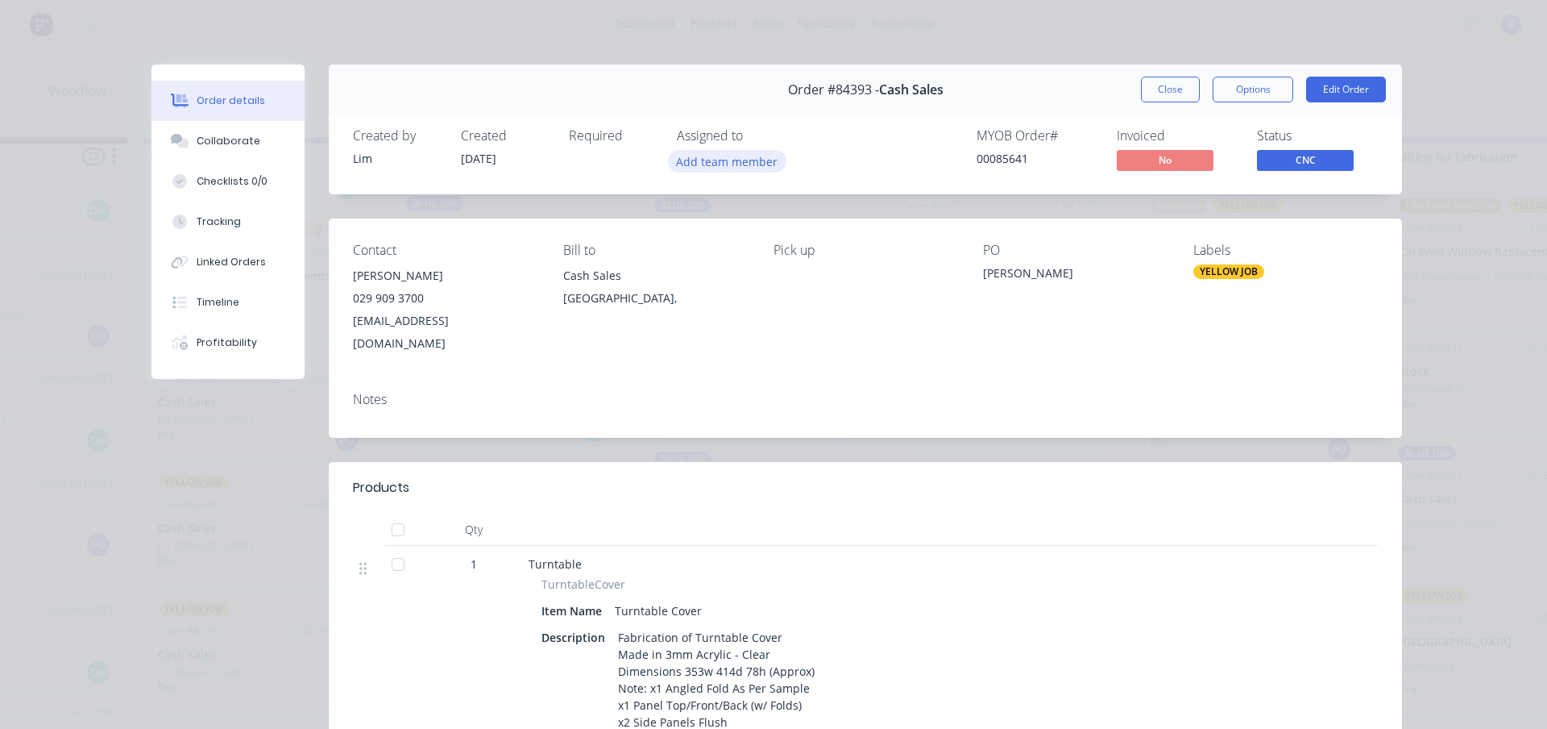
click at [711, 156] on button "Add team member" at bounding box center [727, 161] width 118 height 22
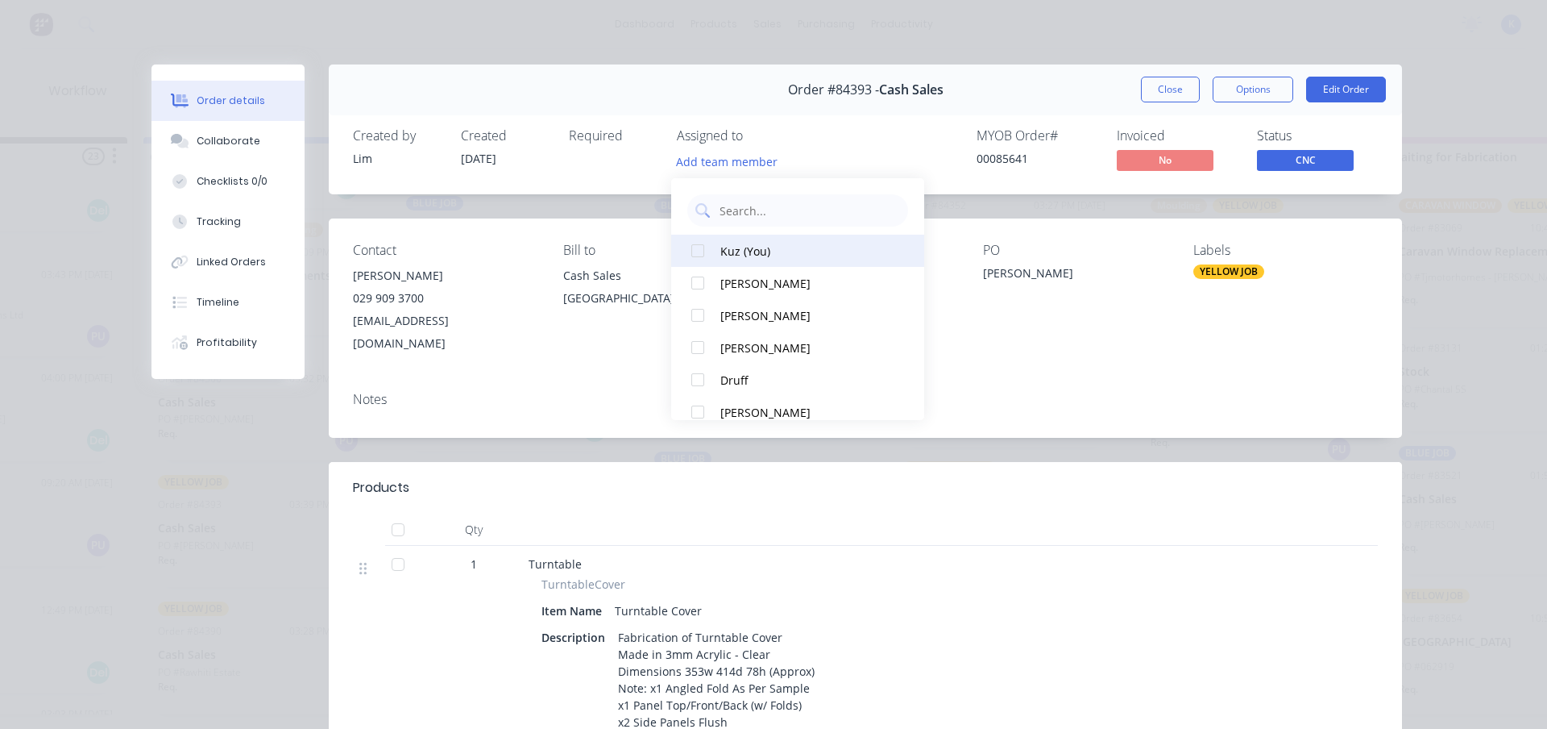
drag, startPoint x: 707, startPoint y: 251, endPoint x: 716, endPoint y: 254, distance: 10.0
click at [706, 251] on div at bounding box center [698, 251] width 32 height 32
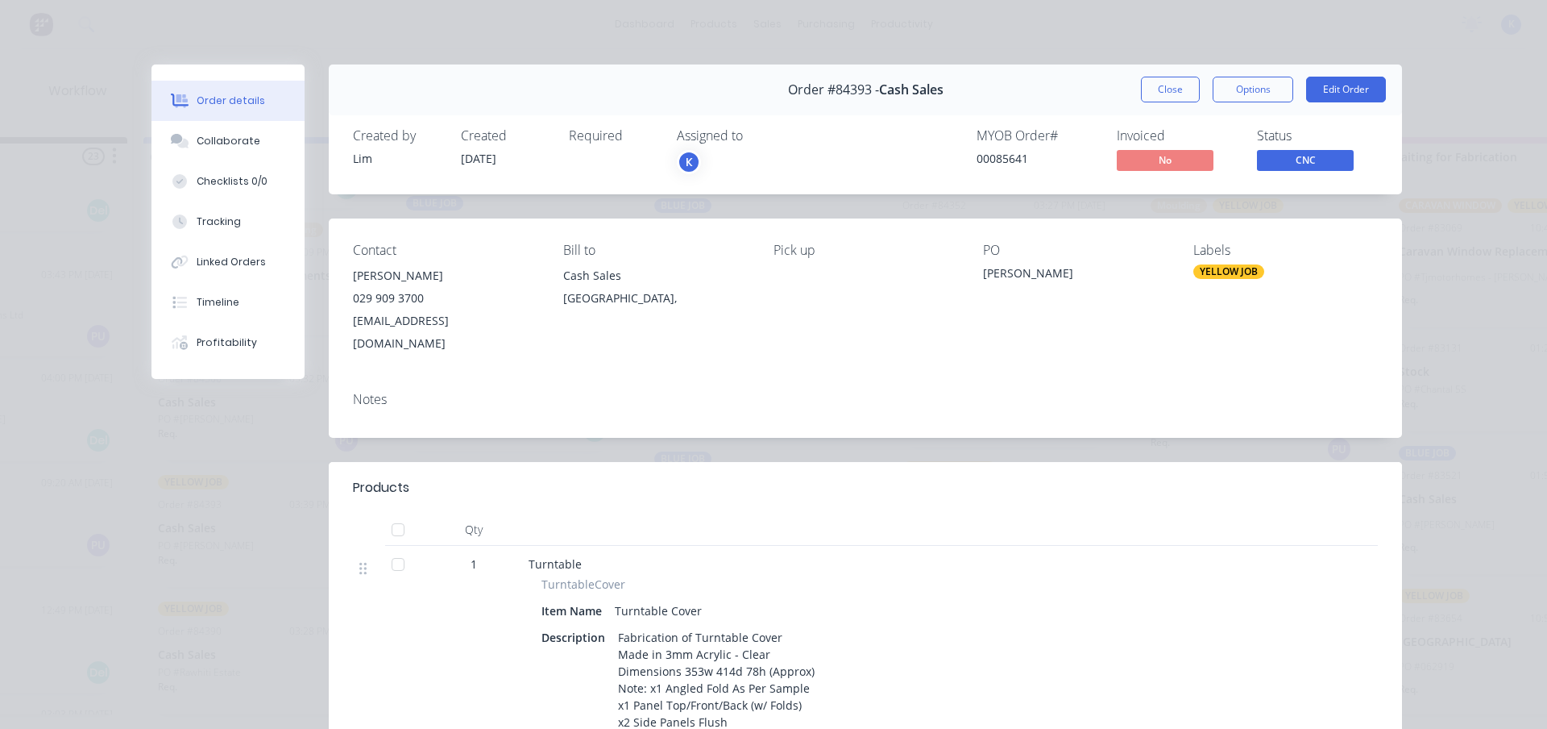
click at [1165, 91] on button "Close" at bounding box center [1170, 90] width 59 height 26
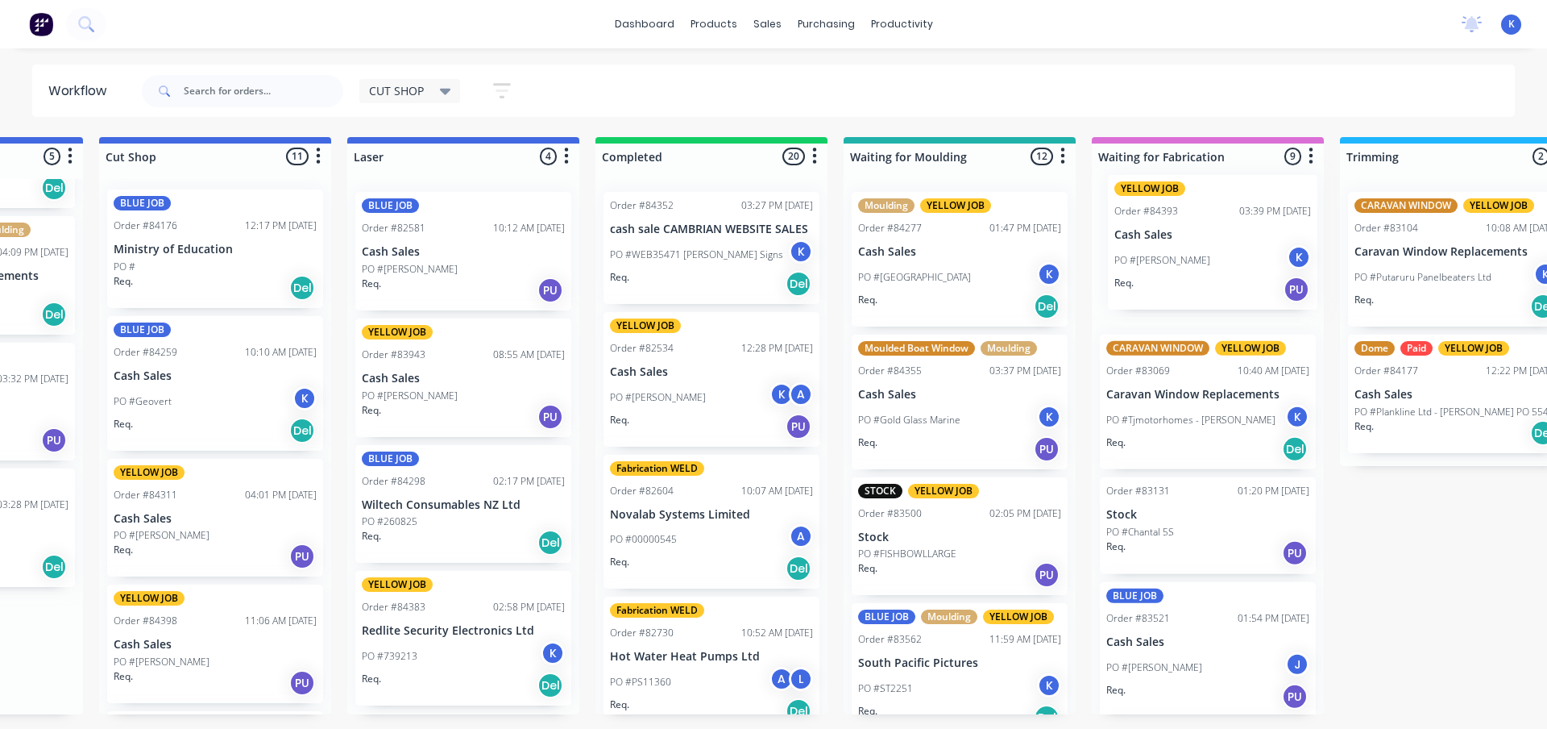
drag, startPoint x: 206, startPoint y: 554, endPoint x: 1133, endPoint y: 267, distance: 970.1
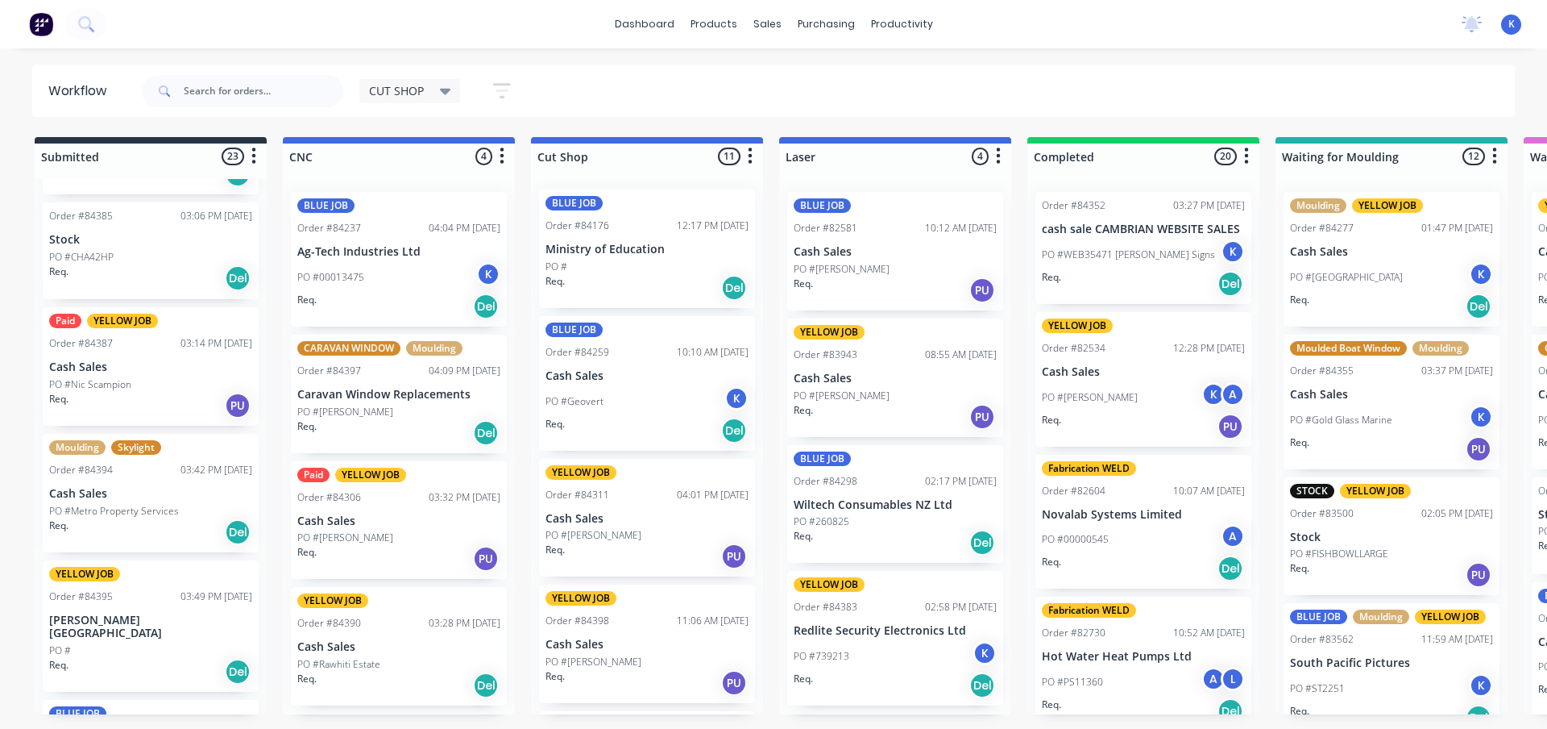
scroll to position [2250, 0]
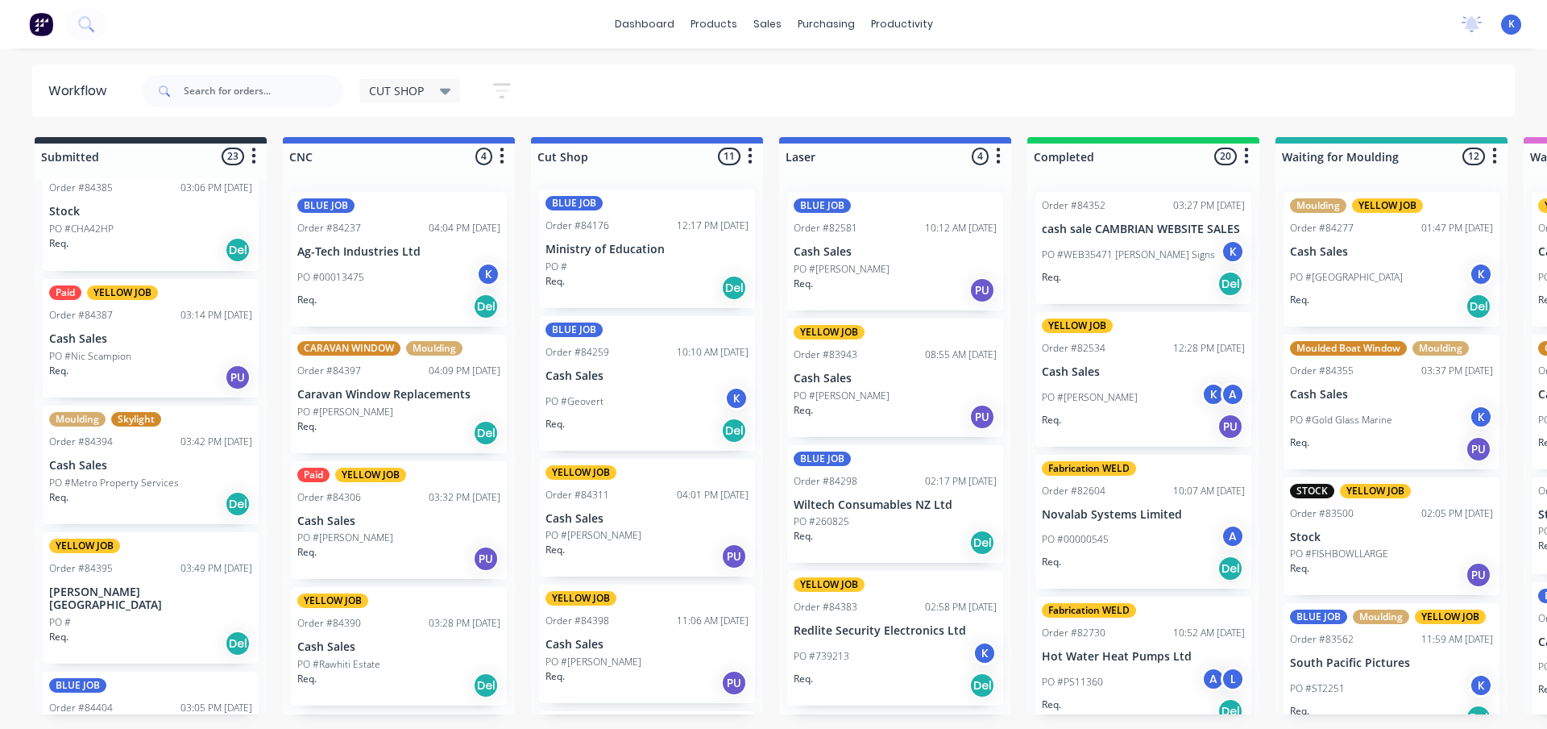
click at [421, 93] on span "CUT SHOP" at bounding box center [396, 90] width 55 height 17
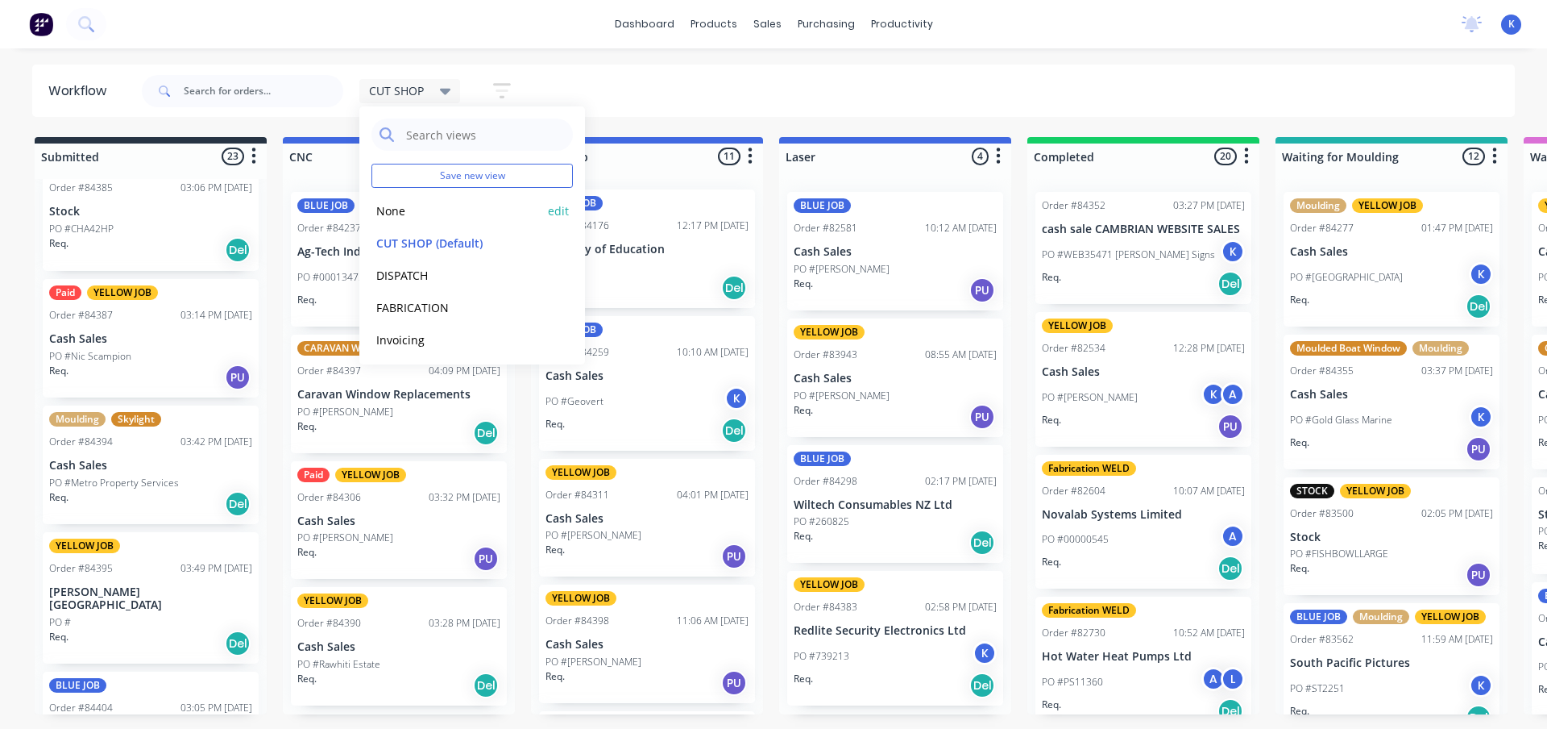
click at [407, 210] on button "None" at bounding box center [458, 210] width 172 height 19
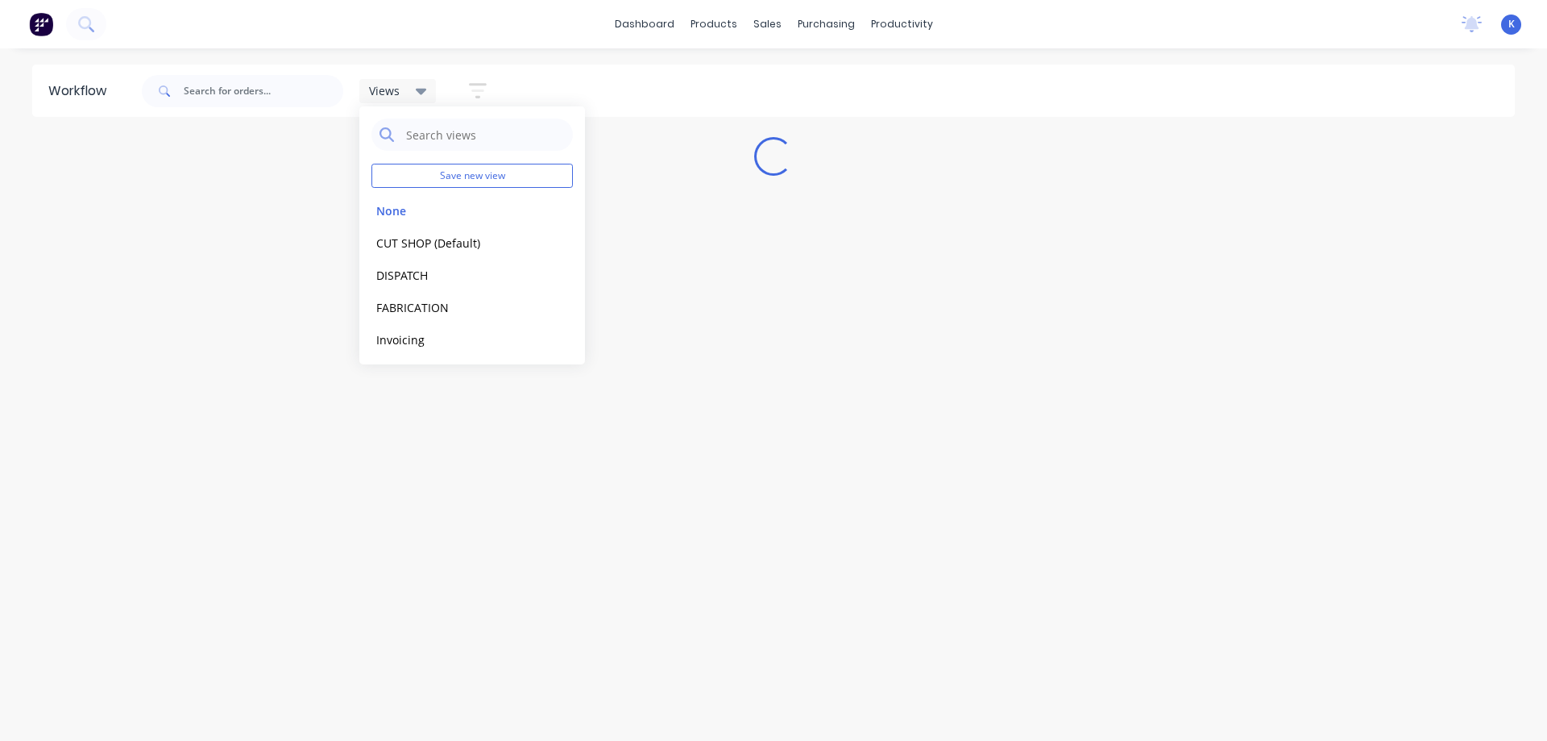
click at [580, 518] on div "Workflow Views Save new view None edit CUT SHOP (Default) edit DISPATCH edit FA…" at bounding box center [773, 386] width 1547 height 644
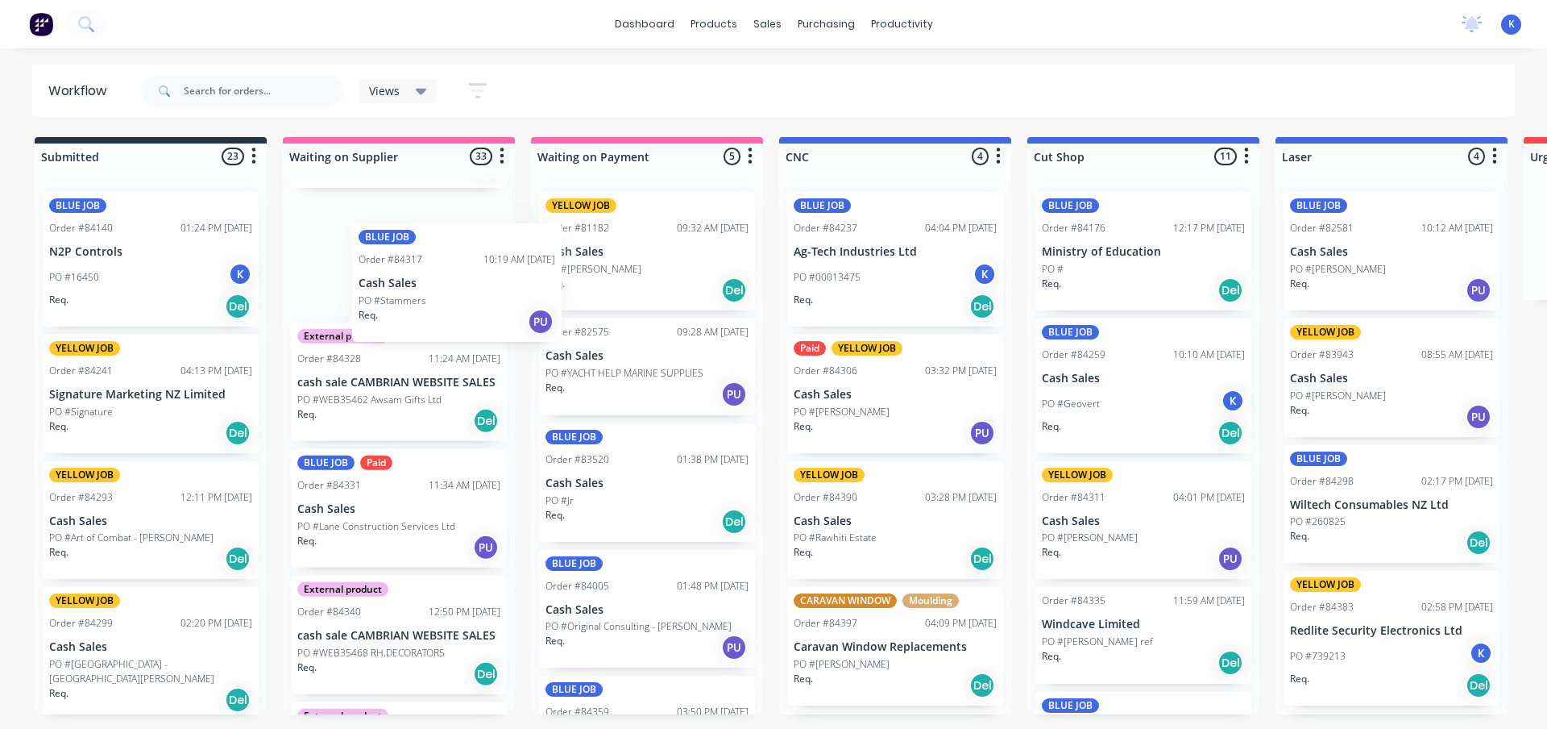
scroll to position [2334, 0]
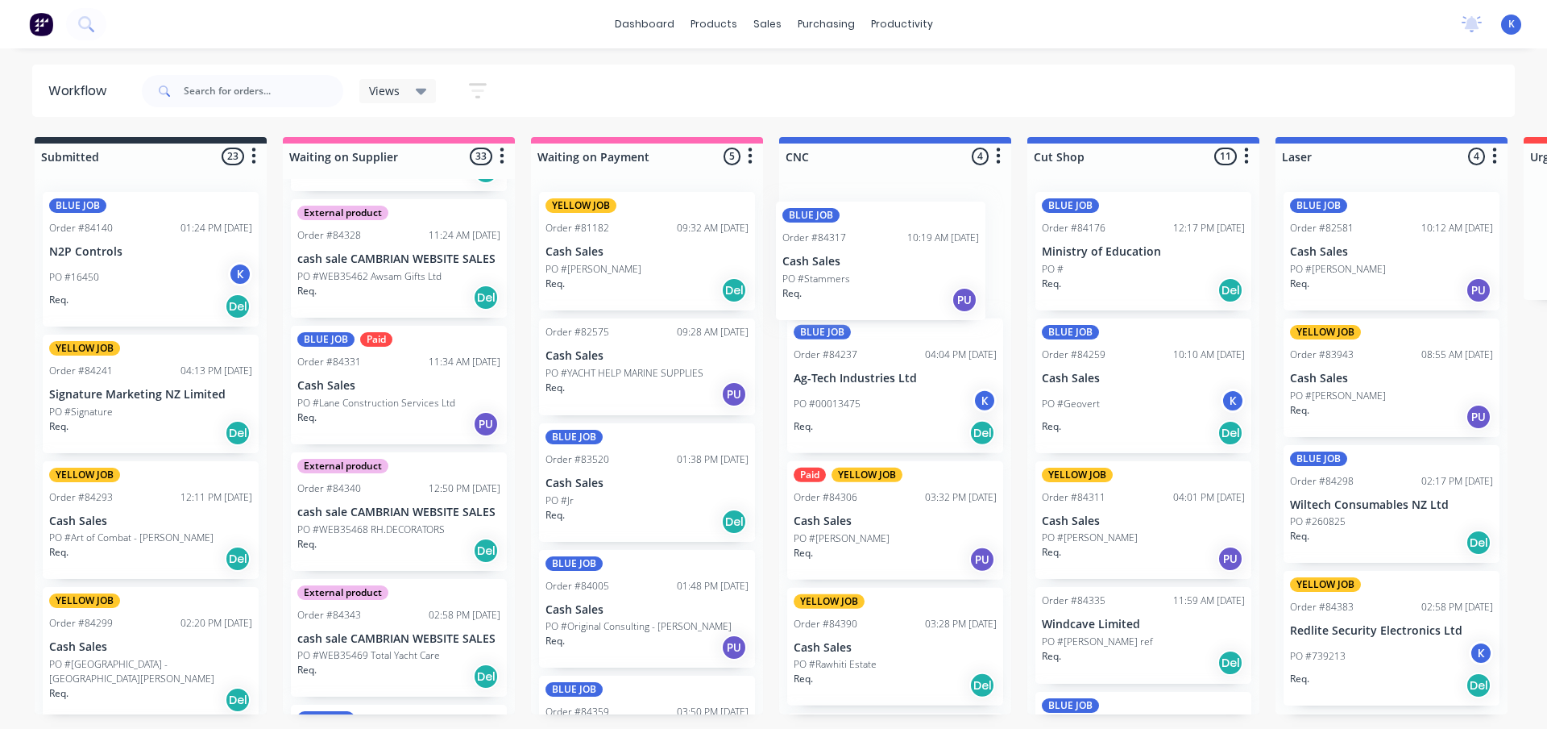
drag, startPoint x: 395, startPoint y: 306, endPoint x: 819, endPoint y: 280, distance: 424.7
click at [824, 248] on p "Cash Sales" at bounding box center [895, 252] width 203 height 14
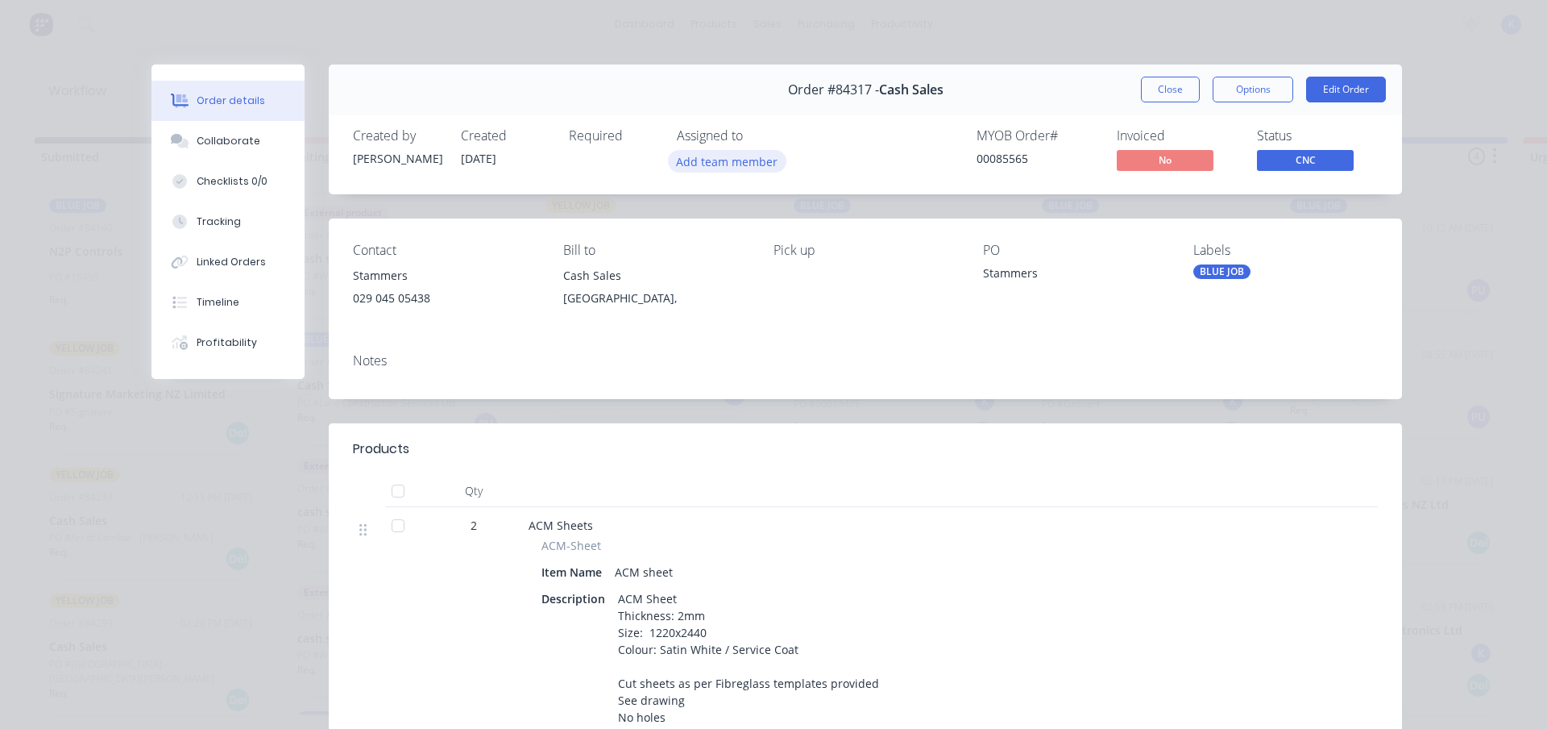
click at [703, 171] on button "Add team member" at bounding box center [727, 161] width 118 height 22
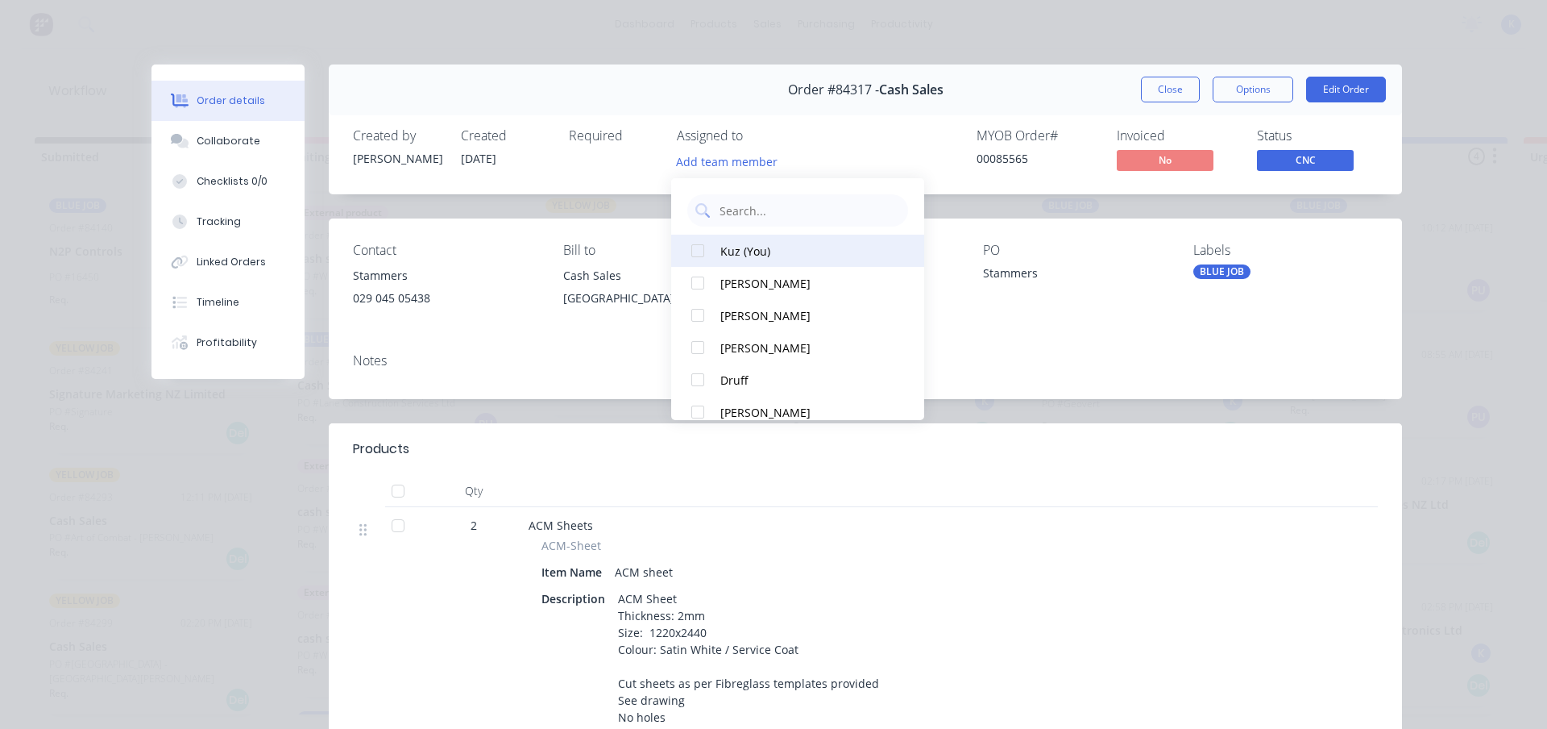
click at [704, 246] on div at bounding box center [698, 251] width 32 height 32
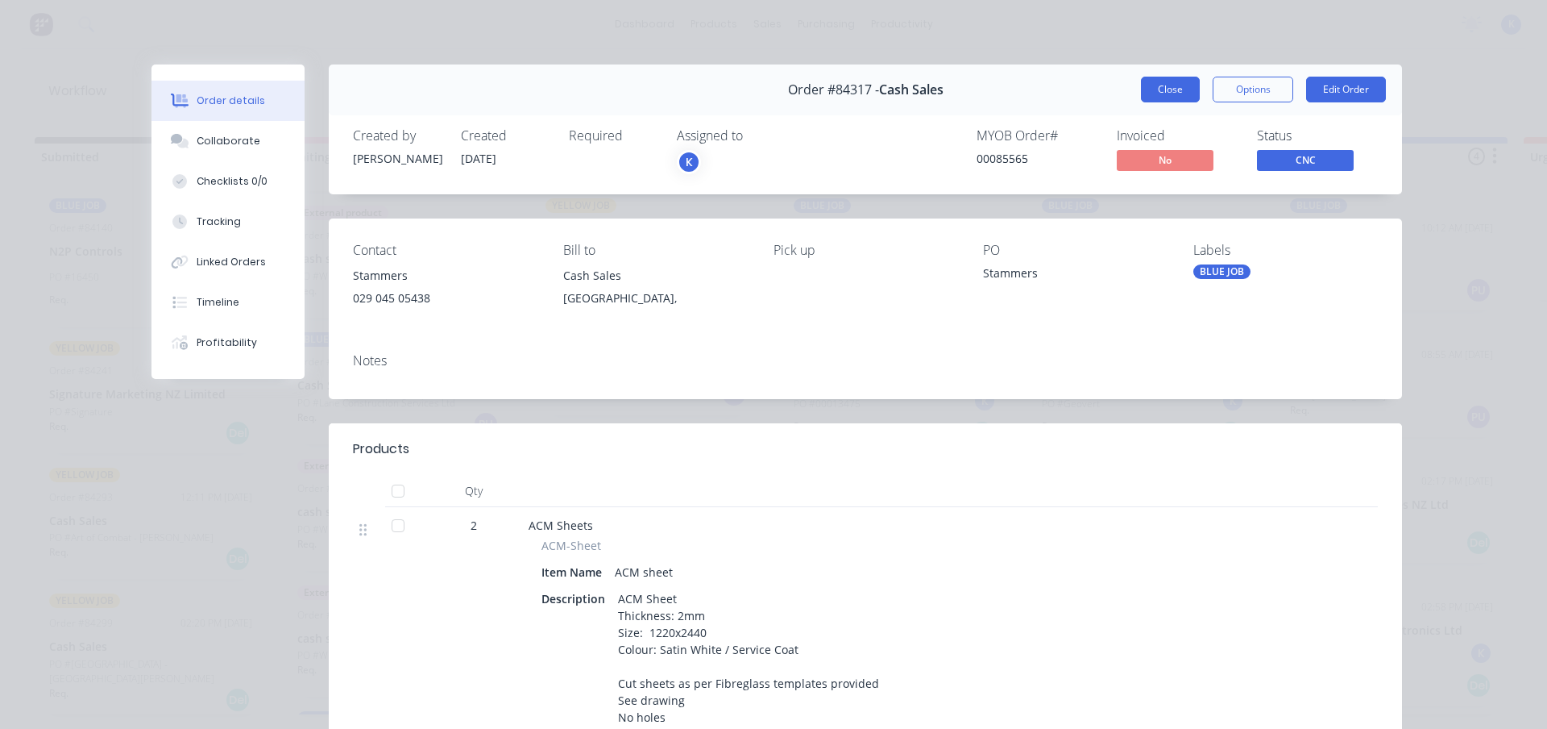
click at [1158, 88] on button "Close" at bounding box center [1170, 90] width 59 height 26
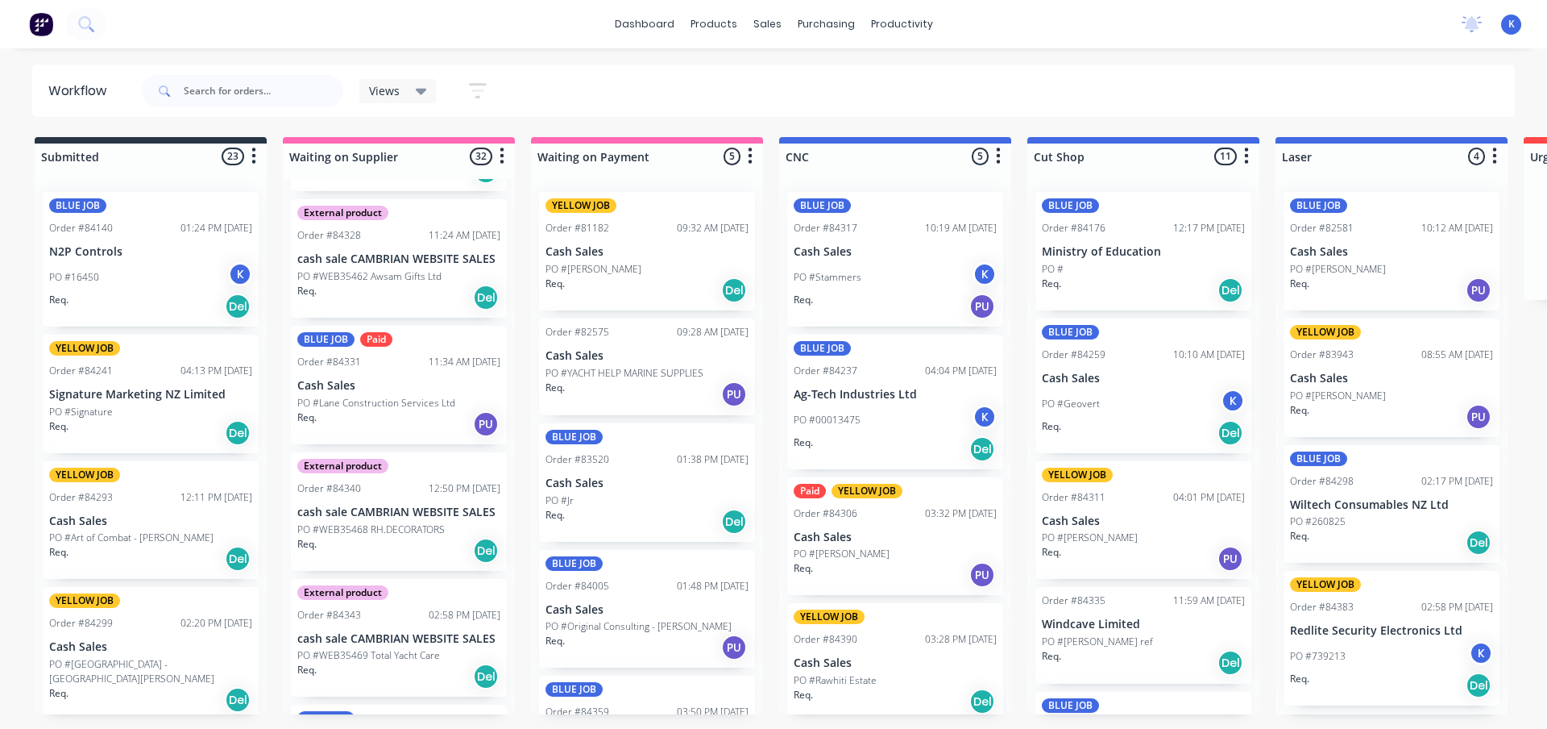
click at [392, 89] on span "Views" at bounding box center [384, 90] width 31 height 17
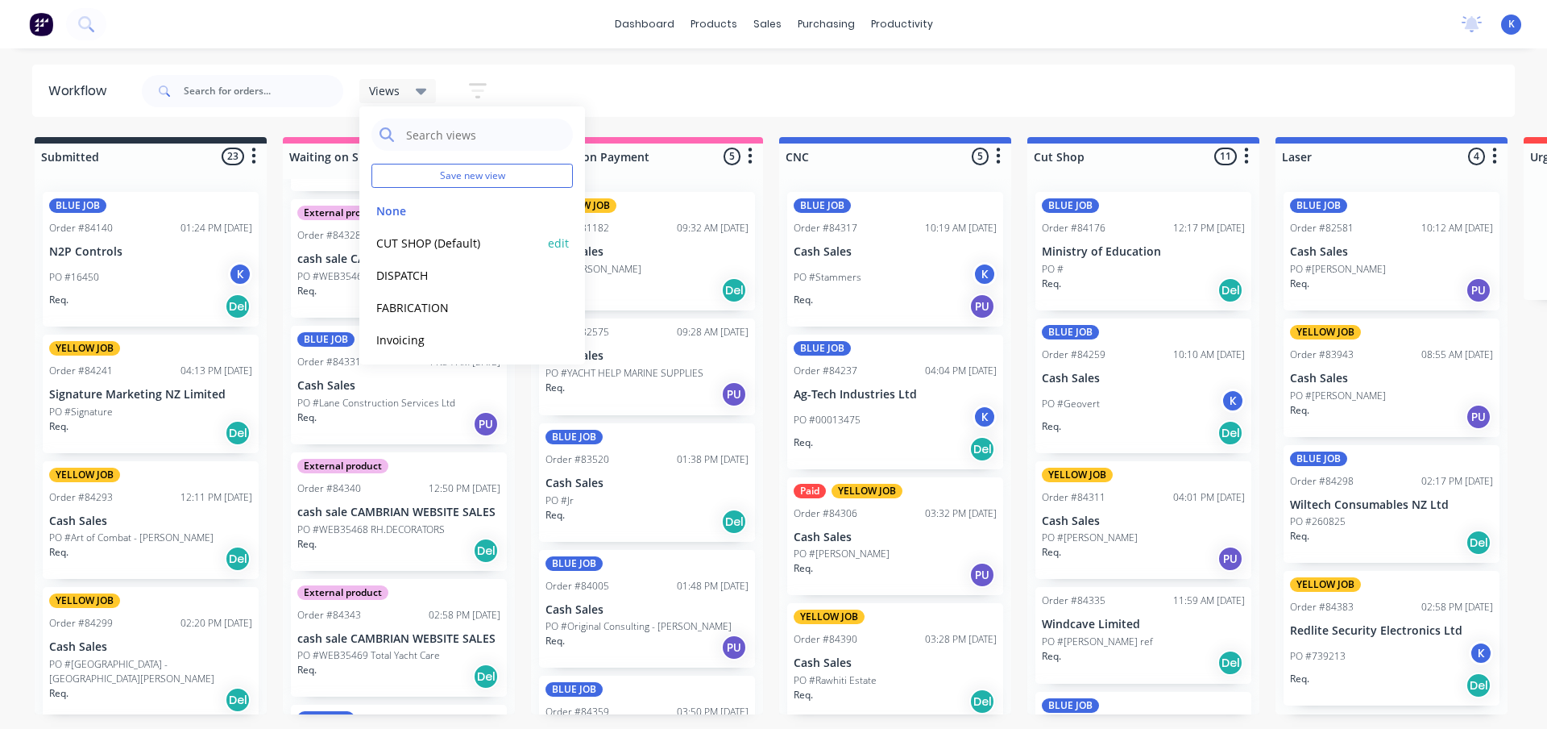
click at [428, 247] on button "CUT SHOP (Default)" at bounding box center [458, 243] width 172 height 19
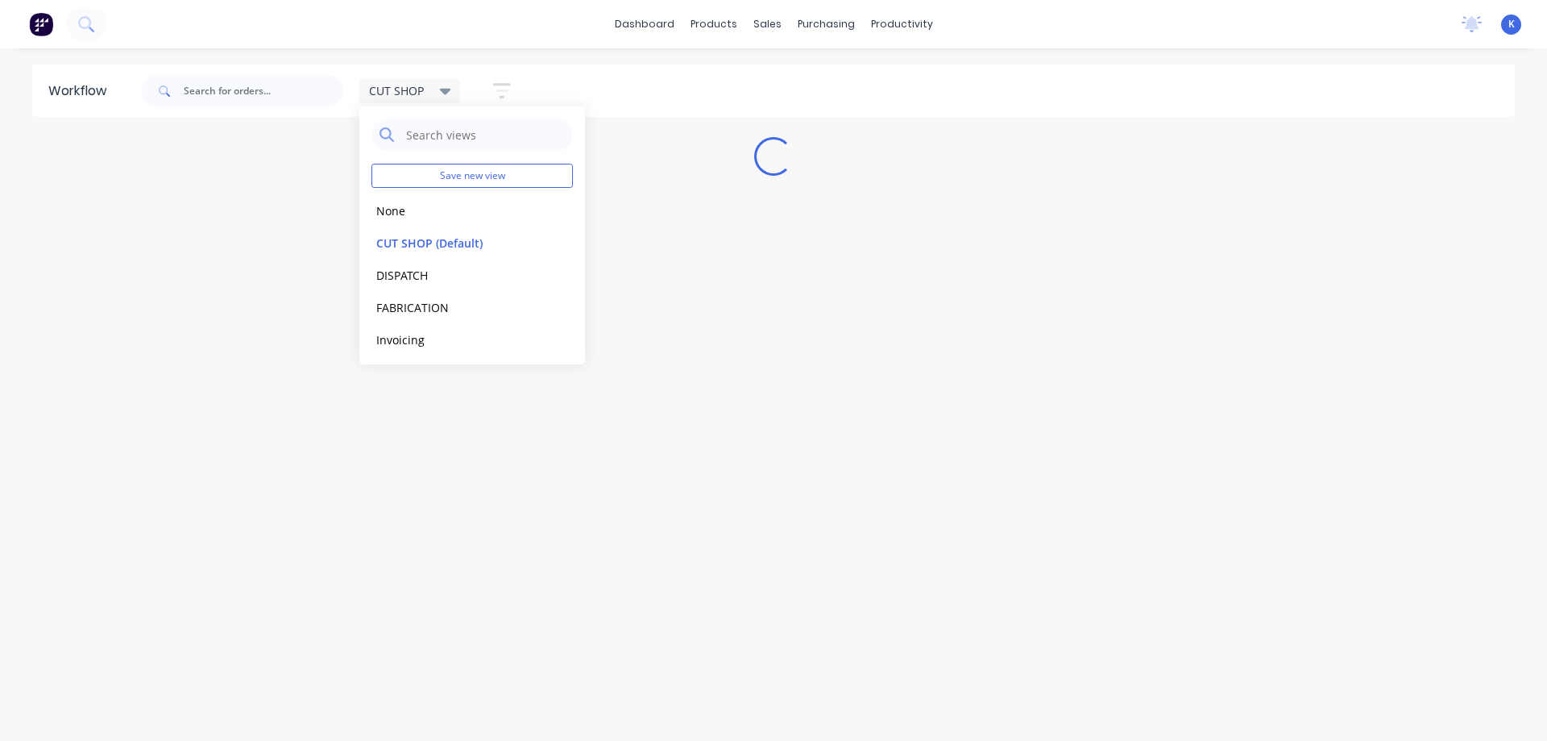
click at [540, 535] on div "Workflow CUT SHOP Save new view None edit CUT SHOP (Default) edit DISPATCH edit…" at bounding box center [773, 386] width 1547 height 644
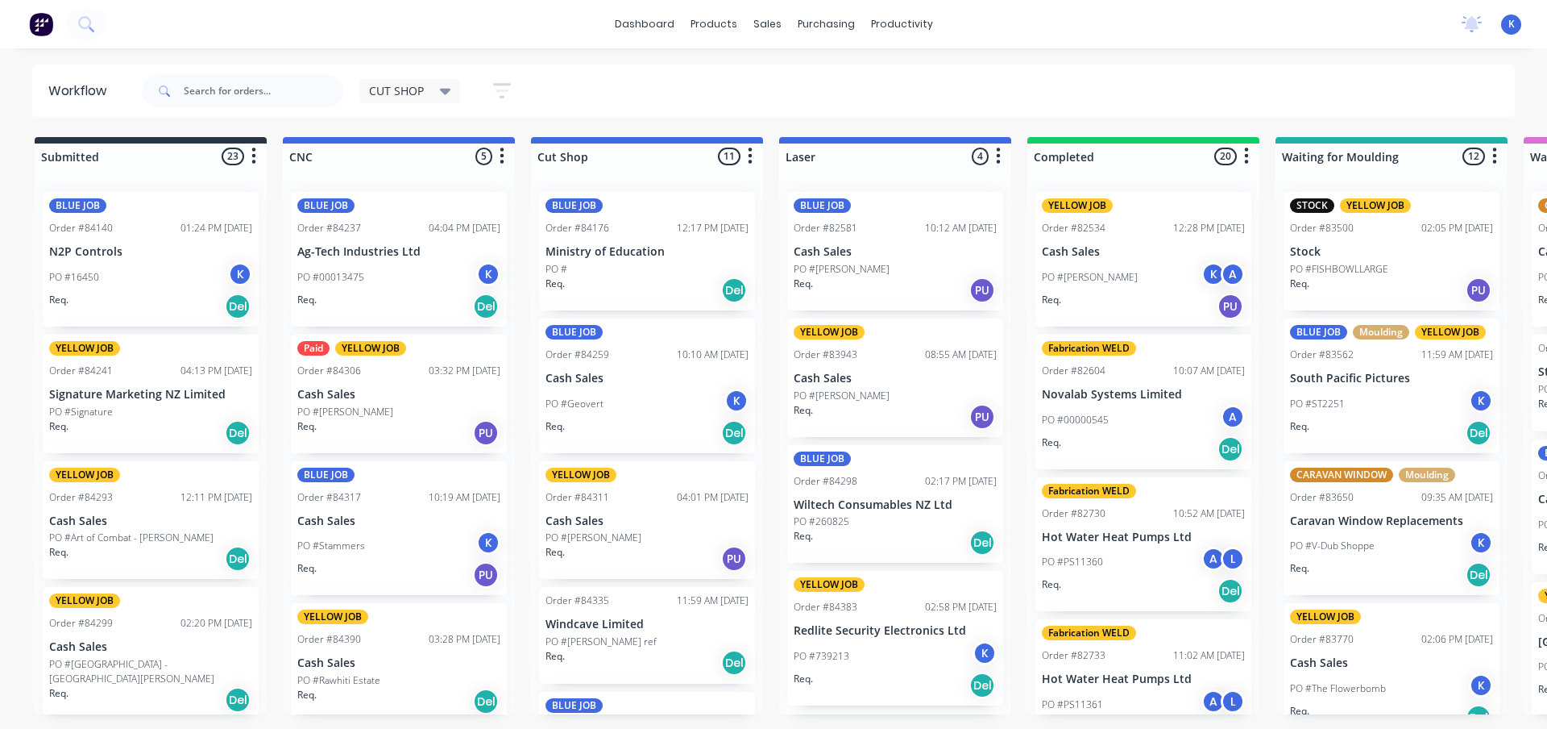
click at [326, 419] on div "Req. PU" at bounding box center [398, 432] width 203 height 27
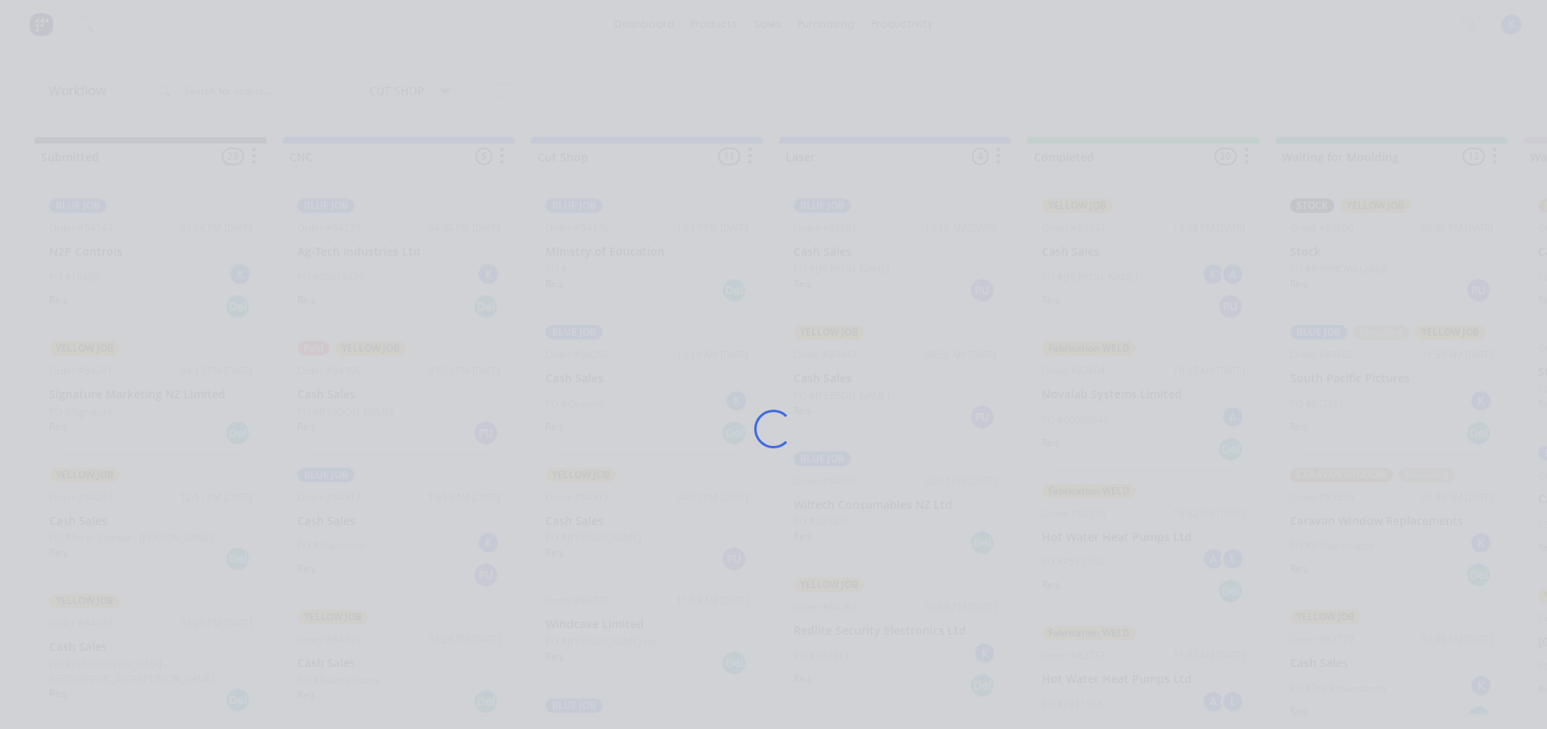
click at [326, 419] on div "Loading..." at bounding box center [773, 428] width 1289 height 729
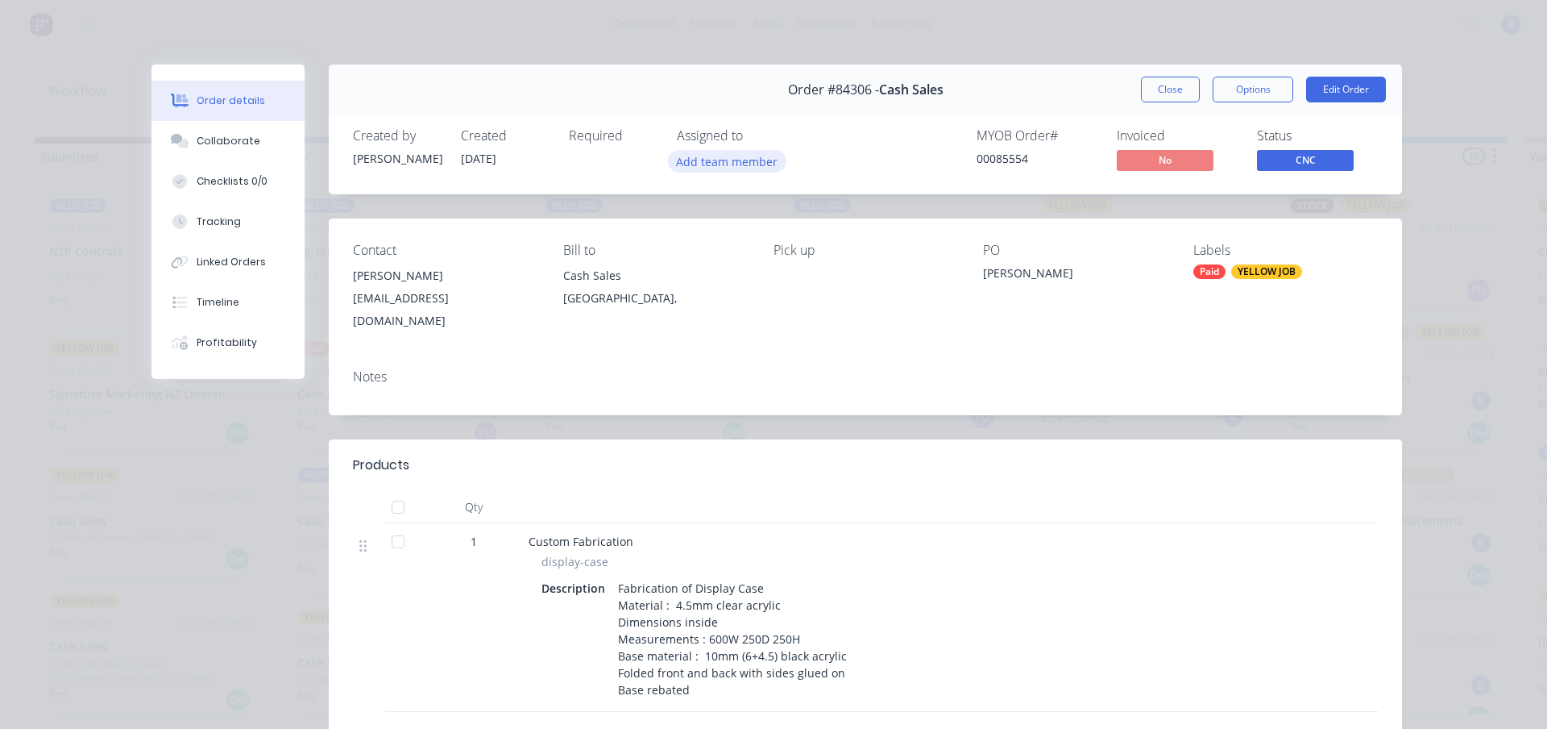
click at [692, 168] on button "Add team member" at bounding box center [727, 161] width 118 height 22
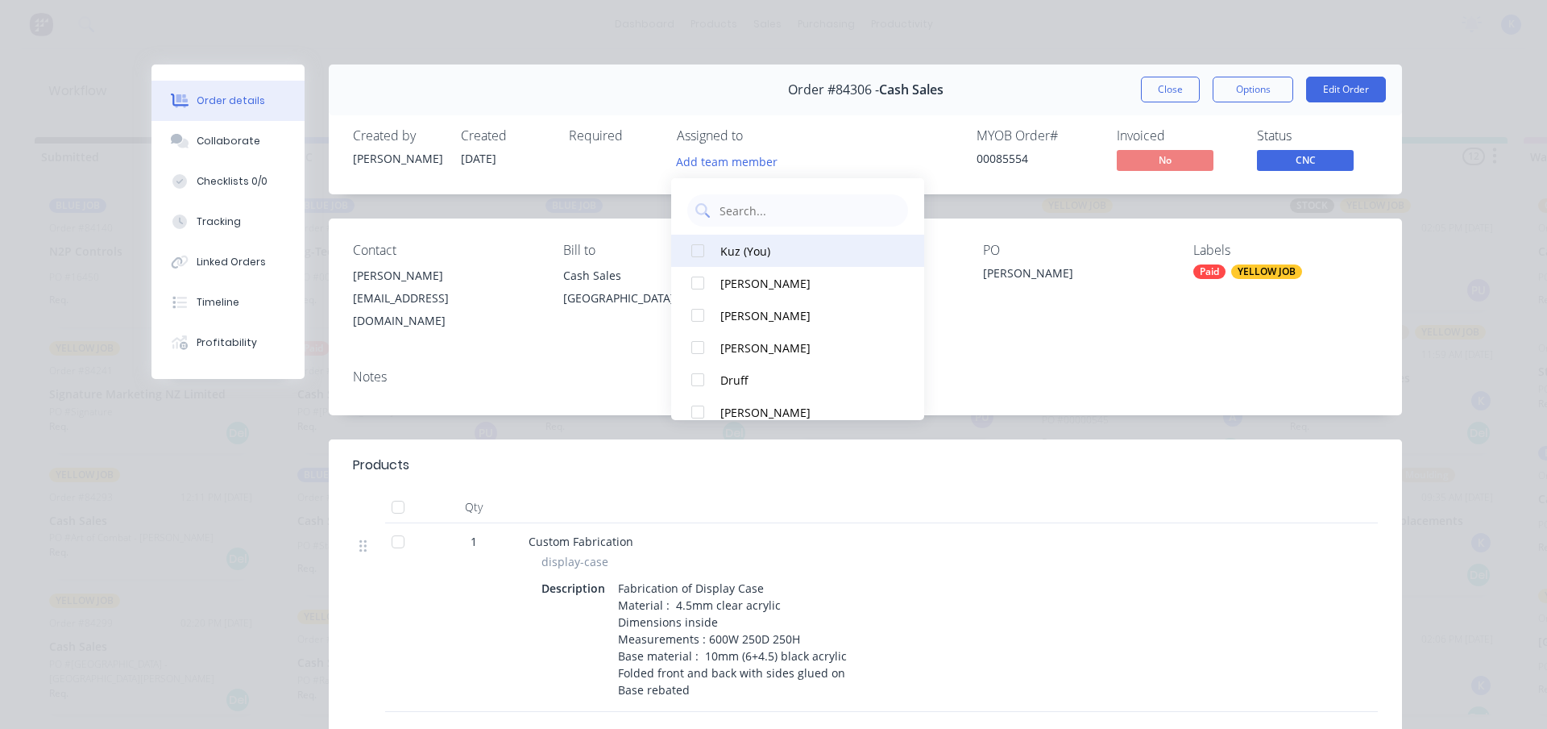
drag, startPoint x: 710, startPoint y: 253, endPoint x: 754, endPoint y: 242, distance: 45.7
click at [710, 252] on div at bounding box center [698, 251] width 32 height 32
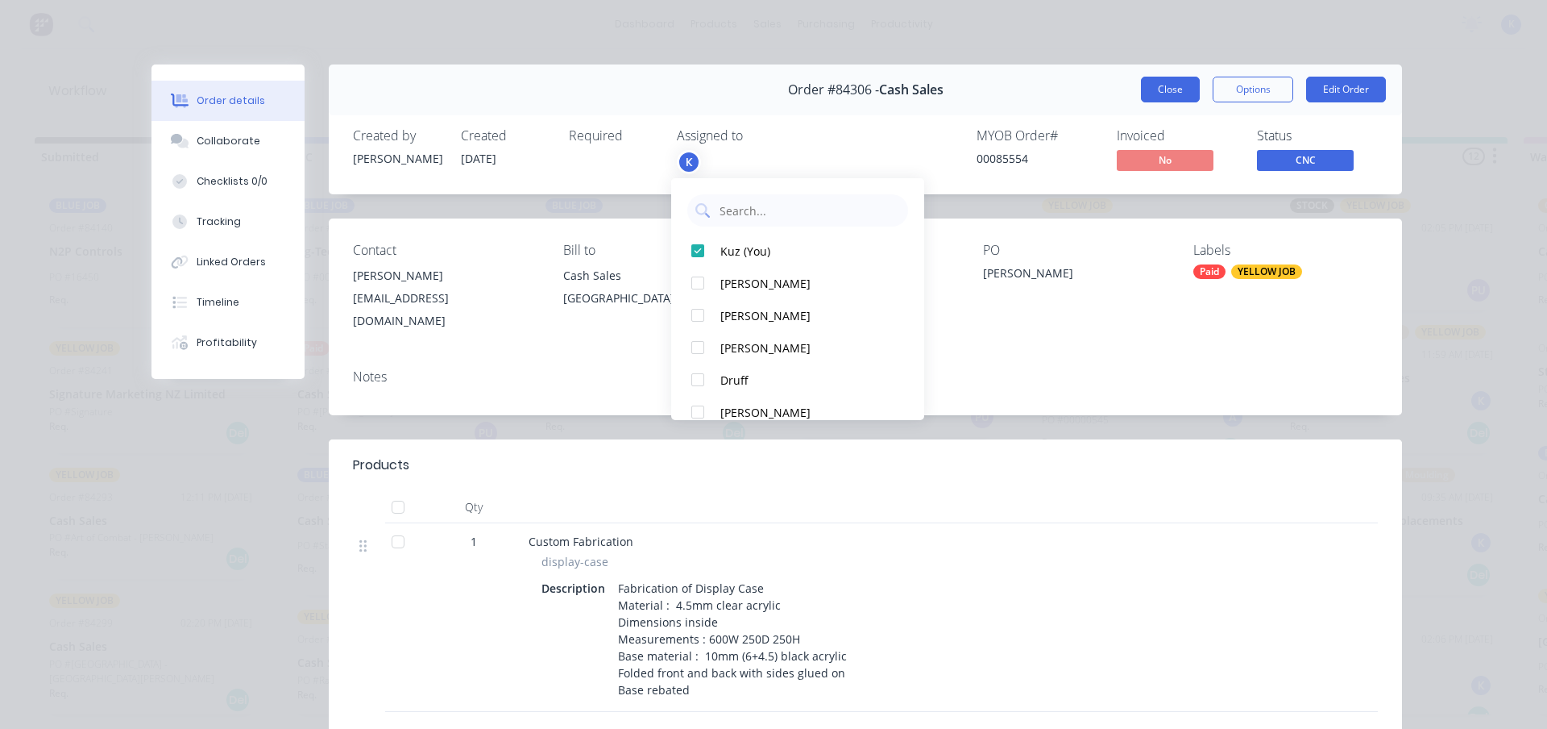
click at [1150, 89] on button "Close" at bounding box center [1170, 90] width 59 height 26
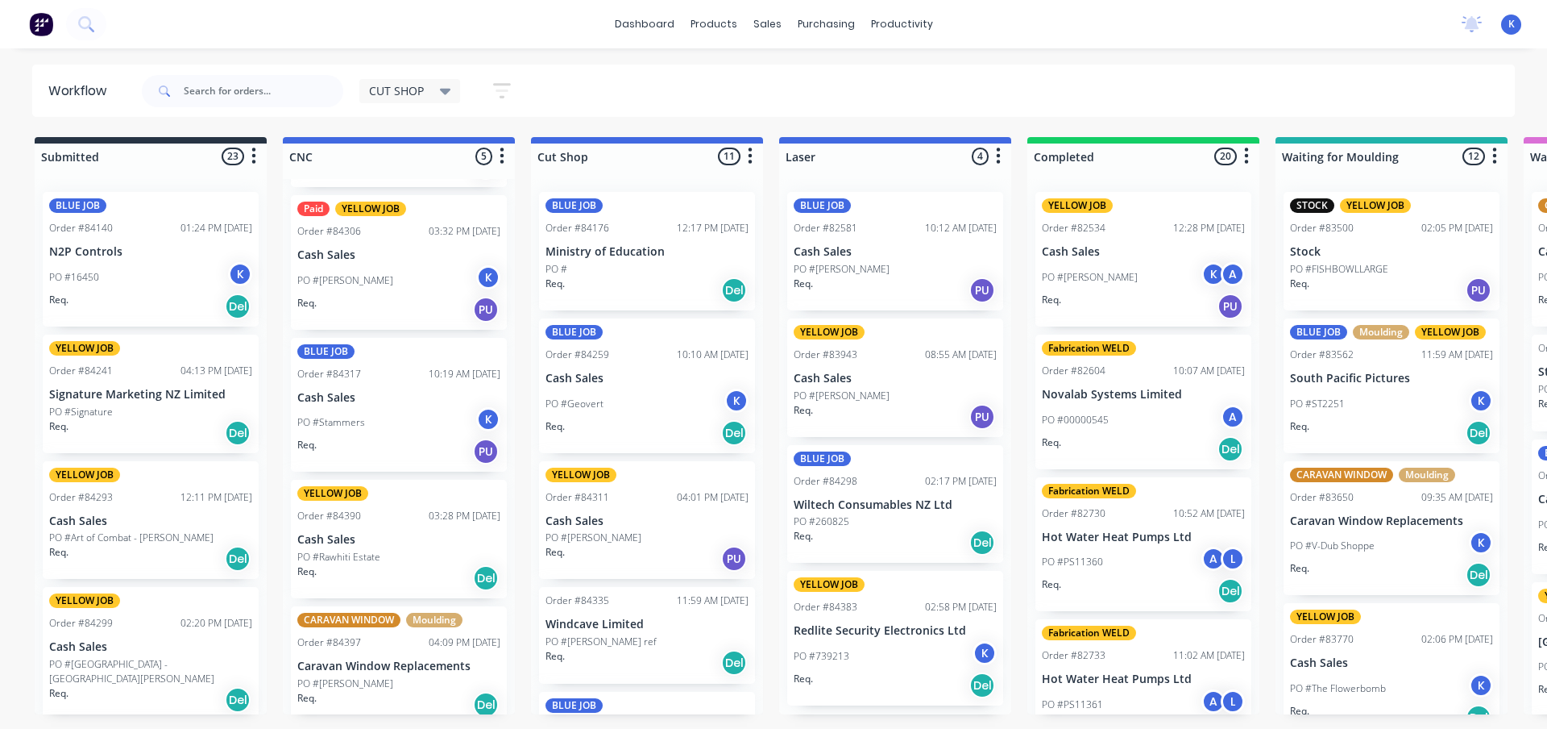
scroll to position [151, 0]
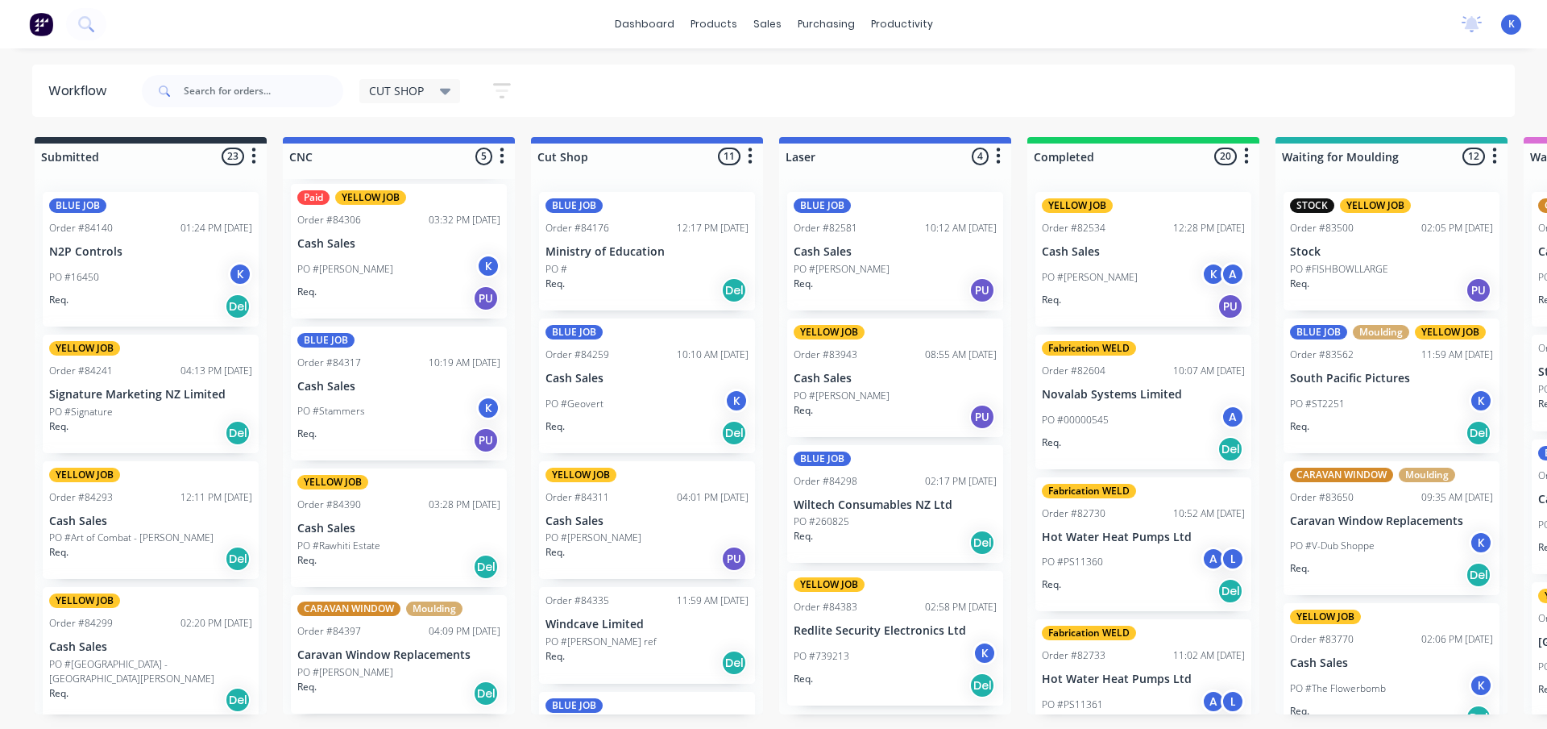
click at [340, 539] on p "PO #Rawhiti Estate" at bounding box center [338, 545] width 83 height 15
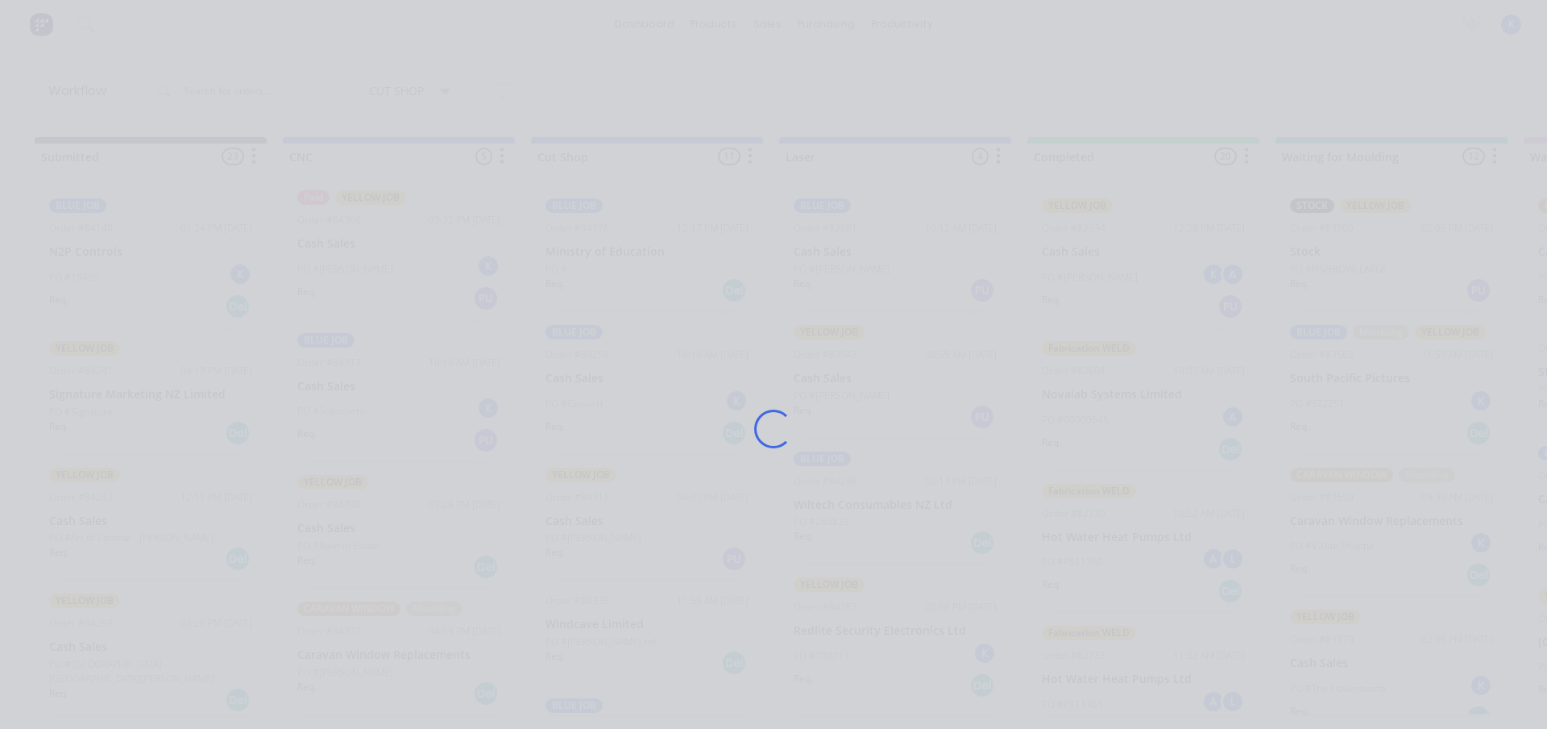
click at [340, 539] on div "Loading..." at bounding box center [773, 428] width 1289 height 729
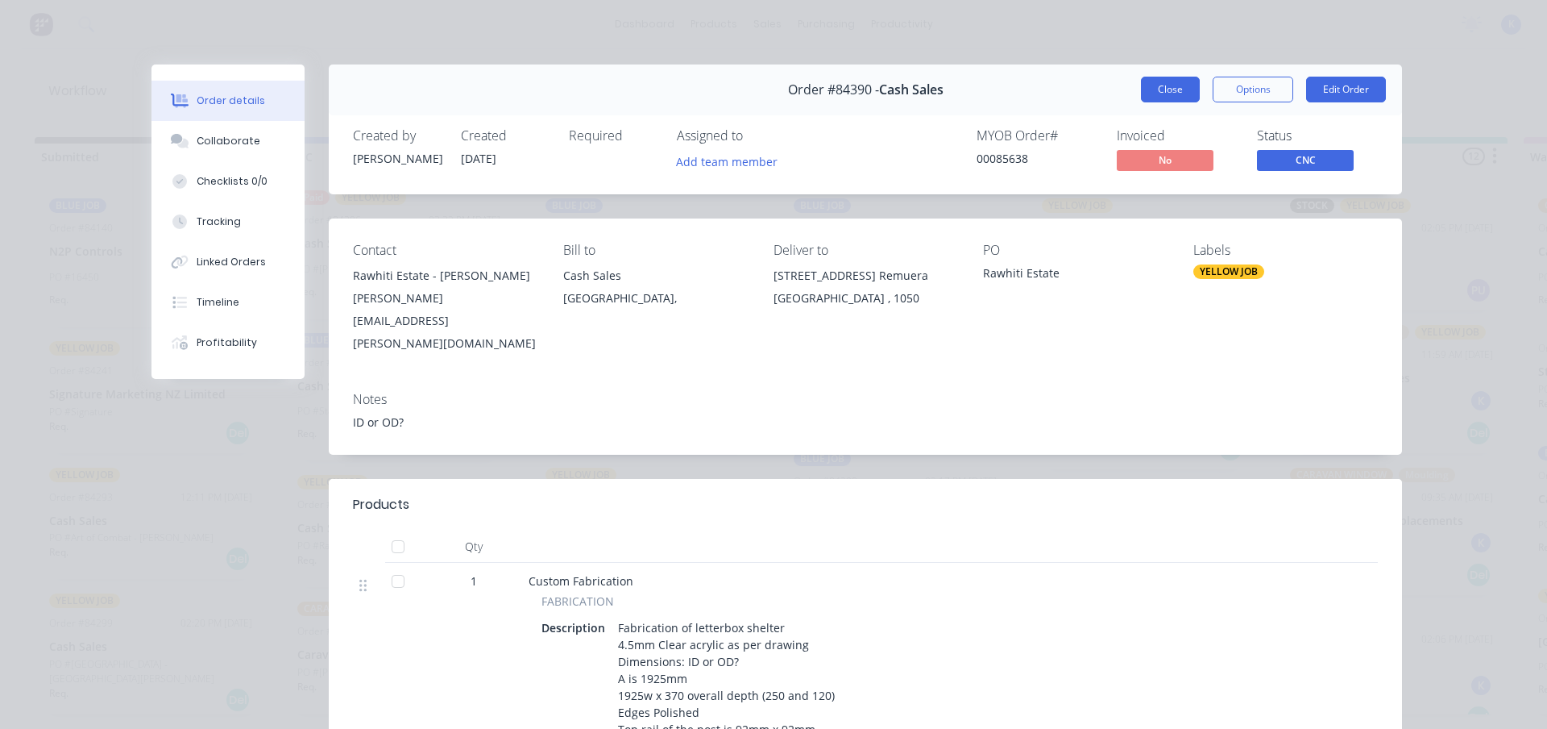
click at [1156, 88] on button "Close" at bounding box center [1170, 90] width 59 height 26
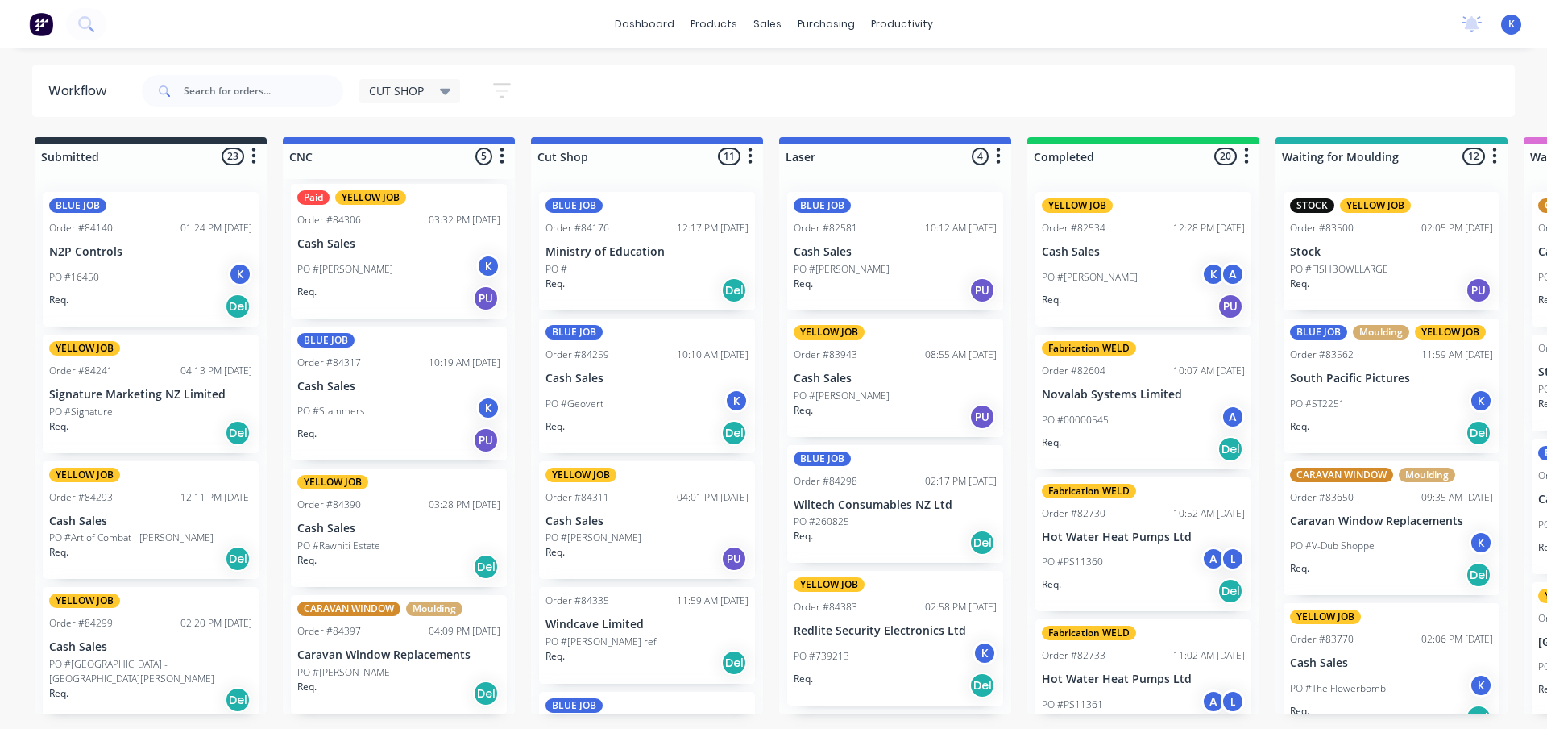
click at [380, 666] on p "PO #[PERSON_NAME]" at bounding box center [345, 672] width 96 height 15
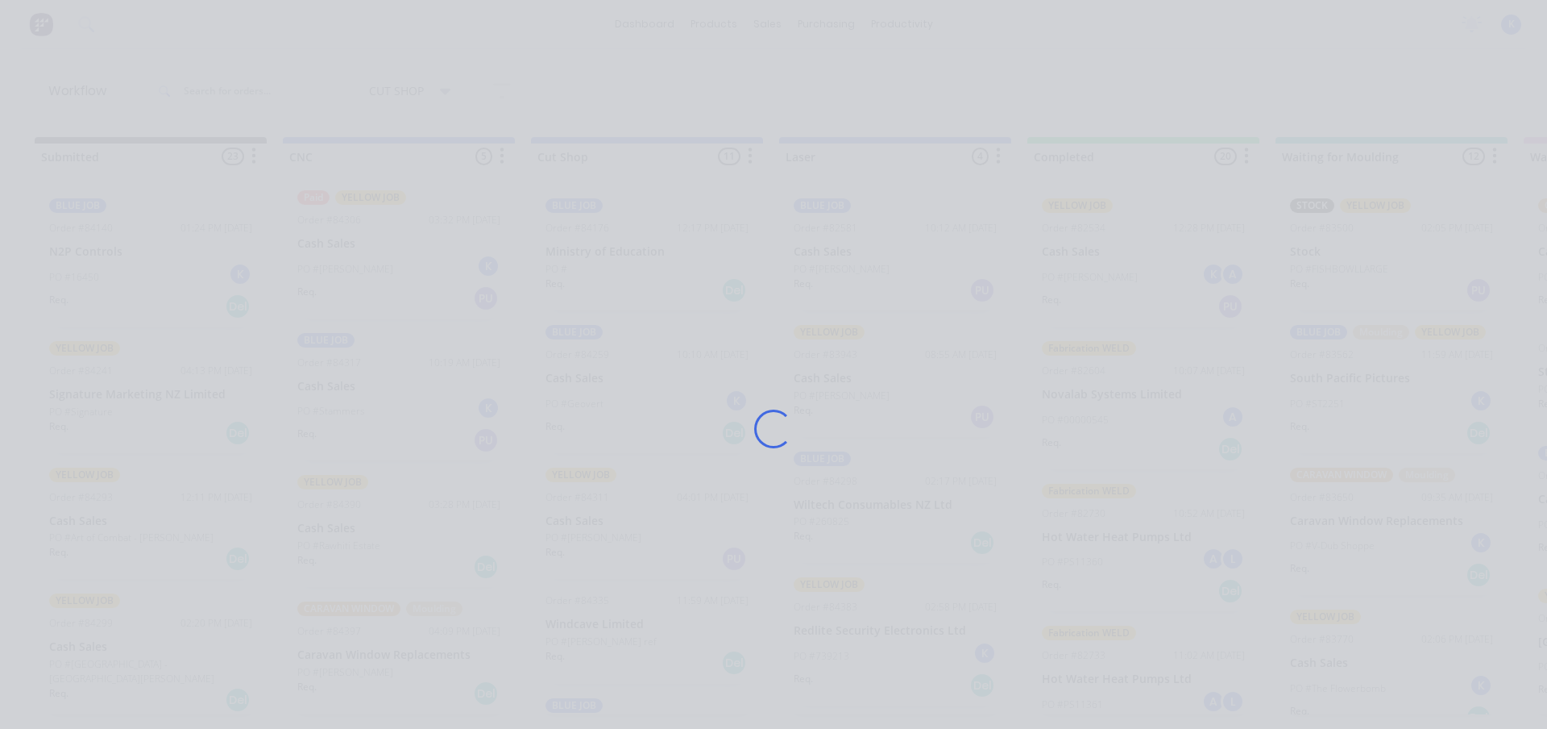
click at [380, 665] on div "Loading..." at bounding box center [773, 428] width 1289 height 729
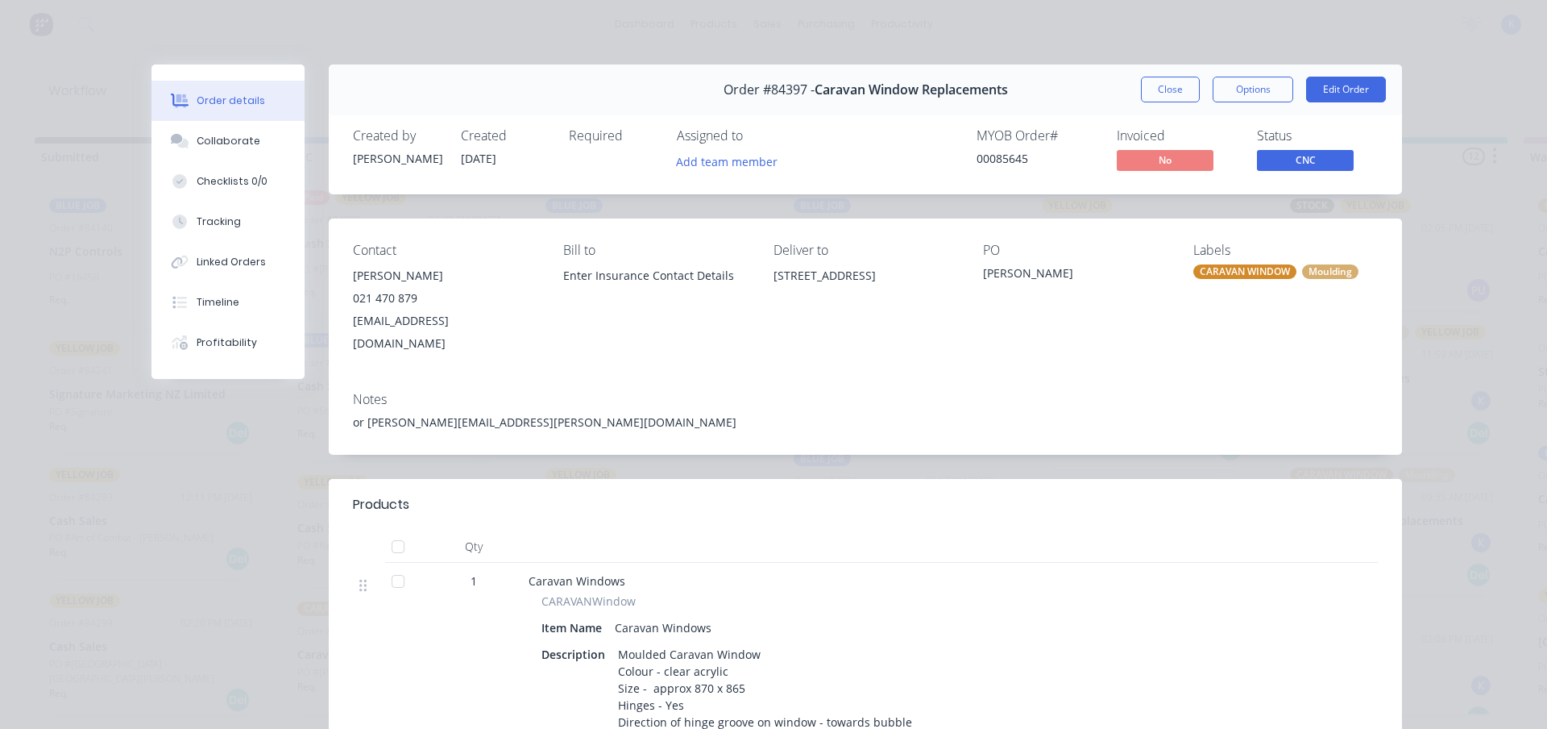
click at [738, 176] on div "Created by [PERSON_NAME] Created [DATE] Required Assigned to Add team member MY…" at bounding box center [865, 151] width 1073 height 85
click at [735, 162] on button "Add team member" at bounding box center [727, 161] width 118 height 22
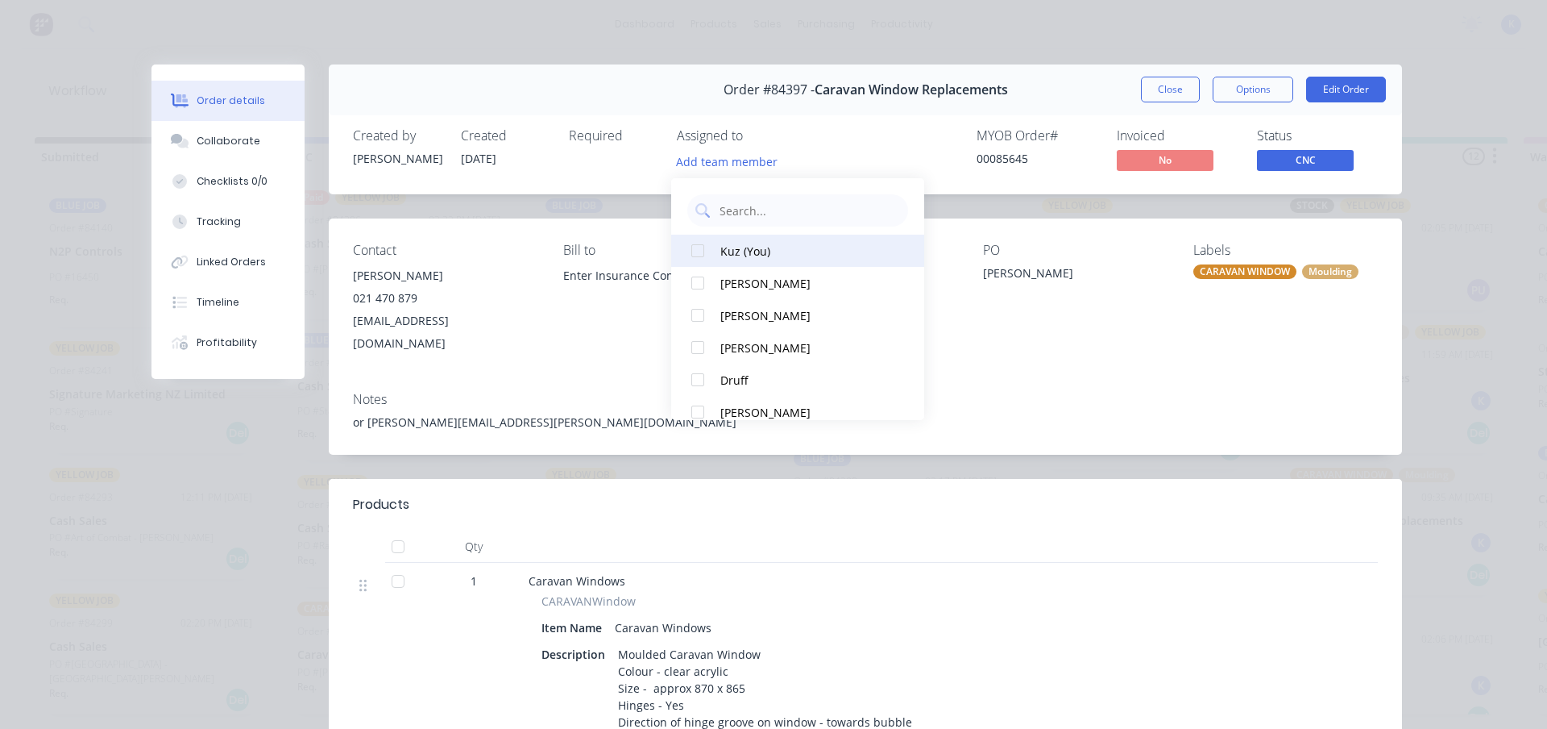
drag, startPoint x: 707, startPoint y: 255, endPoint x: 772, endPoint y: 238, distance: 67.4
click at [707, 254] on div at bounding box center [698, 251] width 32 height 32
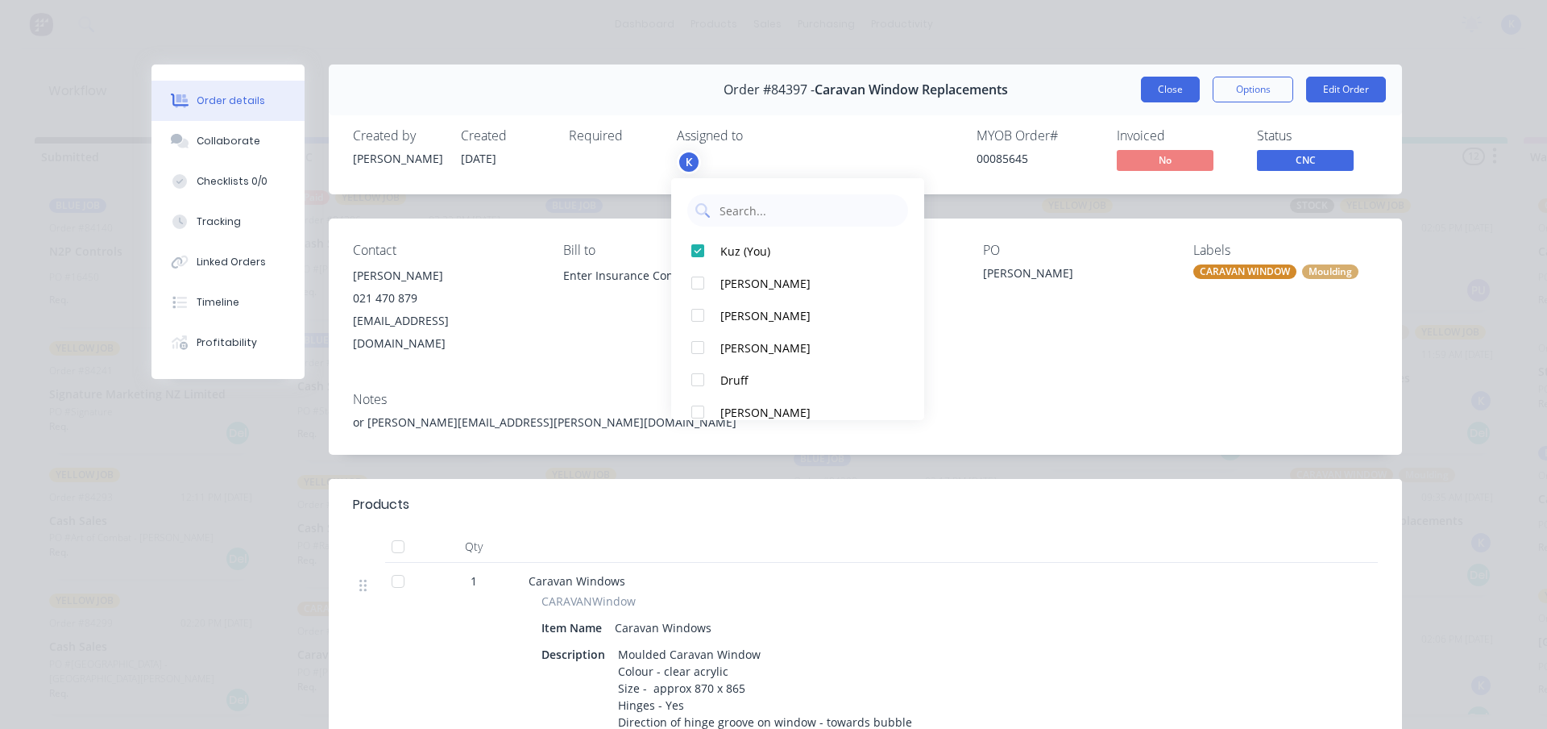
click at [1147, 89] on button "Close" at bounding box center [1170, 90] width 59 height 26
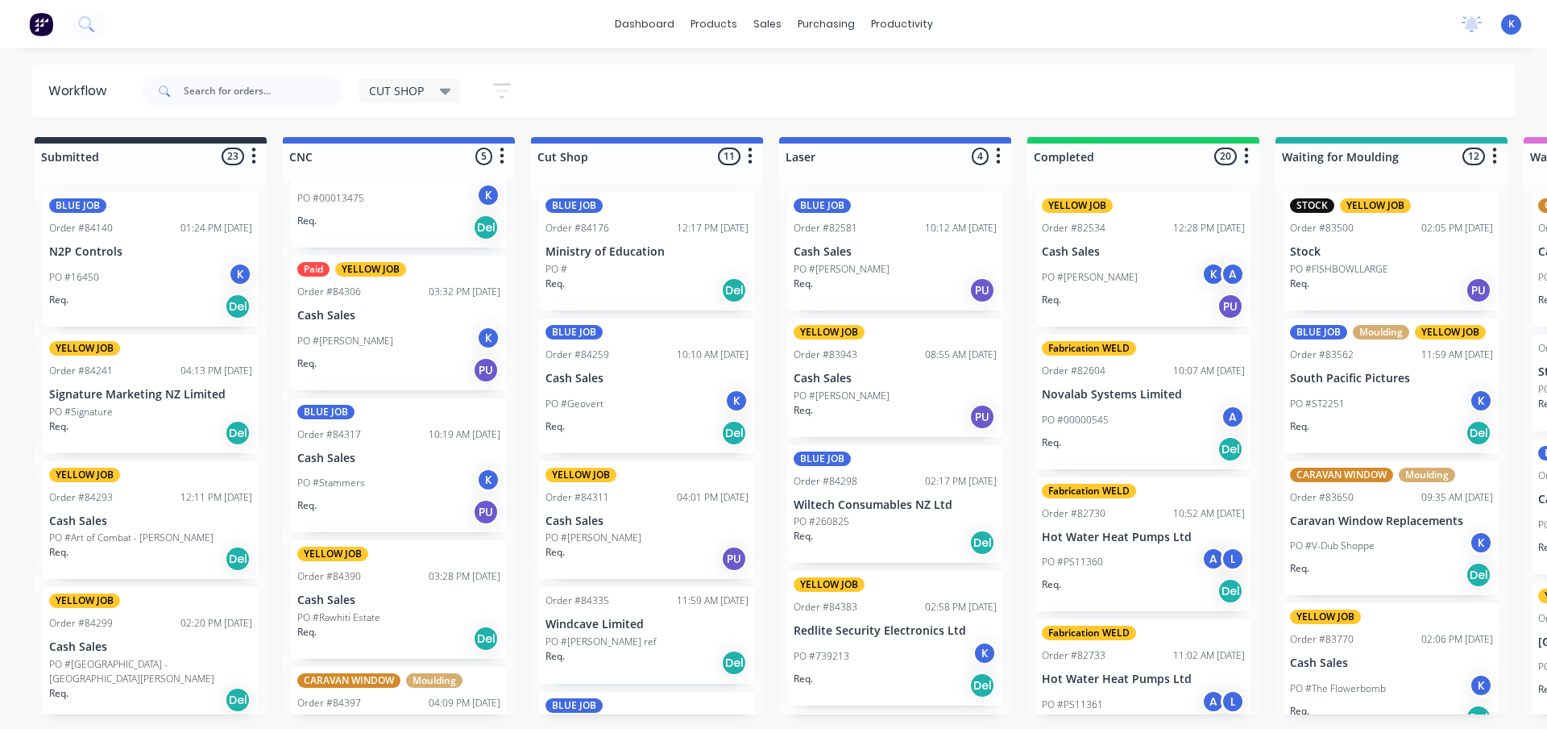
scroll to position [0, 0]
